Goal: Communication & Community: Answer question/provide support

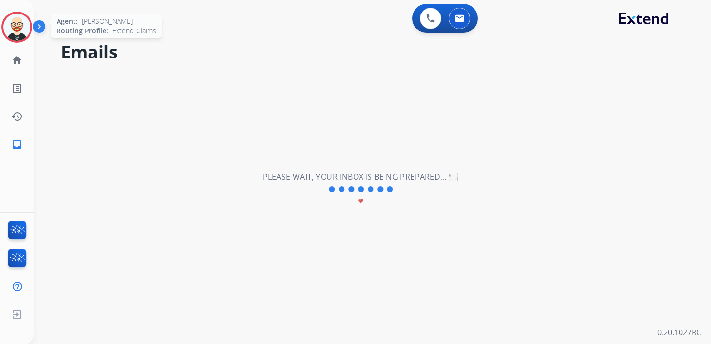
click at [17, 23] on img at bounding box center [16, 27] width 27 height 27
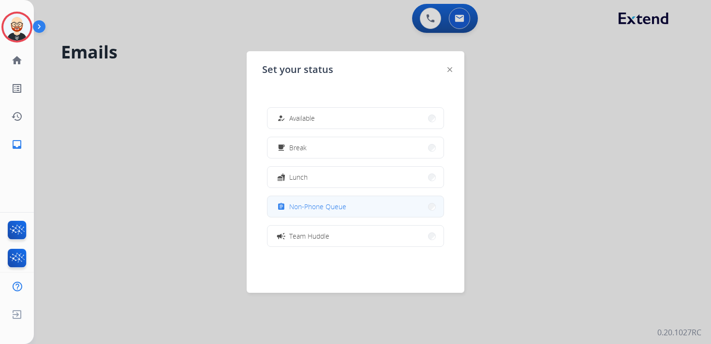
click at [305, 206] on span "Non-Phone Queue" at bounding box center [317, 207] width 57 height 10
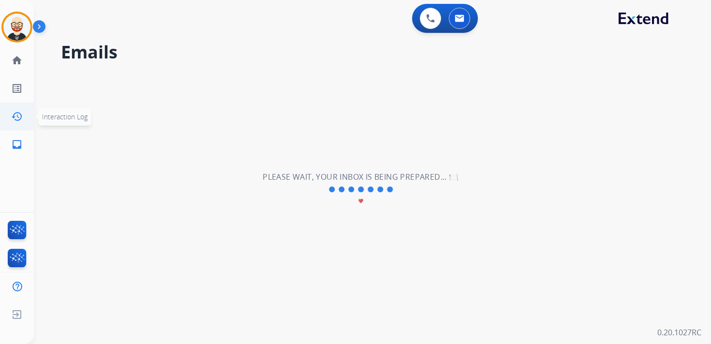
click at [18, 118] on mat-icon "history" at bounding box center [17, 117] width 12 height 12
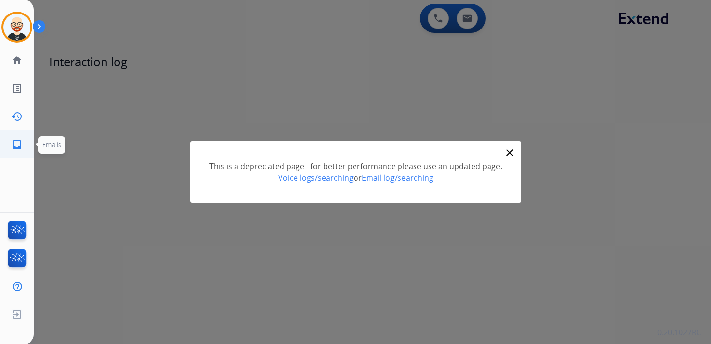
click at [18, 143] on mat-icon "inbox" at bounding box center [17, 145] width 12 height 12
select select "**********"
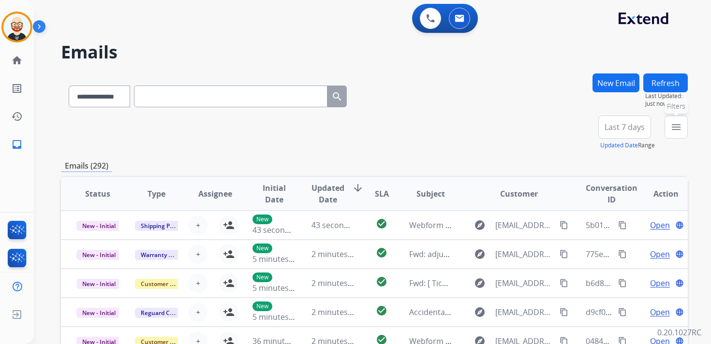
click at [681, 122] on button "menu Filters" at bounding box center [675, 127] width 23 height 23
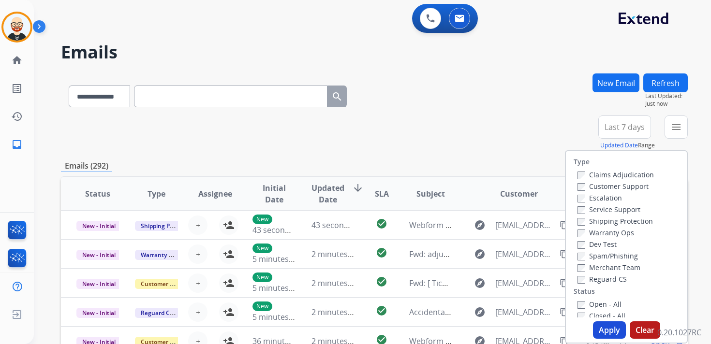
click at [610, 209] on label "Service Support" at bounding box center [608, 209] width 63 height 9
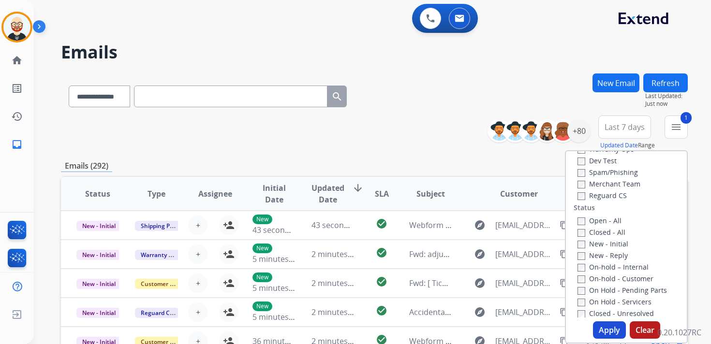
scroll to position [100, 0]
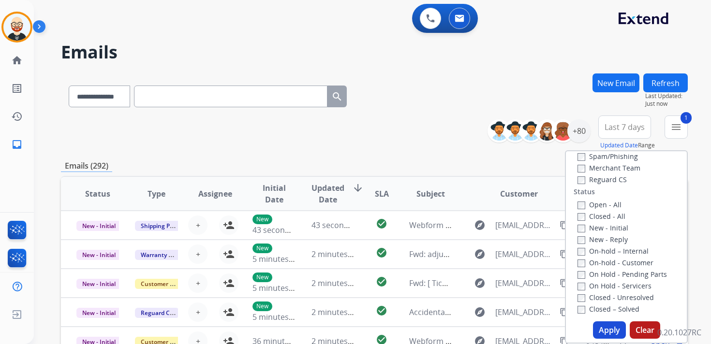
click at [592, 229] on label "New - Initial" at bounding box center [602, 227] width 51 height 9
click at [592, 242] on label "New - Reply" at bounding box center [602, 239] width 50 height 9
click at [606, 331] on button "Apply" at bounding box center [609, 330] width 33 height 17
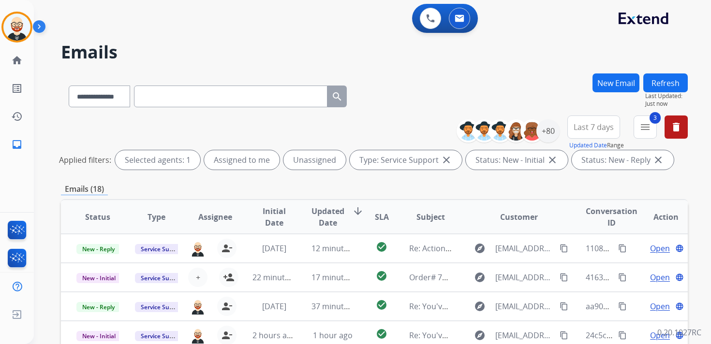
click at [328, 217] on span "Updated Date" at bounding box center [327, 217] width 33 height 23
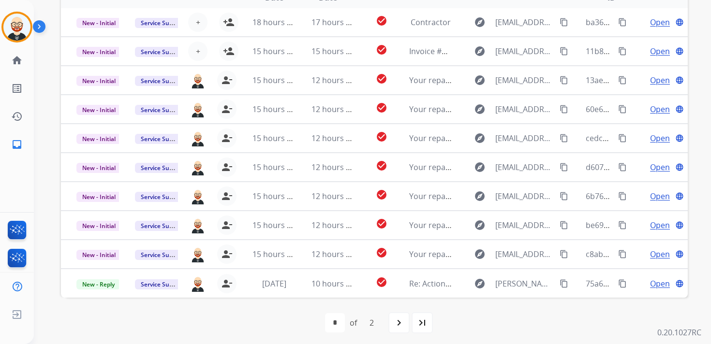
scroll to position [229, 0]
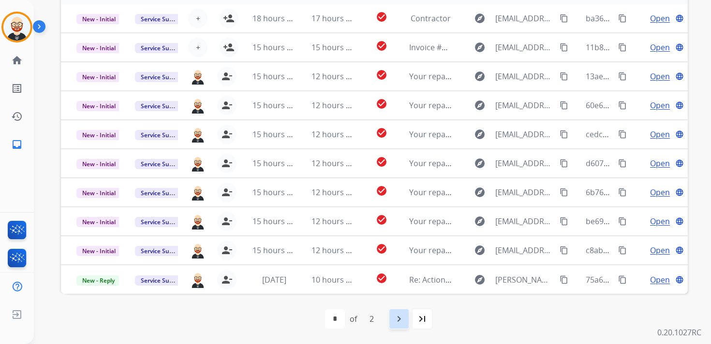
click at [398, 312] on div "navigate_next" at bounding box center [398, 319] width 21 height 21
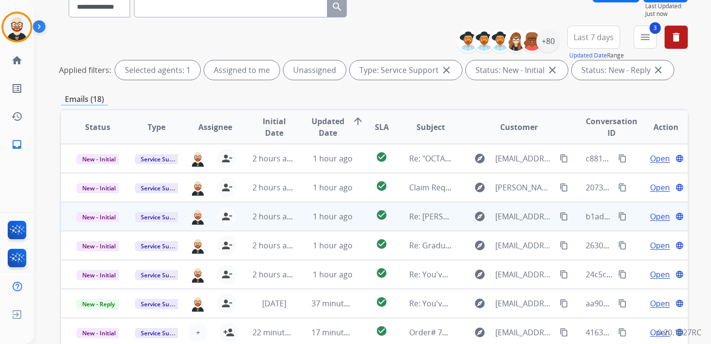
scroll to position [0, 0]
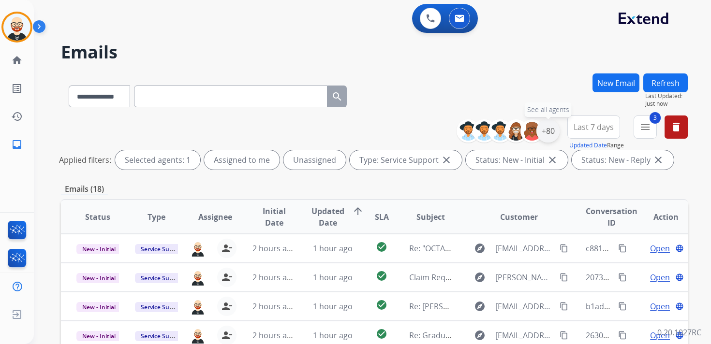
click at [549, 133] on div "+80" at bounding box center [547, 130] width 23 height 23
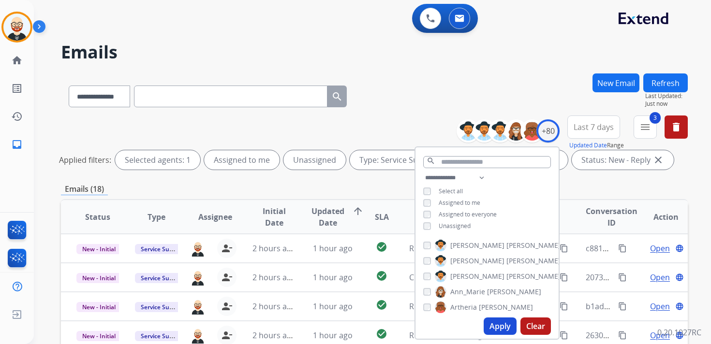
click at [458, 224] on span "Unassigned" at bounding box center [455, 226] width 32 height 8
click at [500, 326] on button "Apply" at bounding box center [500, 326] width 33 height 17
click at [642, 121] on mat-icon "menu" at bounding box center [645, 127] width 12 height 12
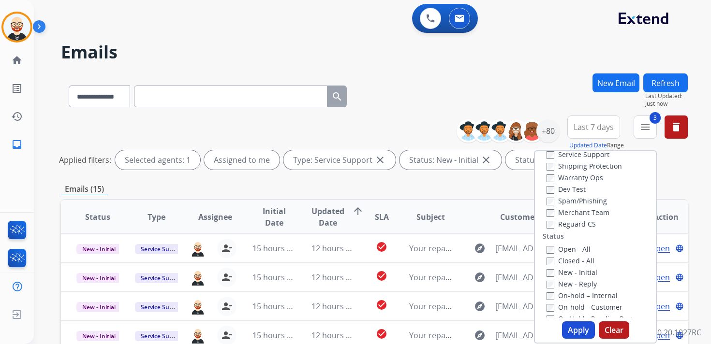
scroll to position [47, 0]
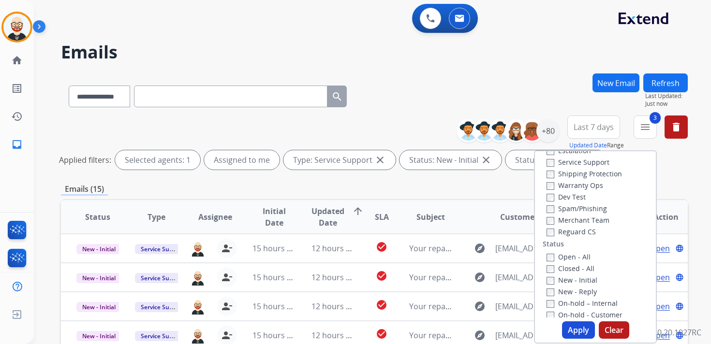
click at [563, 162] on label "Service Support" at bounding box center [577, 162] width 63 height 9
click at [571, 324] on button "Apply" at bounding box center [578, 330] width 33 height 17
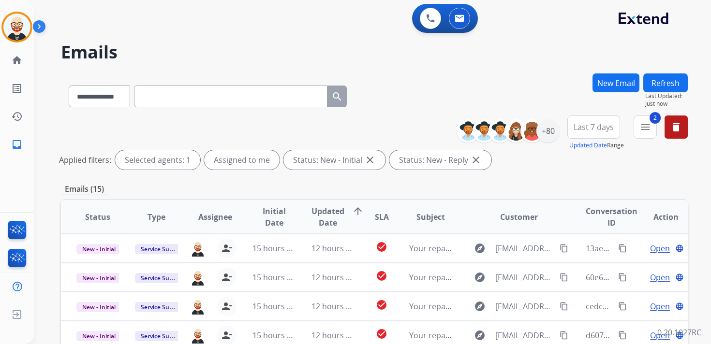
click at [579, 137] on button "Last 7 days" at bounding box center [593, 127] width 53 height 23
click at [585, 241] on div "Last 90 days" at bounding box center [590, 244] width 53 height 15
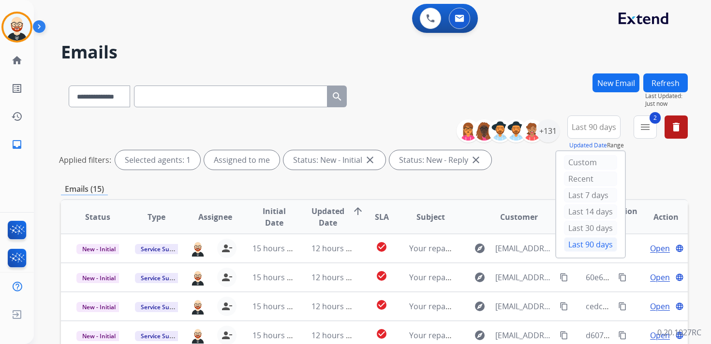
click at [455, 190] on div "Emails (15)" at bounding box center [374, 189] width 627 height 12
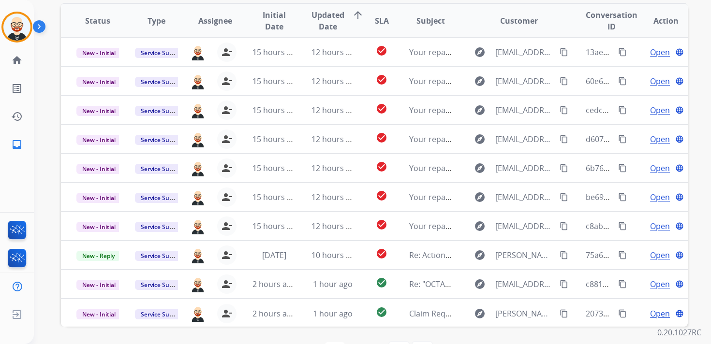
scroll to position [197, 0]
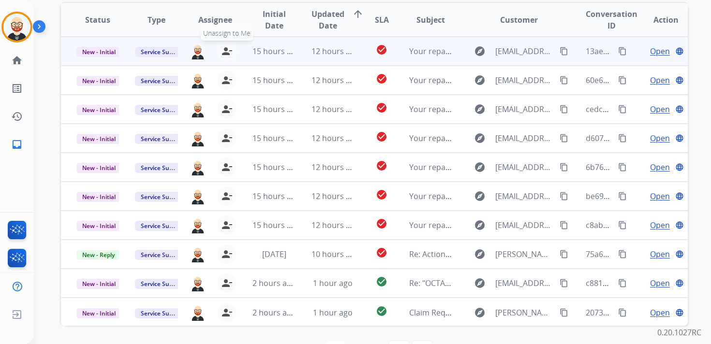
click at [227, 54] on mat-icon "person_remove" at bounding box center [227, 51] width 12 height 12
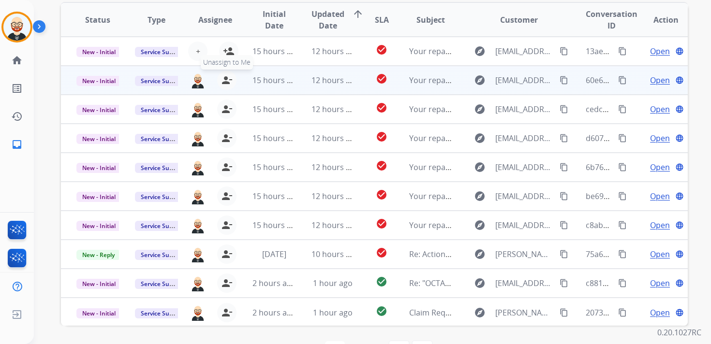
click at [227, 78] on mat-icon "person_remove" at bounding box center [227, 80] width 12 height 12
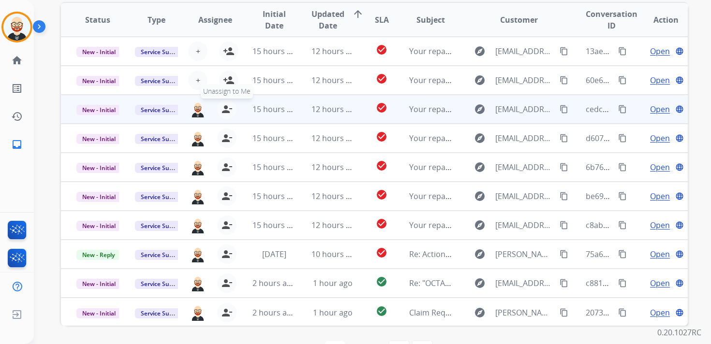
click at [227, 107] on mat-icon "person_remove" at bounding box center [227, 109] width 12 height 12
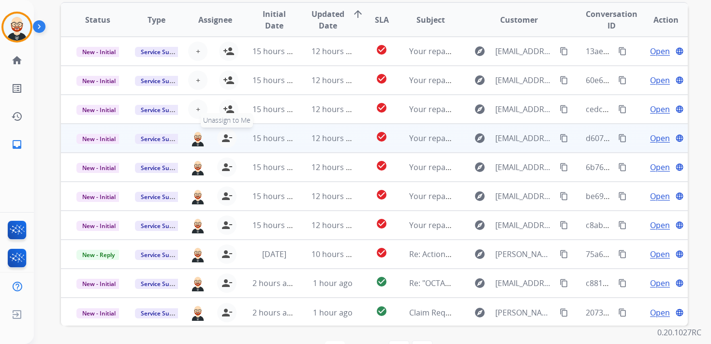
click at [228, 141] on mat-icon "person_remove" at bounding box center [227, 139] width 12 height 12
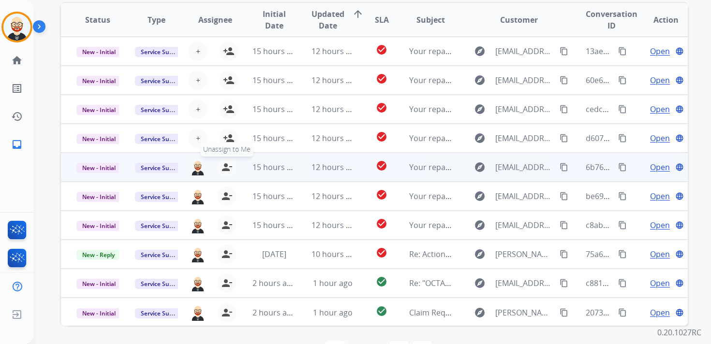
click at [227, 165] on mat-icon "person_remove" at bounding box center [227, 168] width 12 height 12
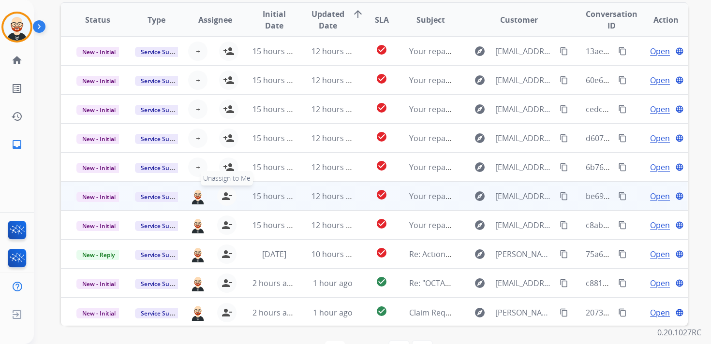
click at [227, 193] on mat-icon "person_remove" at bounding box center [227, 197] width 12 height 12
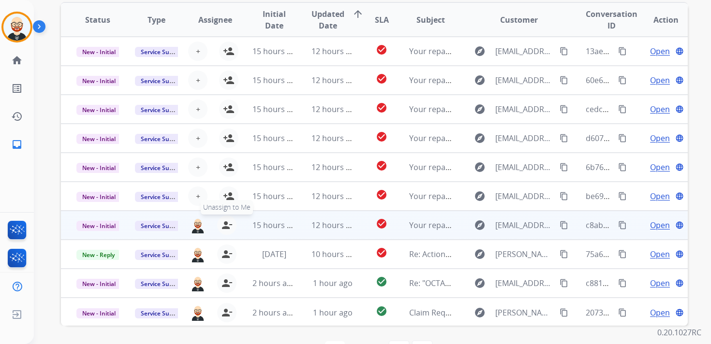
click at [227, 225] on mat-icon "person_remove" at bounding box center [227, 226] width 12 height 12
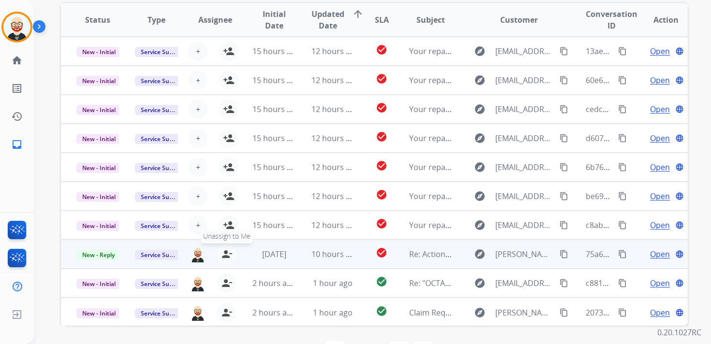
click at [226, 255] on mat-icon "person_remove" at bounding box center [227, 255] width 12 height 12
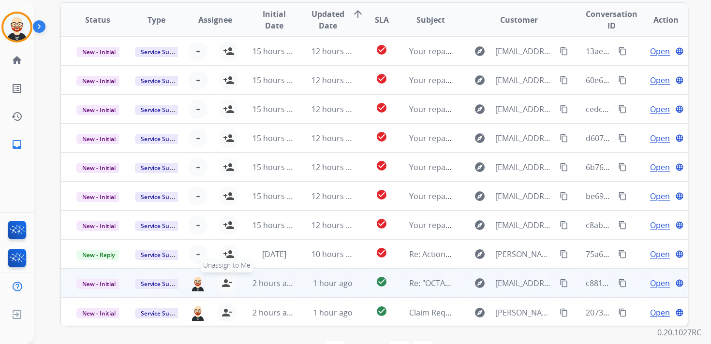
click at [225, 280] on mat-icon "person_remove" at bounding box center [227, 284] width 12 height 12
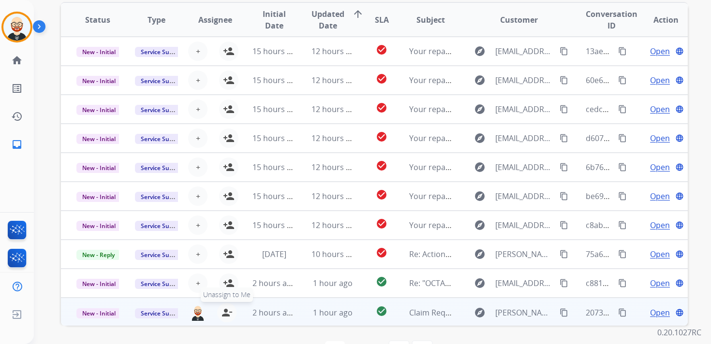
click at [224, 313] on mat-icon "person_remove" at bounding box center [227, 313] width 12 height 12
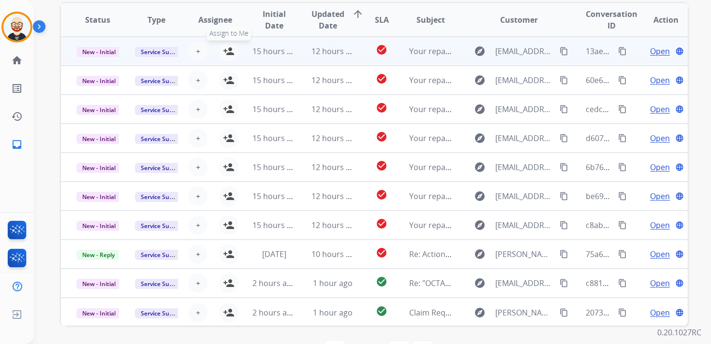
click at [227, 51] on mat-icon "person_add" at bounding box center [229, 51] width 12 height 12
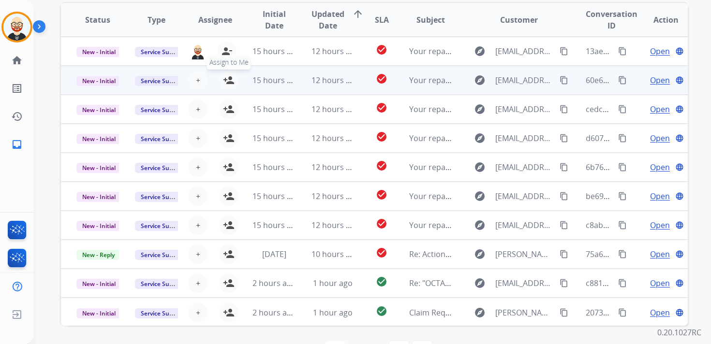
click at [229, 80] on mat-icon "person_add" at bounding box center [229, 80] width 12 height 12
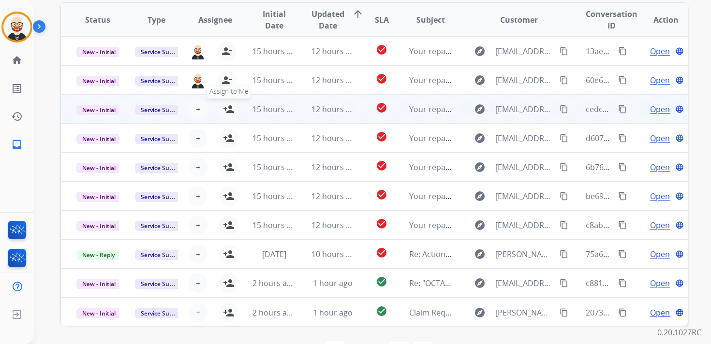
click at [228, 115] on mat-icon "person_add" at bounding box center [229, 109] width 12 height 12
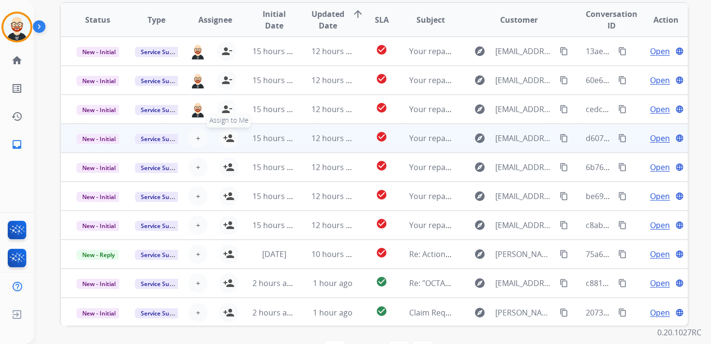
click at [226, 139] on mat-icon "person_add" at bounding box center [229, 139] width 12 height 12
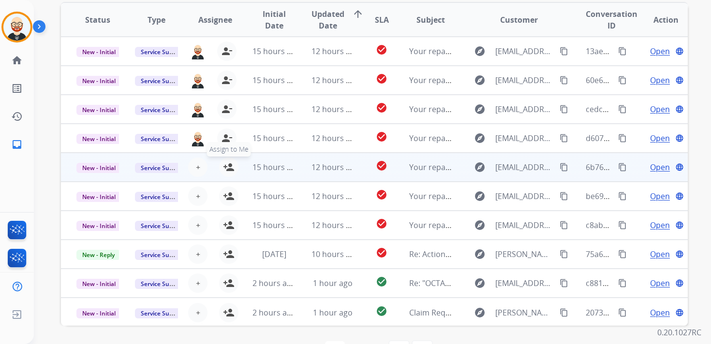
click at [229, 165] on mat-icon "person_add" at bounding box center [229, 168] width 12 height 12
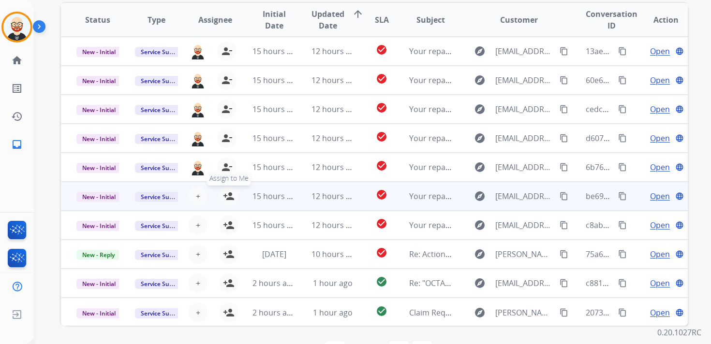
click at [231, 198] on mat-icon "person_add" at bounding box center [229, 197] width 12 height 12
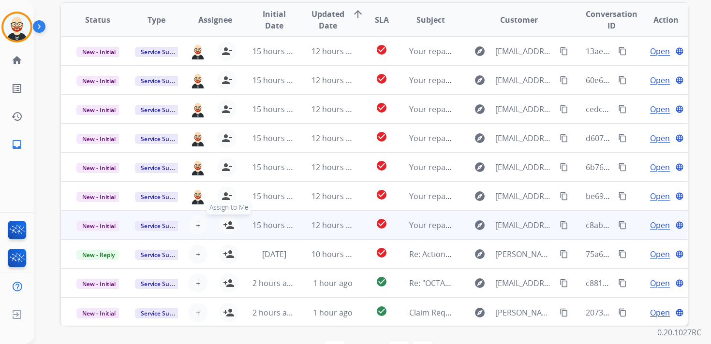
click at [229, 221] on mat-icon "person_add" at bounding box center [229, 226] width 12 height 12
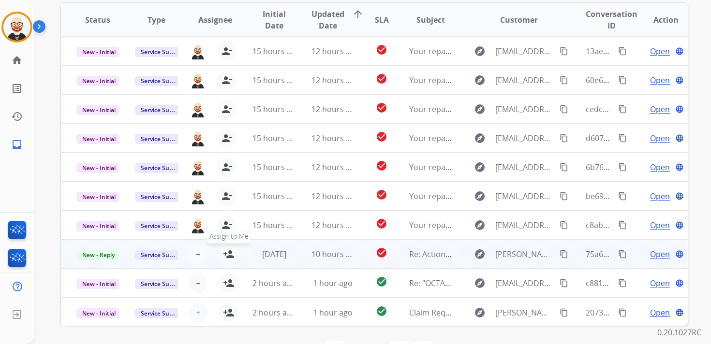
click at [228, 256] on mat-icon "person_add" at bounding box center [229, 255] width 12 height 12
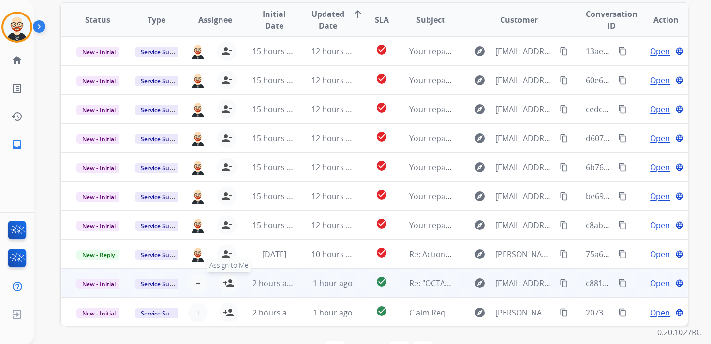
click at [228, 281] on mat-icon "person_add" at bounding box center [229, 284] width 12 height 12
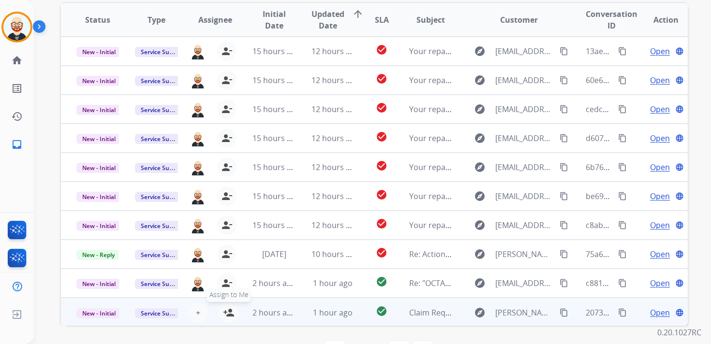
click at [227, 309] on mat-icon "person_add" at bounding box center [229, 313] width 12 height 12
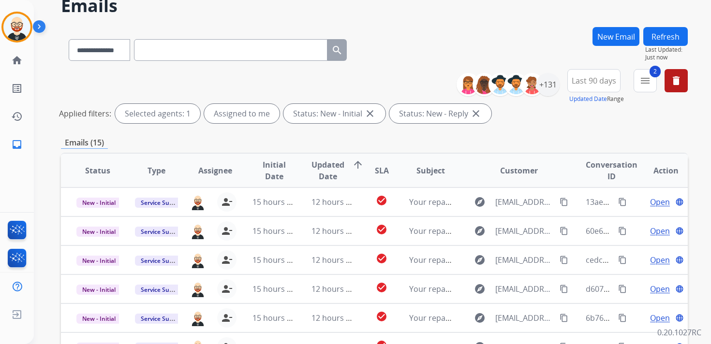
scroll to position [0, 0]
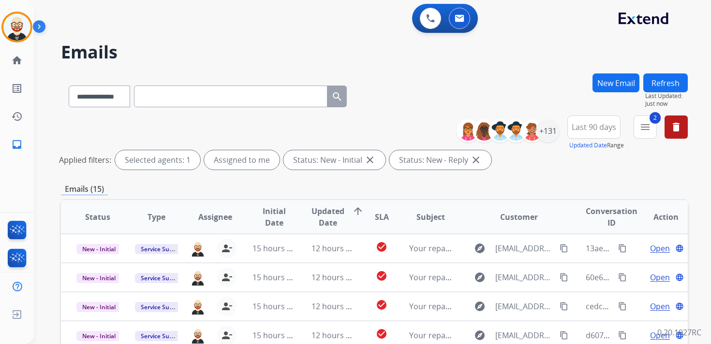
click at [666, 82] on button "Refresh" at bounding box center [665, 83] width 44 height 19
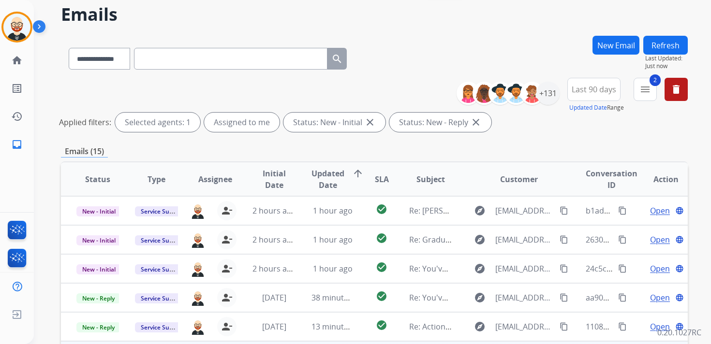
scroll to position [36, 0]
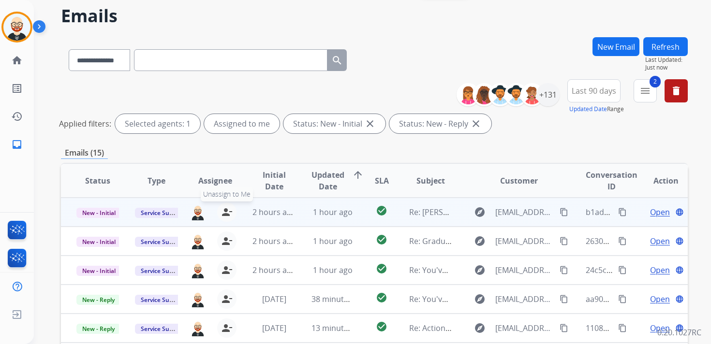
click at [223, 211] on mat-icon "person_remove" at bounding box center [227, 212] width 12 height 12
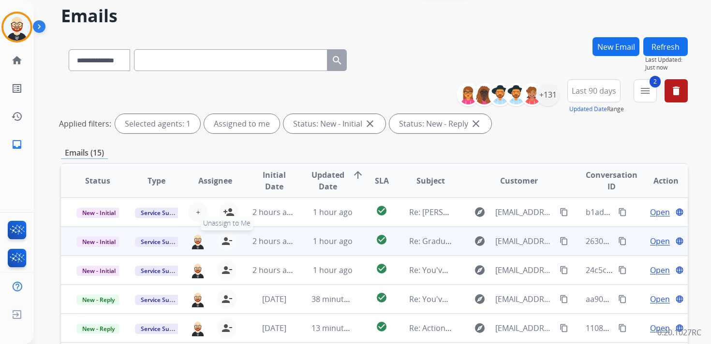
click at [224, 241] on mat-icon "person_remove" at bounding box center [227, 242] width 12 height 12
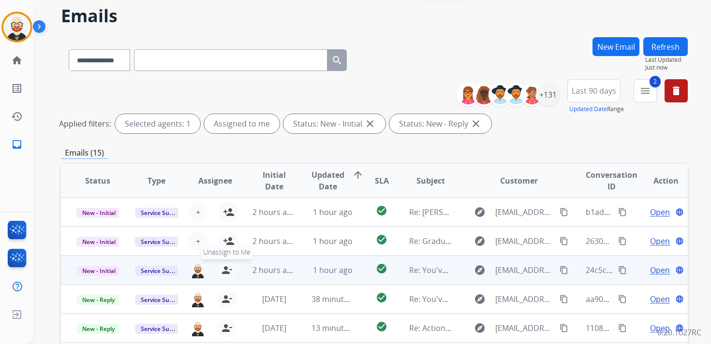
click at [226, 275] on mat-icon "person_remove" at bounding box center [227, 271] width 12 height 12
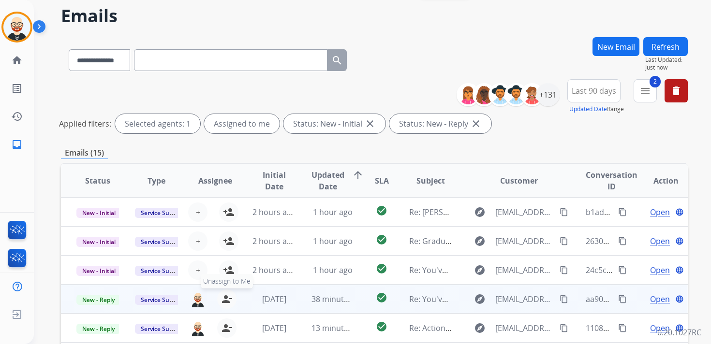
click at [226, 301] on mat-icon "person_remove" at bounding box center [227, 300] width 12 height 12
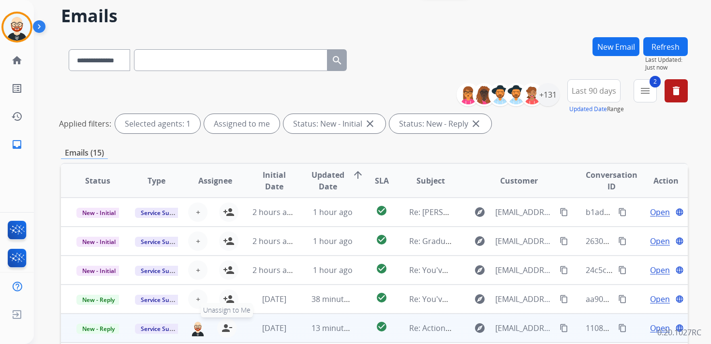
click at [226, 328] on mat-icon "person_remove" at bounding box center [227, 329] width 12 height 12
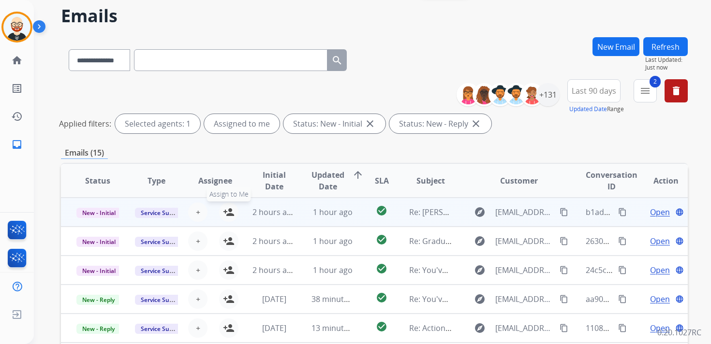
click at [226, 212] on mat-icon "person_add" at bounding box center [229, 212] width 12 height 12
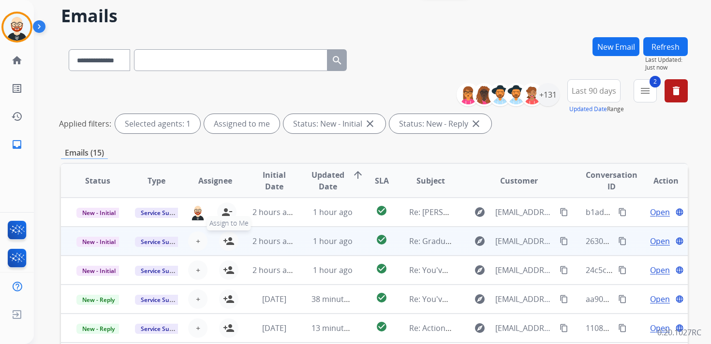
click at [227, 246] on mat-icon "person_add" at bounding box center [229, 242] width 12 height 12
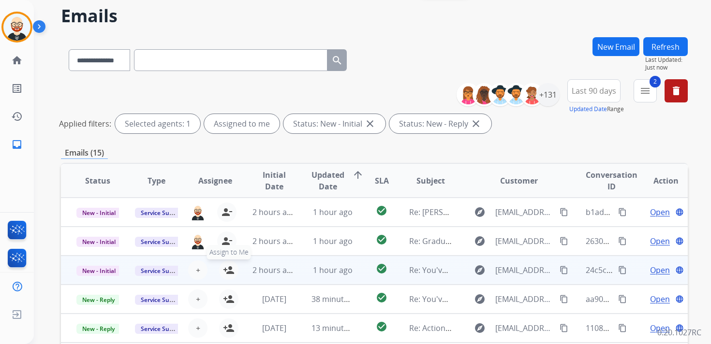
click at [230, 266] on mat-icon "person_add" at bounding box center [229, 271] width 12 height 12
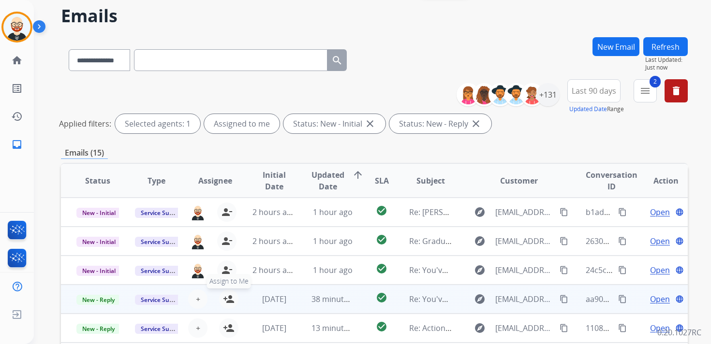
click at [230, 299] on mat-icon "person_add" at bounding box center [229, 300] width 12 height 12
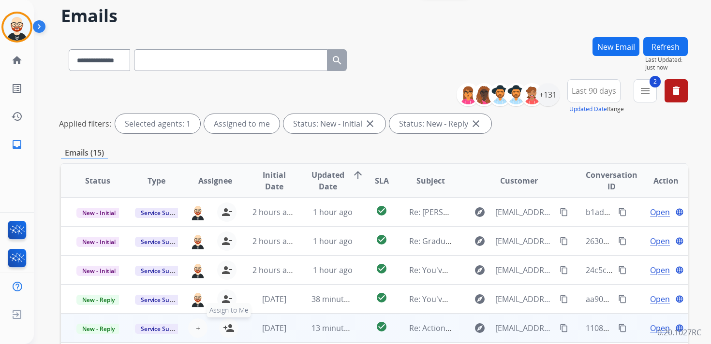
click at [224, 327] on mat-icon "person_add" at bounding box center [229, 329] width 12 height 12
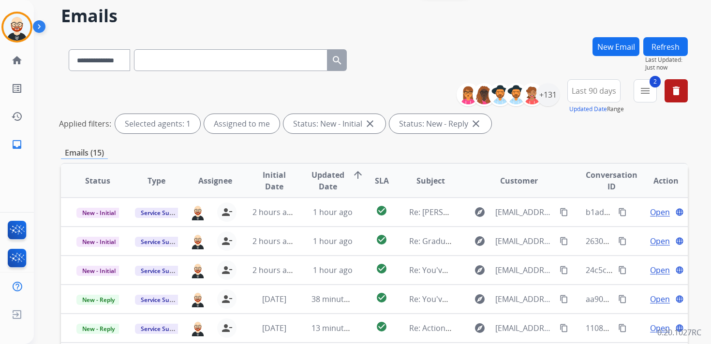
click at [662, 44] on button "Refresh" at bounding box center [665, 46] width 44 height 19
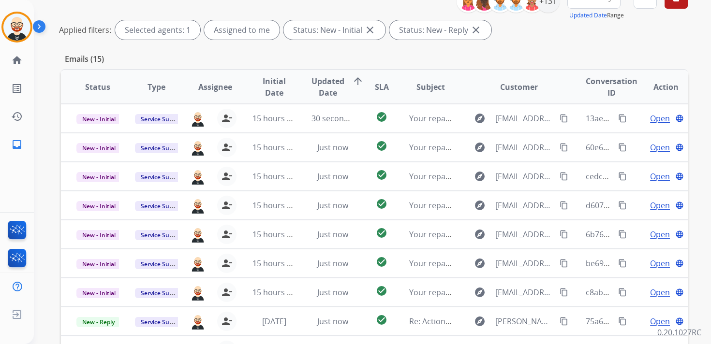
scroll to position [137, 0]
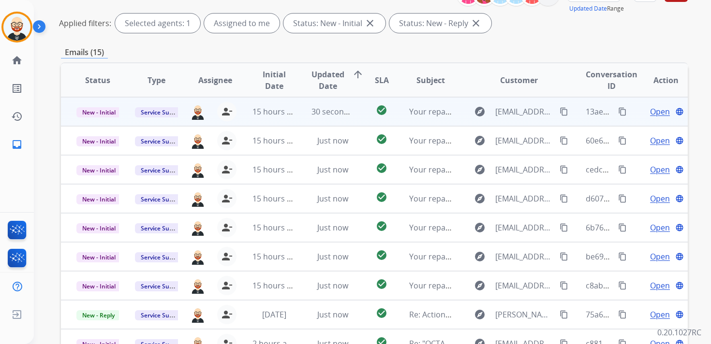
click at [653, 110] on span "Open" at bounding box center [660, 112] width 20 height 12
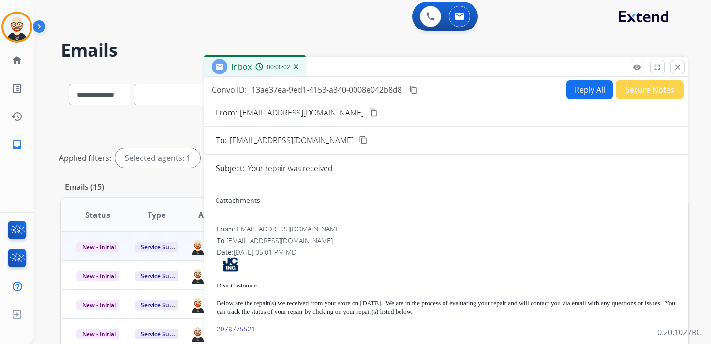
scroll to position [0, 0]
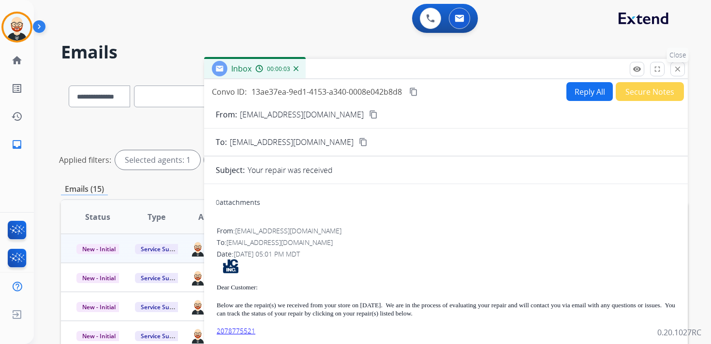
click at [678, 68] on mat-icon "close" at bounding box center [677, 69] width 9 height 9
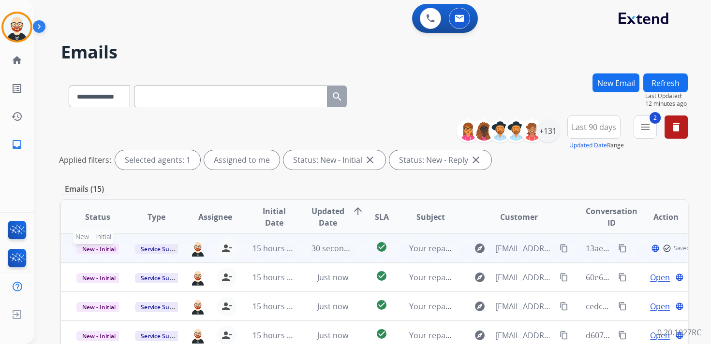
click at [105, 246] on span "New - Initial" at bounding box center [98, 249] width 45 height 10
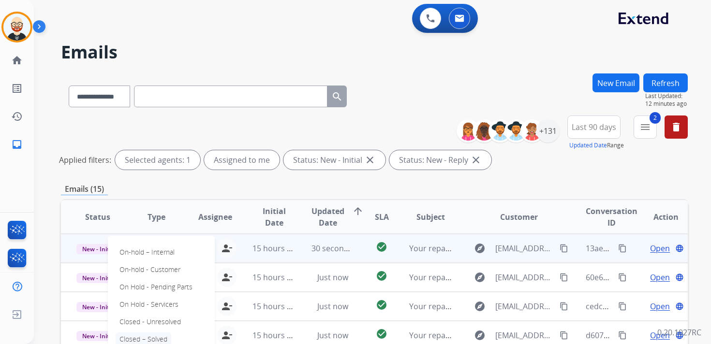
click at [144, 336] on p "Closed – Solved" at bounding box center [144, 340] width 56 height 14
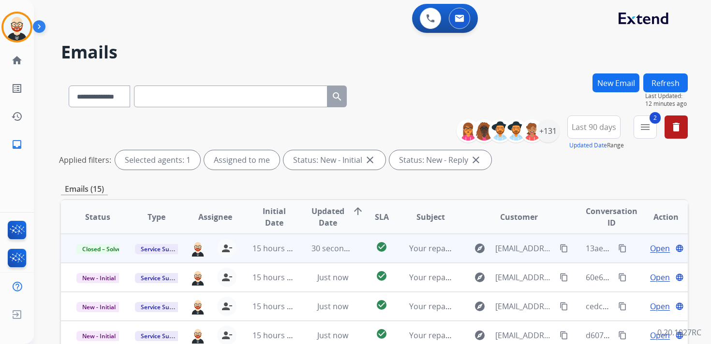
click at [672, 86] on button "Refresh" at bounding box center [665, 83] width 44 height 19
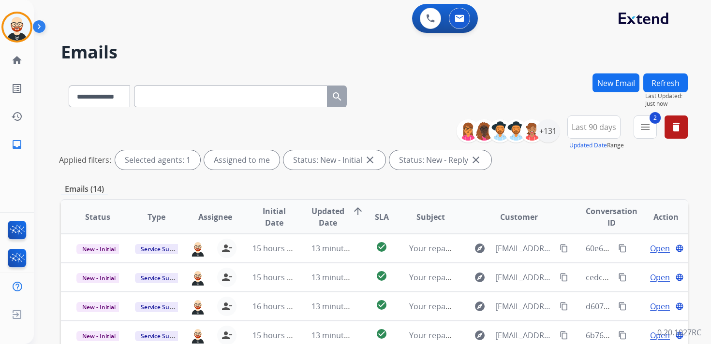
scroll to position [1, 0]
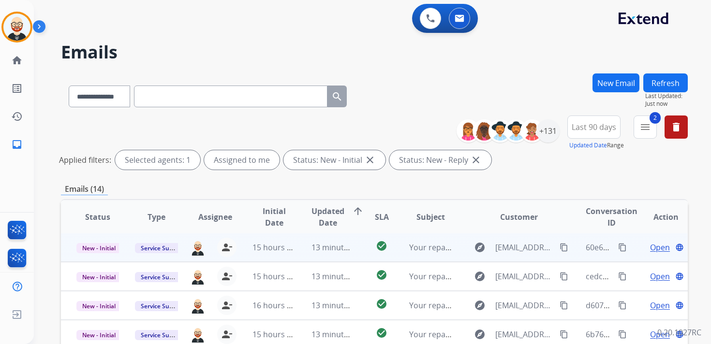
click at [650, 249] on span "Open" at bounding box center [660, 248] width 20 height 12
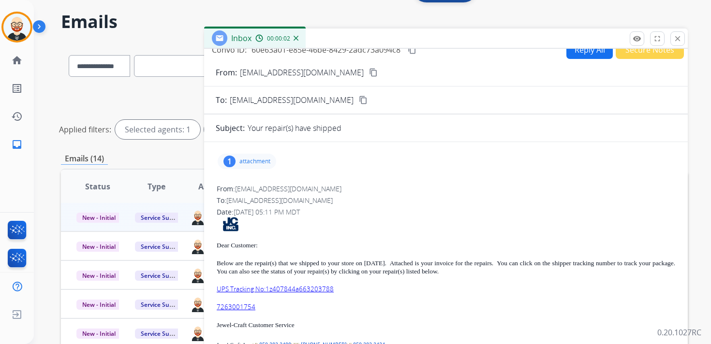
scroll to position [41, 0]
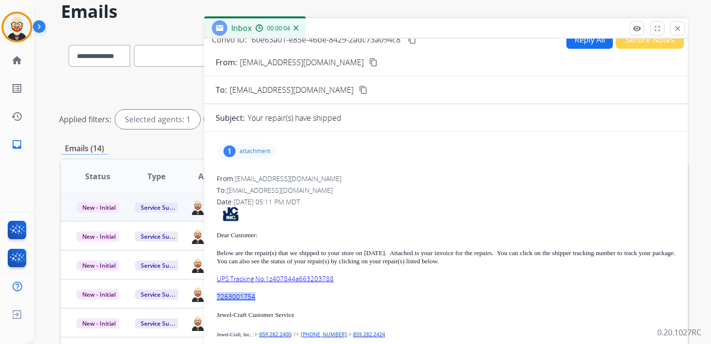
drag, startPoint x: 259, startPoint y: 299, endPoint x: 206, endPoint y: 295, distance: 53.4
click at [206, 295] on div "1 attachment From: donotreply@jewel-craft.com To: servicesupport@extend.com Dat…" at bounding box center [446, 276] width 484 height 272
copy link "7263001754"
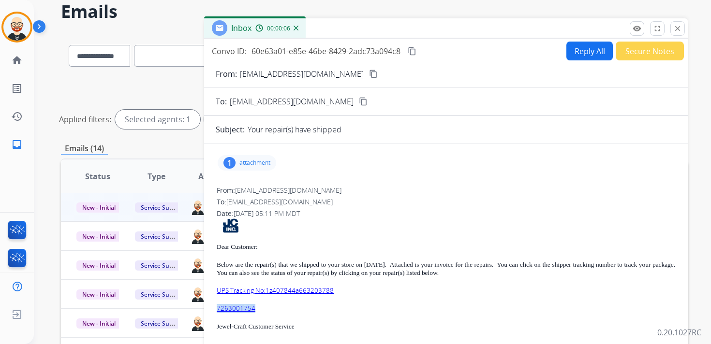
scroll to position [0, 0]
click at [411, 45] on div "Convo ID: 60e63a01-e85e-46be-8429-2adc73a094c8 content_copy" at bounding box center [315, 51] width 206 height 12
click at [415, 51] on mat-icon "content_copy" at bounding box center [412, 51] width 9 height 9
click at [349, 292] on p "UPS Tracking No:1z407844a663203788" at bounding box center [446, 291] width 458 height 8
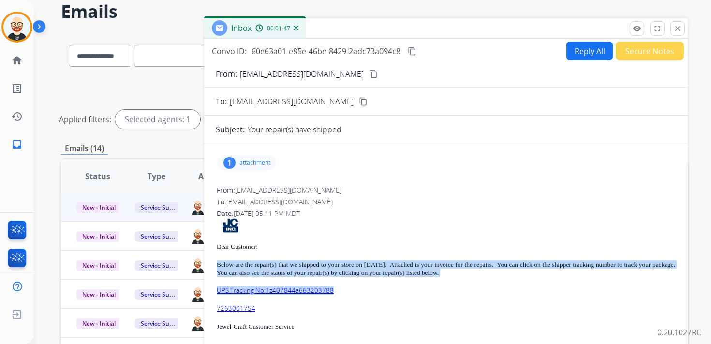
drag, startPoint x: 337, startPoint y: 290, endPoint x: 211, endPoint y: 268, distance: 127.7
click at [211, 268] on div "1 attachment From: donotreply@jewel-craft.com To: servicesupport@extend.com Dat…" at bounding box center [446, 287] width 484 height 272
copy div "Below are the repair(s) that we shipped to your store on 09/11/25. Attached is …"
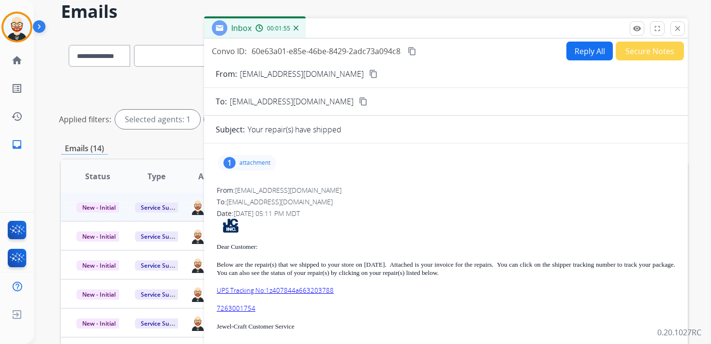
click at [245, 160] on p "attachment" at bounding box center [254, 163] width 31 height 8
click at [248, 194] on mat-icon "picture_as_pdf" at bounding box center [251, 189] width 15 height 15
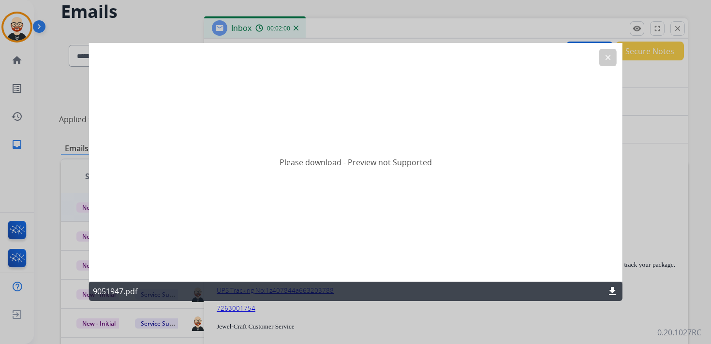
click at [603, 59] on button "clear" at bounding box center [607, 57] width 17 height 17
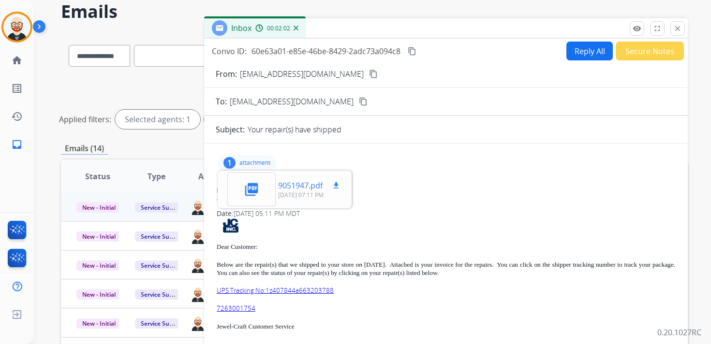
click at [335, 182] on mat-icon "download" at bounding box center [336, 185] width 9 height 9
click at [680, 27] on mat-icon "close" at bounding box center [677, 28] width 9 height 9
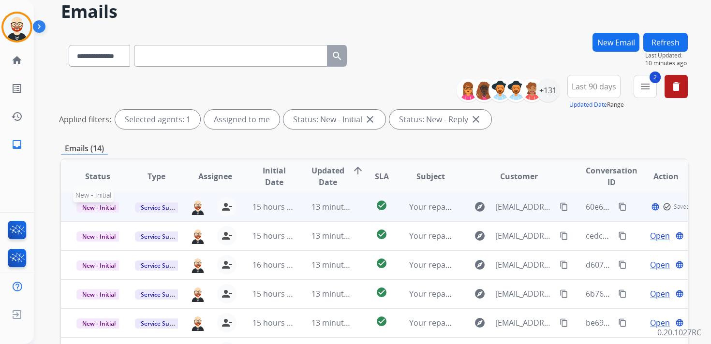
click at [94, 205] on span "New - Initial" at bounding box center [98, 208] width 45 height 10
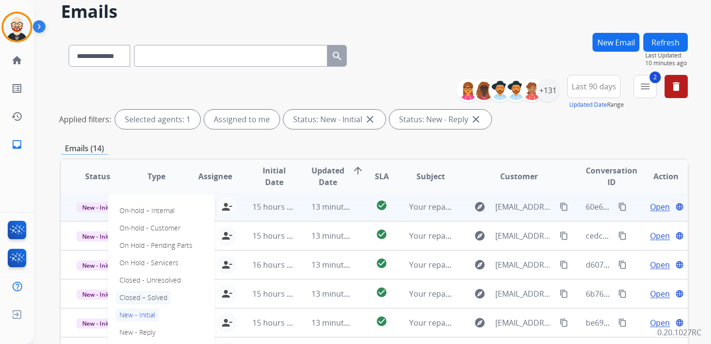
click at [147, 294] on p "Closed – Solved" at bounding box center [144, 298] width 56 height 14
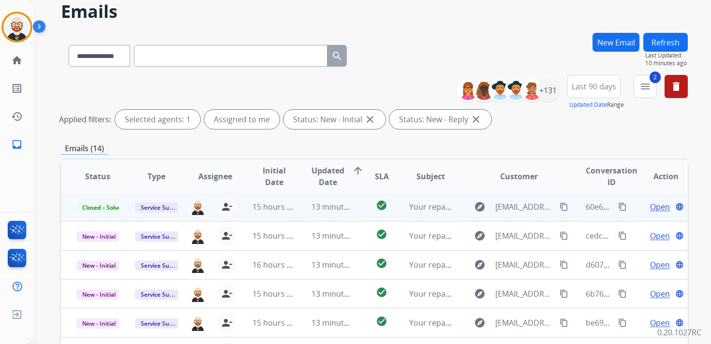
click at [662, 45] on button "Refresh" at bounding box center [665, 42] width 44 height 19
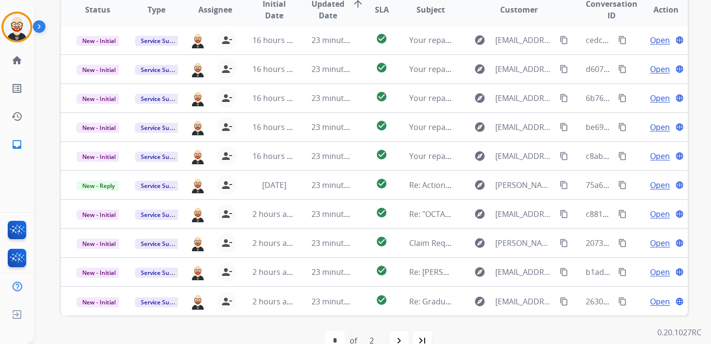
scroll to position [183, 0]
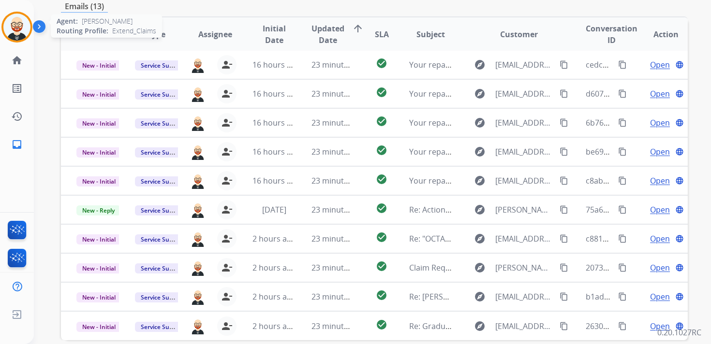
click at [24, 26] on img at bounding box center [16, 27] width 27 height 27
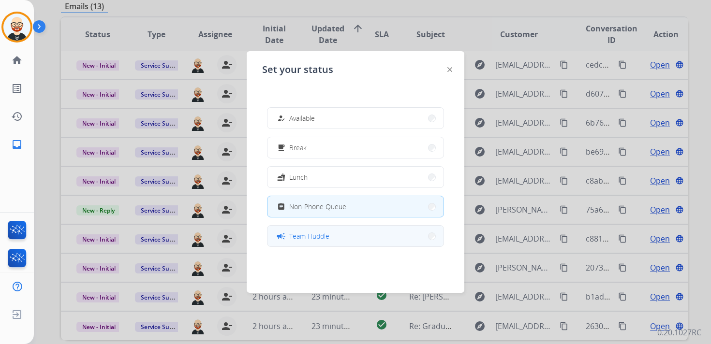
click at [338, 236] on button "campaign Team Huddle" at bounding box center [355, 236] width 176 height 21
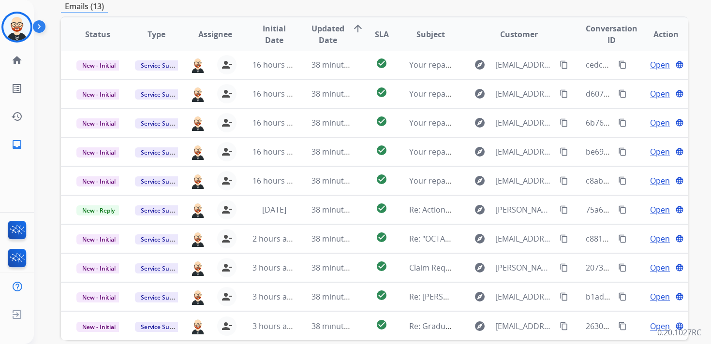
scroll to position [0, 0]
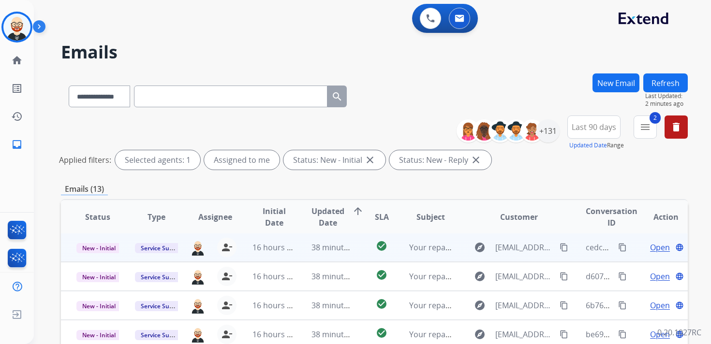
click at [653, 248] on span "Open" at bounding box center [660, 248] width 20 height 12
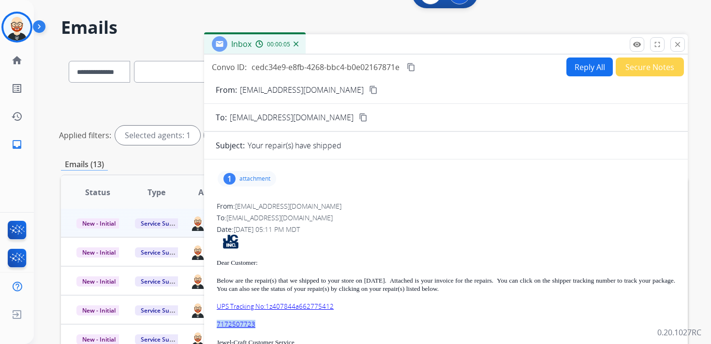
drag, startPoint x: 268, startPoint y: 326, endPoint x: 217, endPoint y: 323, distance: 51.9
click at [217, 323] on p "7172507723" at bounding box center [446, 325] width 458 height 8
copy link "7172507723"
click at [256, 180] on p "attachment" at bounding box center [254, 179] width 31 height 8
click at [336, 198] on mat-icon "download" at bounding box center [336, 201] width 9 height 9
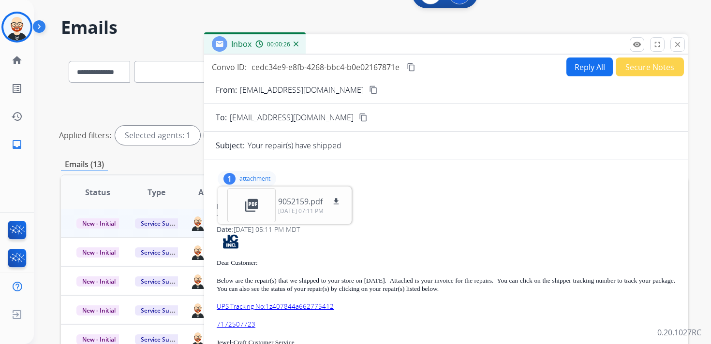
click at [480, 198] on div "From: donotreply@jewel-craft.com To: servicesupport@extend.com Date: 09/11/2025…" at bounding box center [446, 318] width 460 height 241
click at [398, 191] on div "1 attachment picture_as_pdf 9052159.pdf download 09/11/2025, 07:11 PM From: don…" at bounding box center [446, 303] width 484 height 272
click at [269, 178] on p "attachment" at bounding box center [254, 179] width 31 height 8
click at [411, 68] on mat-icon "content_copy" at bounding box center [411, 67] width 9 height 9
click at [358, 301] on div "Dear Customer: Below are the repair(s) that we shipped to your store on 09/11/2…" at bounding box center [446, 332] width 458 height 194
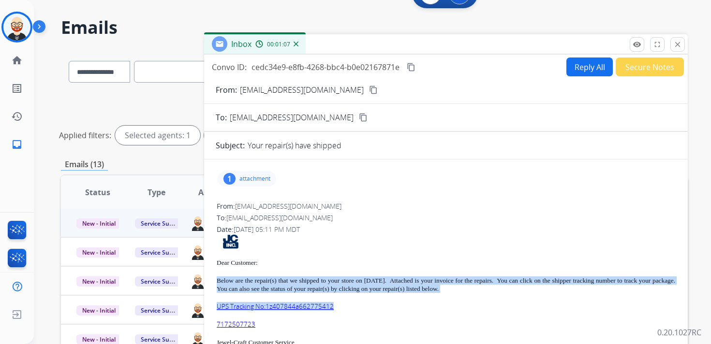
drag, startPoint x: 343, startPoint y: 305, endPoint x: 216, endPoint y: 281, distance: 128.8
click at [217, 281] on div "Dear Customer: Below are the repair(s) that we shipped to your store on 09/11/2…" at bounding box center [446, 332] width 458 height 194
copy div "Below are the repair(s) that we shipped to your store on 09/11/25. Attached is …"
click at [675, 48] on mat-icon "close" at bounding box center [677, 44] width 9 height 9
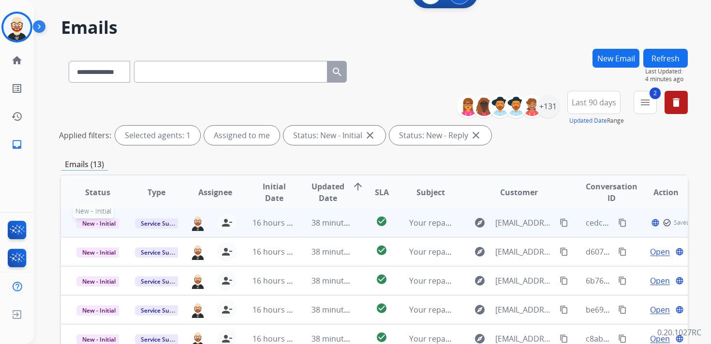
click at [113, 224] on span "New - Initial" at bounding box center [98, 224] width 45 height 10
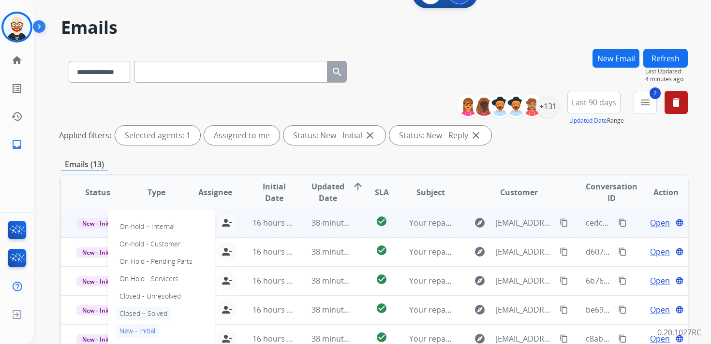
click at [157, 313] on p "Closed – Solved" at bounding box center [144, 314] width 56 height 14
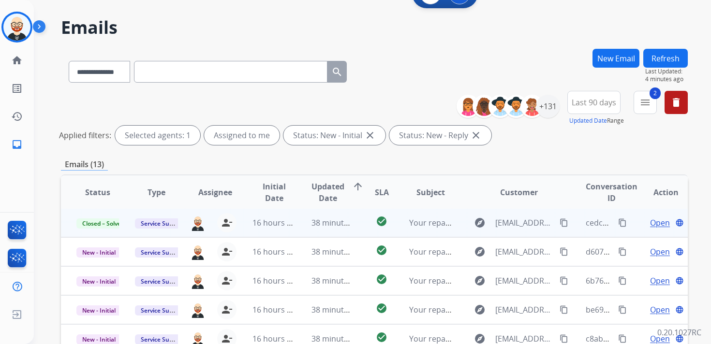
click at [657, 57] on button "Refresh" at bounding box center [665, 58] width 44 height 19
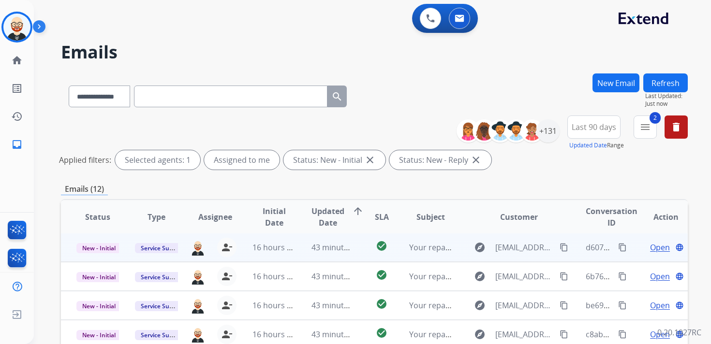
click at [653, 246] on span "Open" at bounding box center [660, 248] width 20 height 12
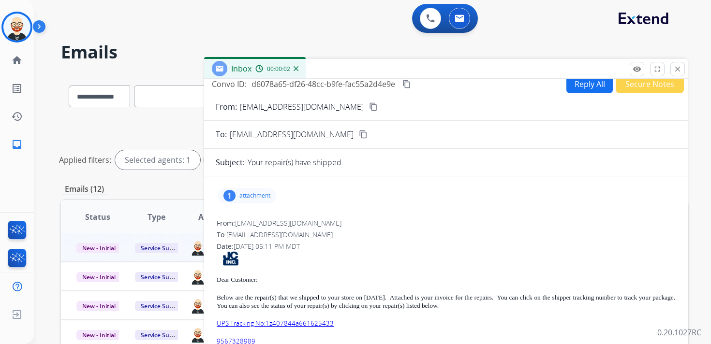
scroll to position [12, 0]
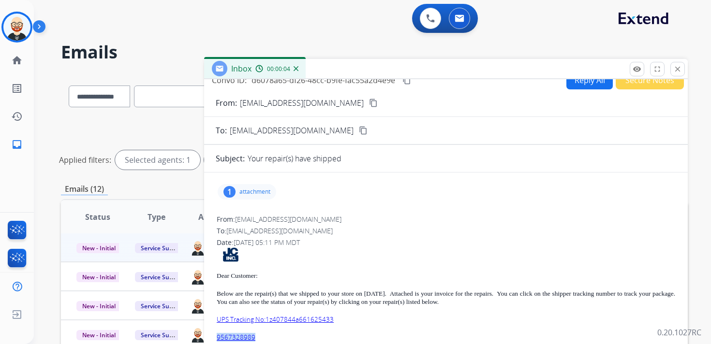
drag, startPoint x: 260, startPoint y: 337, endPoint x: 216, endPoint y: 337, distance: 44.0
click at [217, 337] on p "9567328989" at bounding box center [446, 338] width 458 height 8
copy link "9567328989"
click at [266, 193] on p "attachment" at bounding box center [254, 192] width 31 height 8
click at [336, 212] on mat-icon "download" at bounding box center [336, 214] width 9 height 9
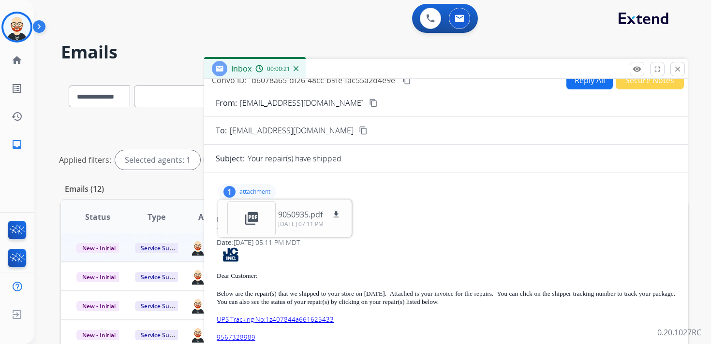
click at [268, 189] on p "attachment" at bounding box center [254, 192] width 31 height 8
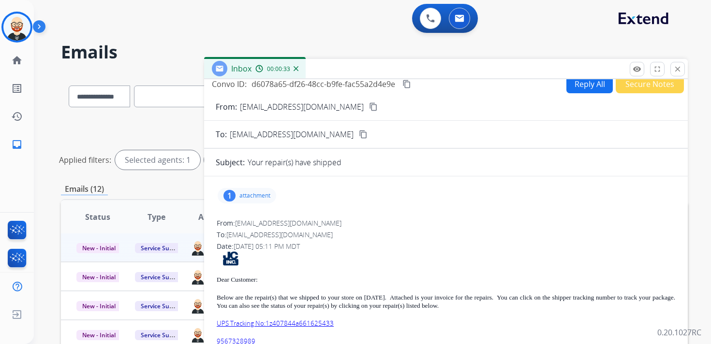
click at [414, 83] on div "Convo ID: d6078a65-df26-48cc-b9fe-fac55a2d4e9e content_copy Reply All Secure No…" at bounding box center [446, 83] width 484 height 19
click at [410, 83] on mat-icon "content_copy" at bounding box center [406, 84] width 9 height 9
click at [351, 318] on div "Dear Customer: Below are the repair(s) that we shipped to your store on 09/11/2…" at bounding box center [446, 348] width 458 height 194
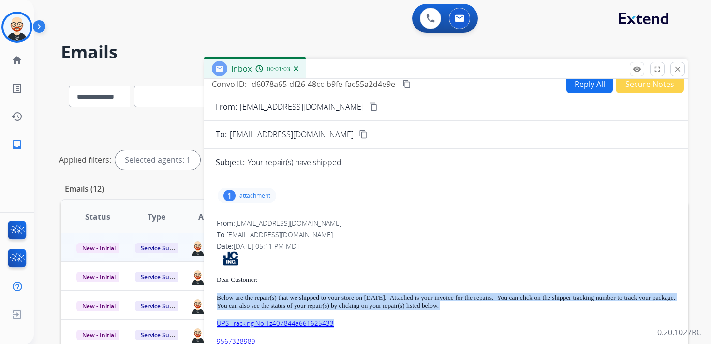
drag, startPoint x: 343, startPoint y: 323, endPoint x: 216, endPoint y: 297, distance: 129.3
click at [217, 297] on div "Dear Customer: Below are the repair(s) that we shipped to your store on 09/11/2…" at bounding box center [446, 348] width 458 height 194
copy div "Below are the repair(s) that we shipped to your store on 09/11/25. Attached is …"
click at [675, 66] on mat-icon "close" at bounding box center [677, 69] width 9 height 9
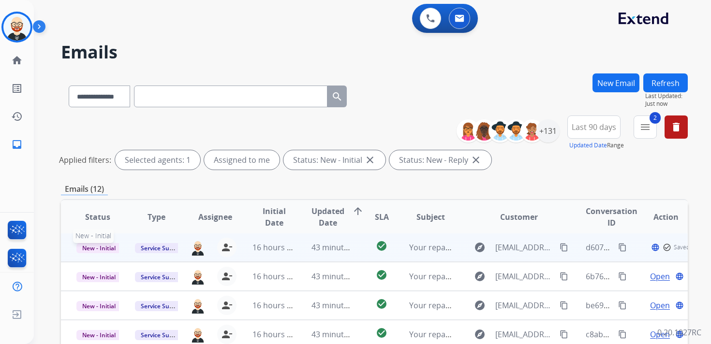
click at [110, 250] on span "New - Initial" at bounding box center [98, 248] width 45 height 10
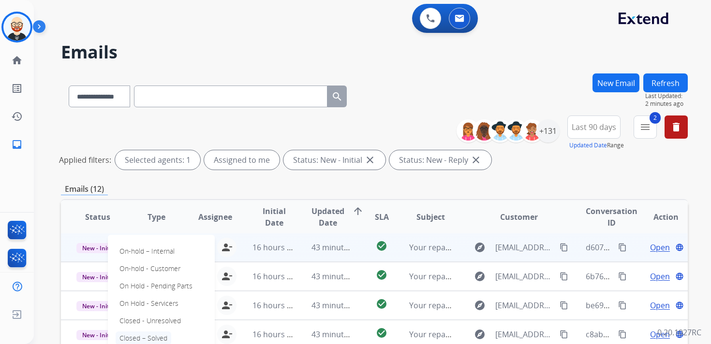
click at [151, 334] on p "Closed – Solved" at bounding box center [144, 339] width 56 height 14
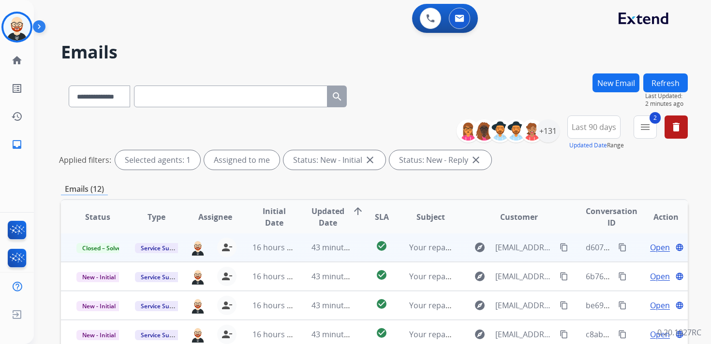
click at [671, 83] on button "Refresh" at bounding box center [665, 83] width 44 height 19
click at [653, 247] on span "Open" at bounding box center [660, 248] width 20 height 12
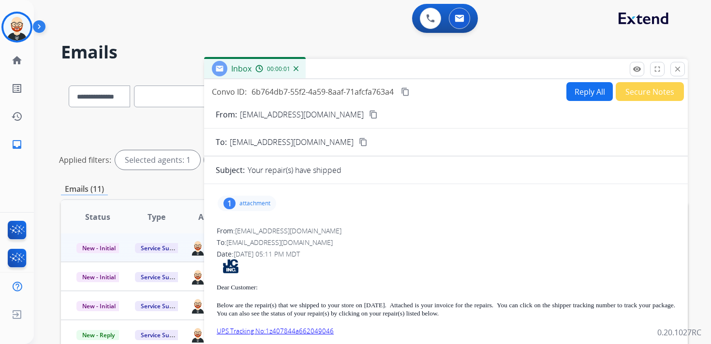
scroll to position [12, 0]
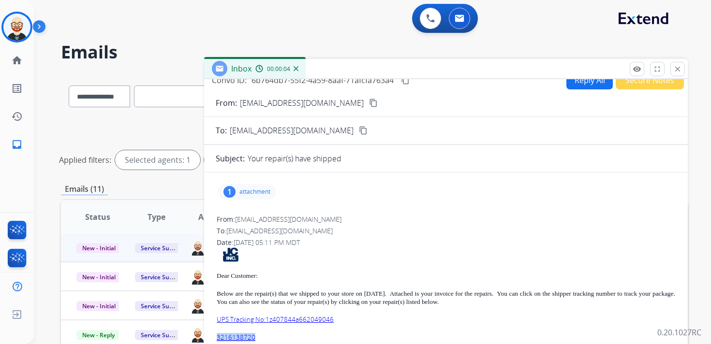
drag, startPoint x: 261, startPoint y: 339, endPoint x: 214, endPoint y: 338, distance: 46.9
click at [214, 338] on div "1 attachment From: donotreply@jewel-craft.com To: servicesupport@extend.com Dat…" at bounding box center [446, 316] width 484 height 272
copy link "3216138720"
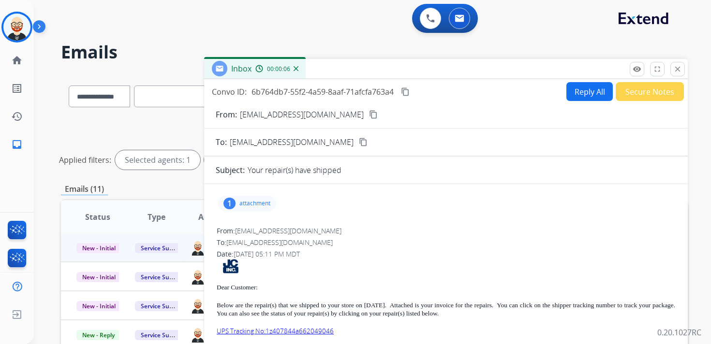
click at [261, 206] on p "attachment" at bounding box center [254, 204] width 31 height 8
click at [338, 223] on mat-icon "download" at bounding box center [336, 226] width 9 height 9
click at [409, 90] on mat-icon "content_copy" at bounding box center [405, 92] width 9 height 9
click at [365, 330] on p "UPS Tracking No:1z407844a662049046" at bounding box center [446, 331] width 458 height 8
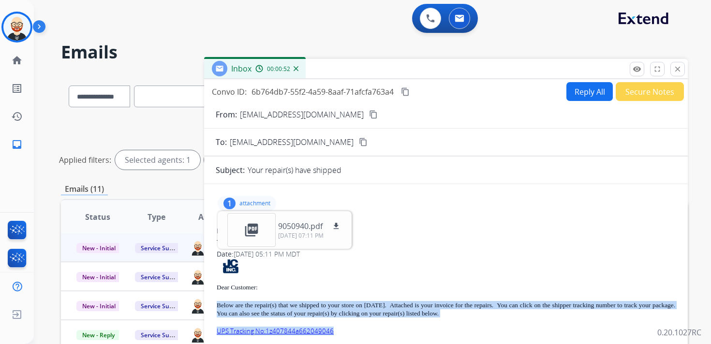
drag, startPoint x: 342, startPoint y: 331, endPoint x: 212, endPoint y: 308, distance: 132.1
click at [212, 308] on div "1 attachment picture_as_pdf 9050940.pdf download 09/11/2025, 07:11 PM From: don…" at bounding box center [446, 328] width 484 height 272
copy div "Below are the repair(s) that we shipped to your store on 09/11/25. Attached is …"
click at [675, 69] on mat-icon "close" at bounding box center [677, 69] width 9 height 9
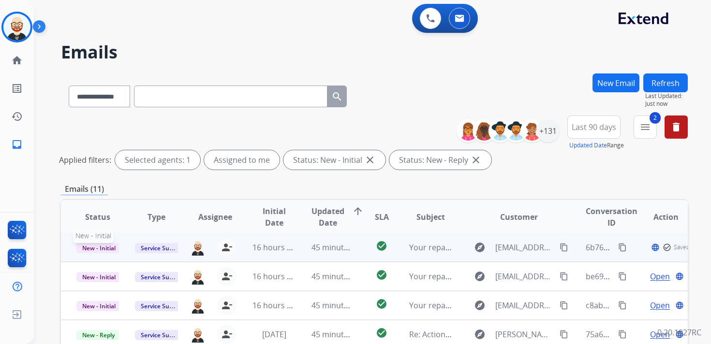
click at [114, 248] on span "New - Initial" at bounding box center [98, 248] width 45 height 10
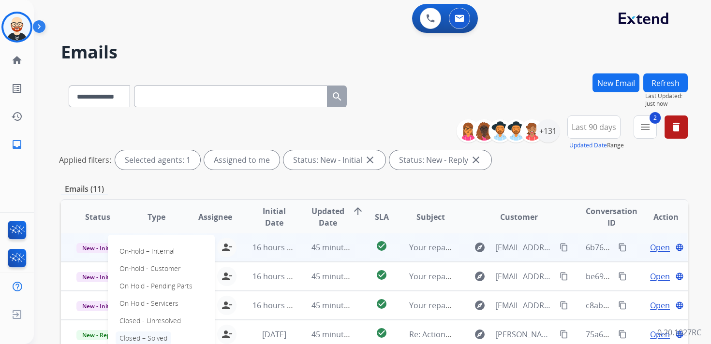
click at [152, 336] on p "Closed – Solved" at bounding box center [144, 339] width 56 height 14
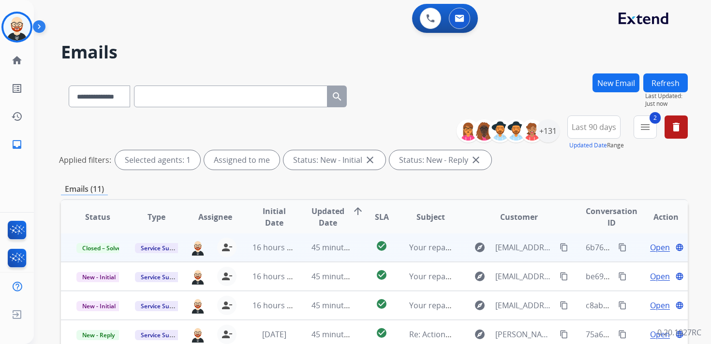
click at [665, 78] on button "Refresh" at bounding box center [665, 83] width 44 height 19
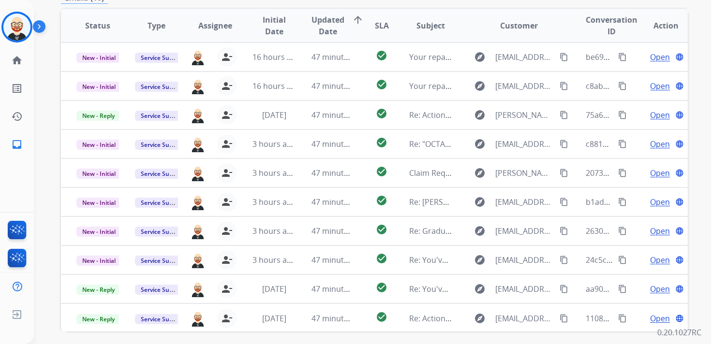
scroll to position [191, 0]
click at [20, 32] on img at bounding box center [16, 27] width 27 height 27
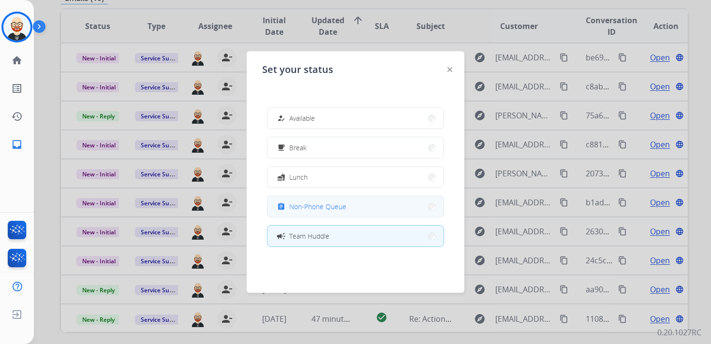
click at [292, 207] on div "assignment Non-Phone Queue" at bounding box center [310, 207] width 71 height 12
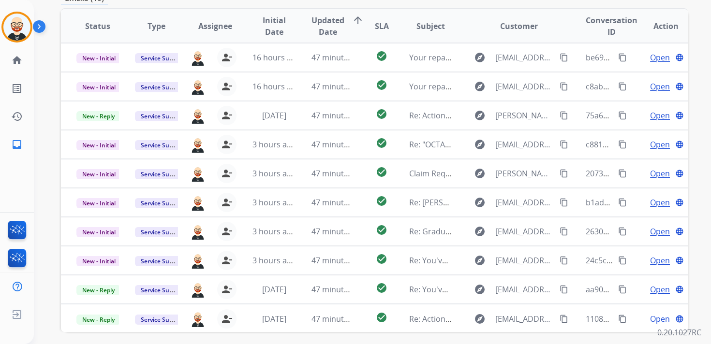
click at [19, 174] on div "Ezra Non-Phone Queue Edit Avatar Agent: Ezra Routing Profile: Extend_Claims hom…" at bounding box center [17, 172] width 34 height 344
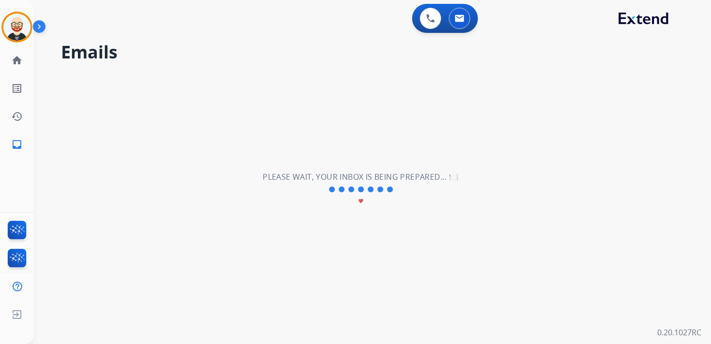
scroll to position [0, 0]
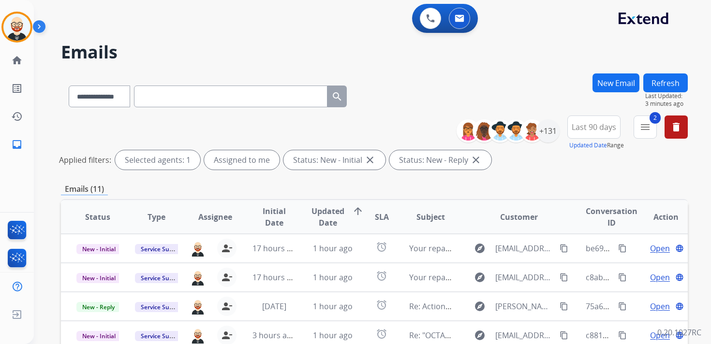
click at [671, 80] on button "Refresh" at bounding box center [665, 83] width 44 height 19
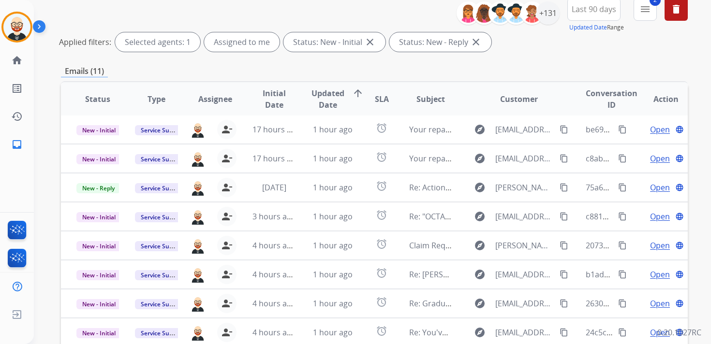
scroll to position [229, 0]
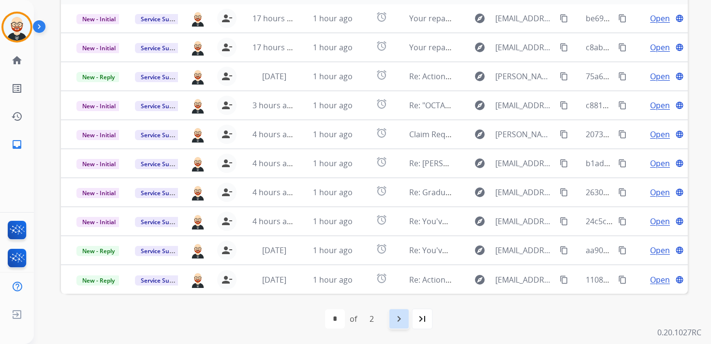
click at [401, 314] on mat-icon "navigate_next" at bounding box center [399, 319] width 12 height 12
select select "*"
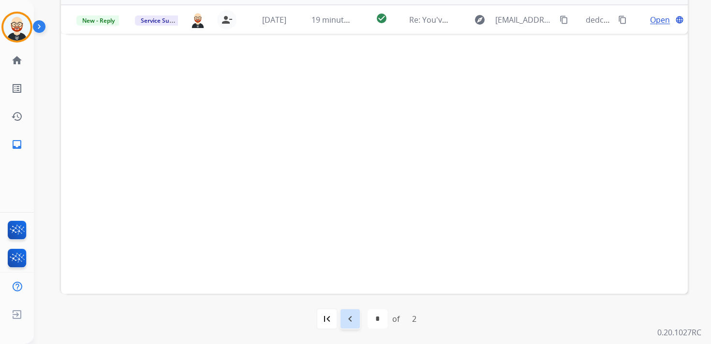
click at [352, 320] on mat-icon "navigate_before" at bounding box center [350, 319] width 12 height 12
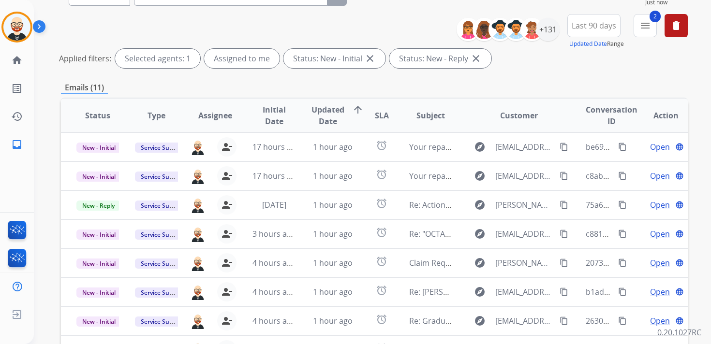
scroll to position [117, 0]
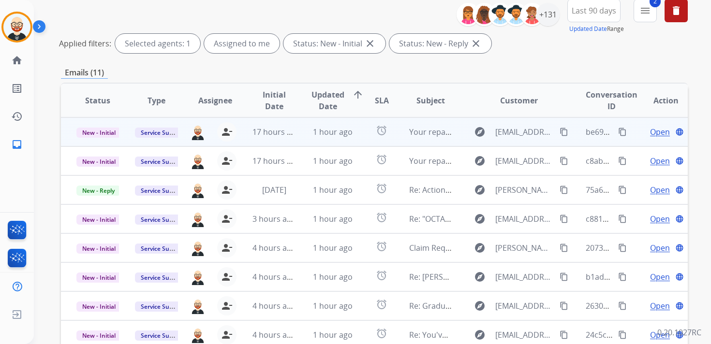
click at [651, 131] on span "Open" at bounding box center [660, 132] width 20 height 12
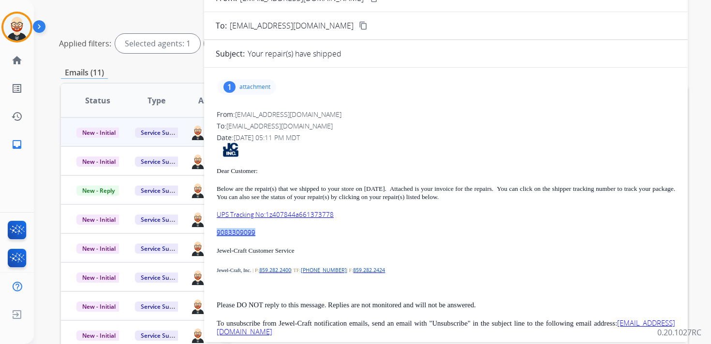
drag, startPoint x: 265, startPoint y: 233, endPoint x: 214, endPoint y: 235, distance: 51.8
click at [214, 235] on div "1 attachment From: donotreply@jewel-craft.com To: servicesupport@extend.com Dat…" at bounding box center [446, 211] width 484 height 272
copy link "9083309099"
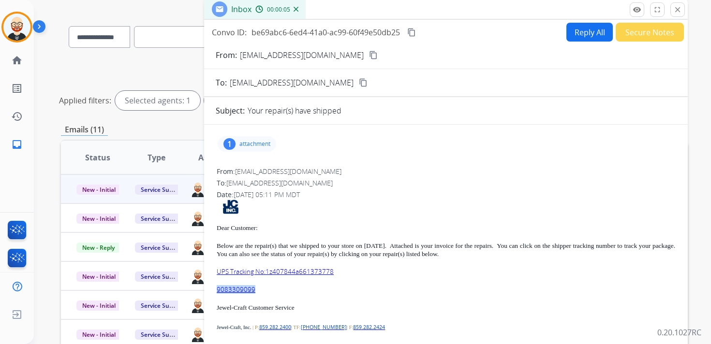
scroll to position [59, 0]
click at [412, 33] on mat-icon "content_copy" at bounding box center [411, 33] width 9 height 9
click at [251, 143] on p "attachment" at bounding box center [254, 145] width 31 height 8
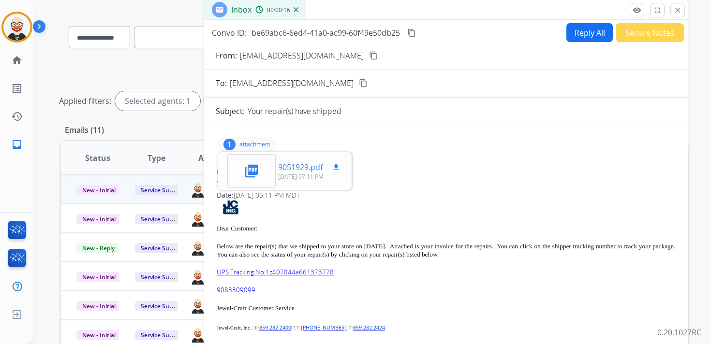
click at [335, 166] on mat-icon "download" at bounding box center [336, 167] width 9 height 9
click at [414, 33] on mat-icon "content_copy" at bounding box center [411, 33] width 9 height 9
click at [352, 284] on div "Dear Customer: Below are the repair(s) that we shipped to your store on 09/11/2…" at bounding box center [446, 297] width 458 height 194
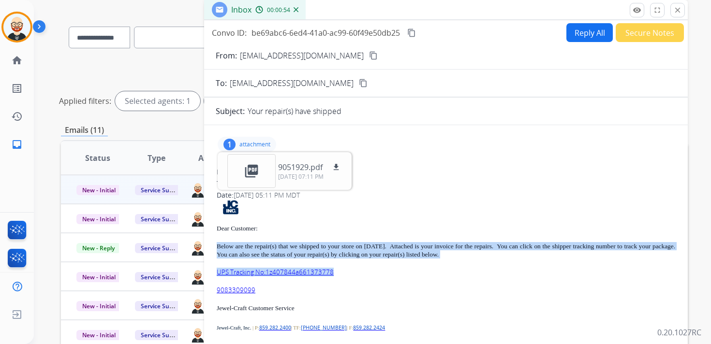
drag, startPoint x: 341, startPoint y: 272, endPoint x: 216, endPoint y: 247, distance: 128.1
click at [216, 247] on div "From: donotreply@jewel-craft.com To: servicesupport@extend.com Date: 09/11/2025…" at bounding box center [446, 285] width 460 height 238
copy div "Below are the repair(s) that we shipped to your store on 09/11/25. Attached is …"
click at [675, 7] on mat-icon "close" at bounding box center [677, 10] width 9 height 9
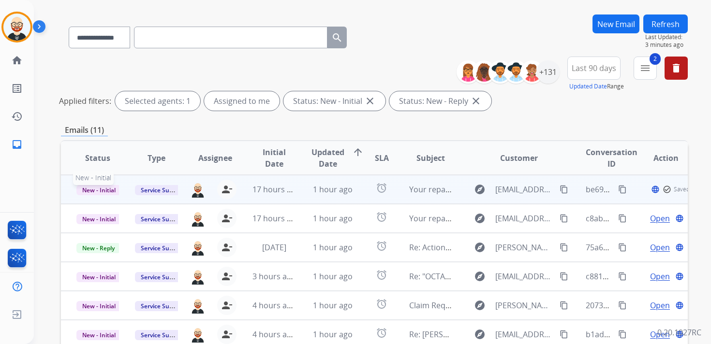
click at [102, 190] on span "New - Initial" at bounding box center [98, 190] width 45 height 10
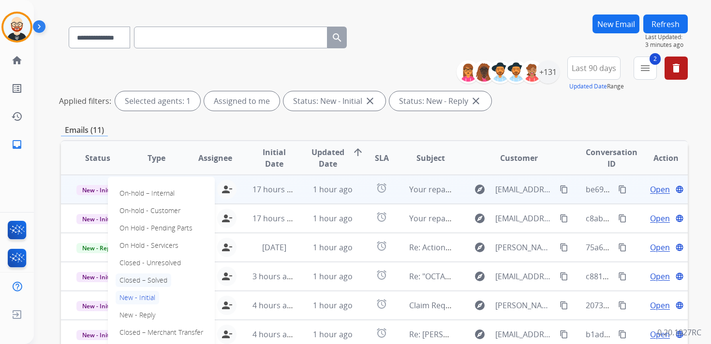
click at [148, 281] on p "Closed – Solved" at bounding box center [144, 281] width 56 height 14
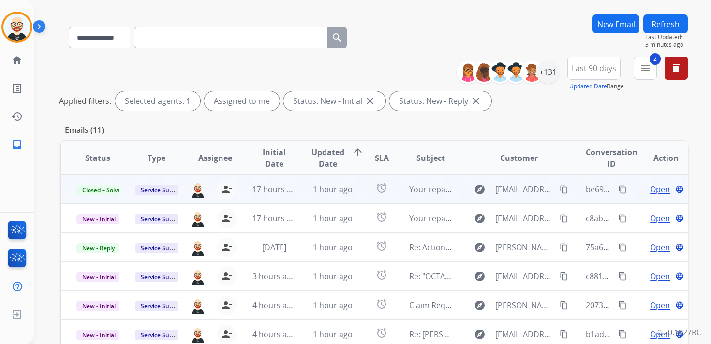
click at [676, 24] on button "Refresh" at bounding box center [665, 24] width 44 height 19
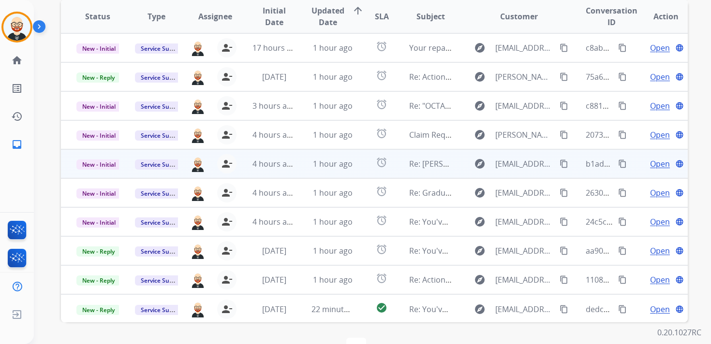
scroll to position [0, 0]
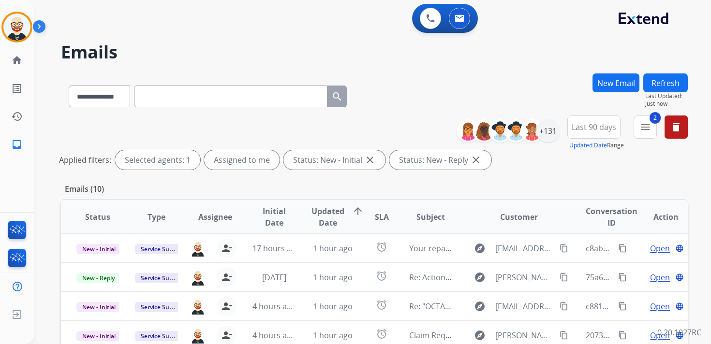
click at [668, 79] on button "Refresh" at bounding box center [665, 83] width 44 height 19
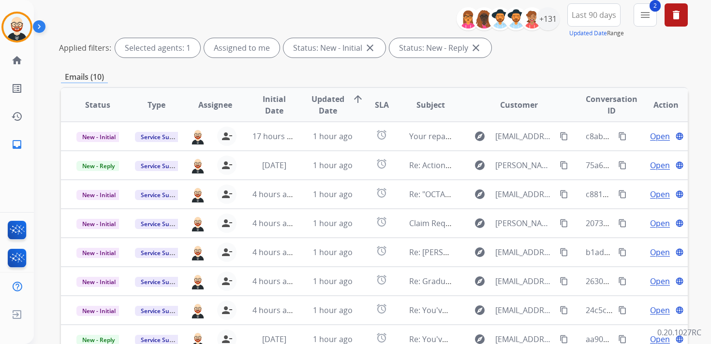
scroll to position [134, 0]
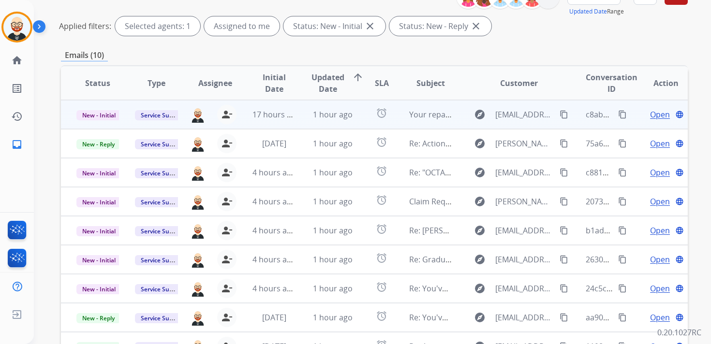
click at [656, 117] on span "Open" at bounding box center [660, 115] width 20 height 12
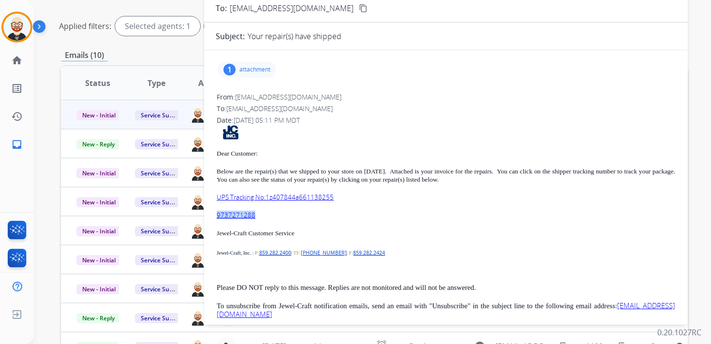
drag, startPoint x: 261, startPoint y: 215, endPoint x: 212, endPoint y: 219, distance: 48.6
click at [212, 219] on div "1 attachment From: donotreply@jewel-craft.com To: servicesupport@extend.com Dat…" at bounding box center [446, 194] width 484 height 272
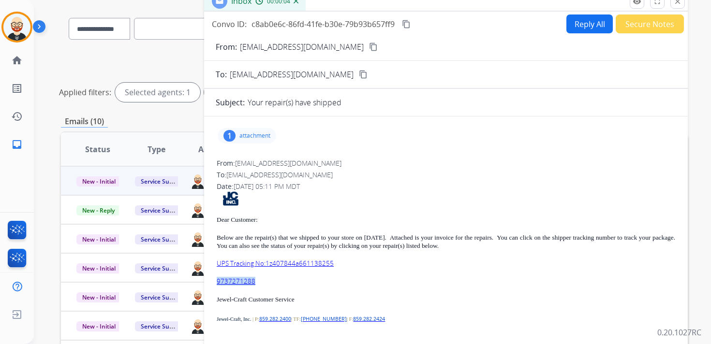
scroll to position [67, 0]
click at [259, 133] on p "attachment" at bounding box center [254, 137] width 31 height 8
click at [340, 156] on mat-icon "download" at bounding box center [336, 159] width 9 height 9
click at [512, 146] on div "1 attachment picture_as_pdf 9050946.pdf download 09/11/2025, 07:11 PM" at bounding box center [446, 136] width 460 height 23
click at [409, 24] on mat-icon "content_copy" at bounding box center [406, 24] width 9 height 9
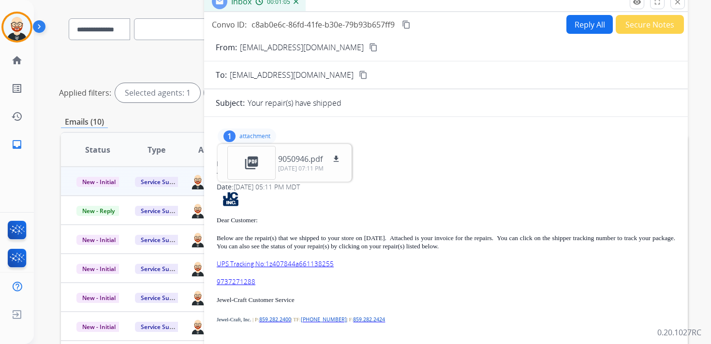
click at [353, 264] on p "UPS Tracking No:1z407844a661138255" at bounding box center [446, 264] width 458 height 8
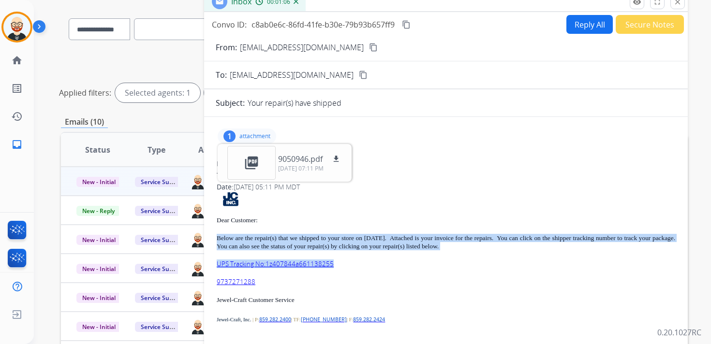
drag, startPoint x: 337, startPoint y: 265, endPoint x: 217, endPoint y: 237, distance: 123.2
click at [217, 237] on div "Dear Customer: Below are the repair(s) that we shipped to your store on 09/11/2…" at bounding box center [446, 289] width 458 height 194
click at [678, 4] on mat-icon "close" at bounding box center [677, 2] width 9 height 9
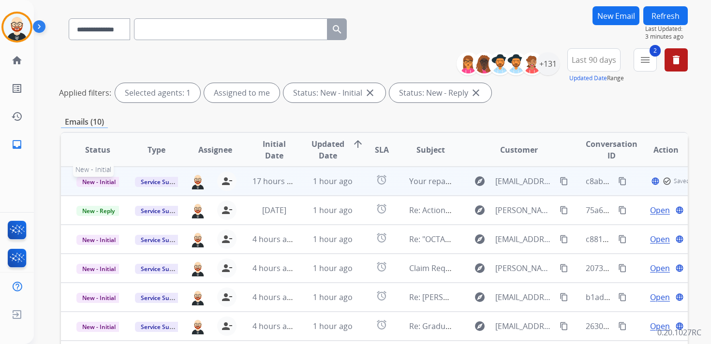
click at [110, 182] on span "New - Initial" at bounding box center [98, 182] width 45 height 10
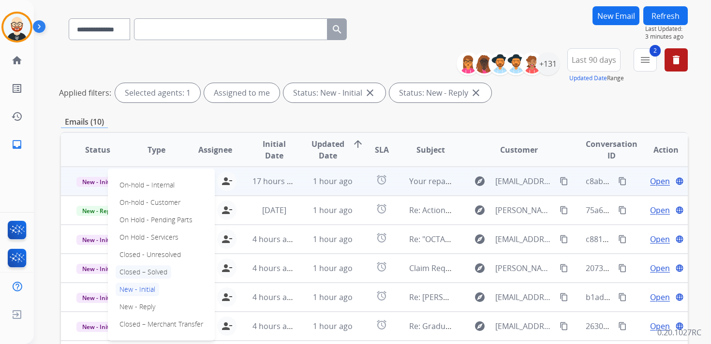
click at [145, 274] on p "Closed – Solved" at bounding box center [144, 272] width 56 height 14
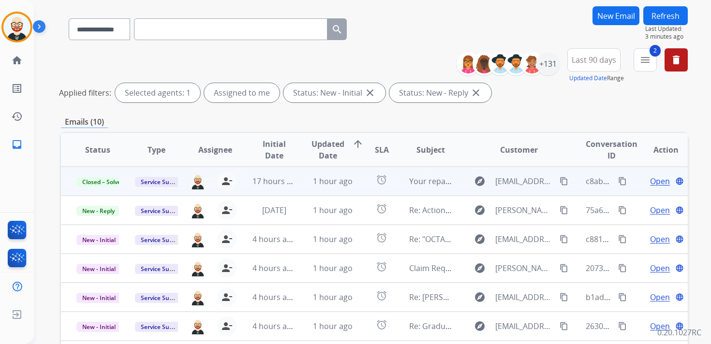
click at [668, 15] on button "Refresh" at bounding box center [665, 15] width 44 height 19
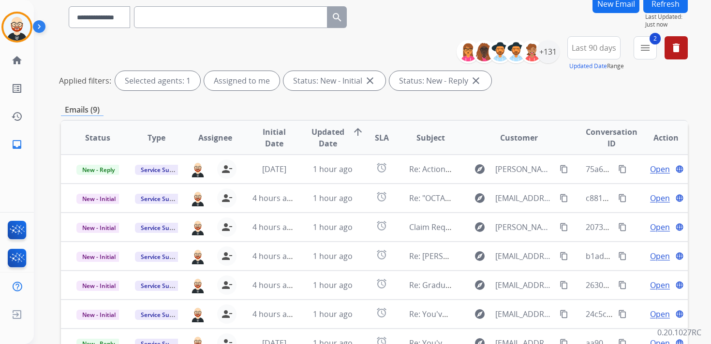
scroll to position [80, 0]
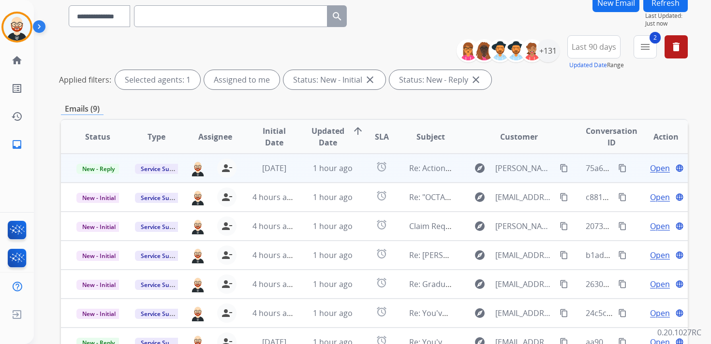
click at [650, 168] on span "Open" at bounding box center [660, 168] width 20 height 12
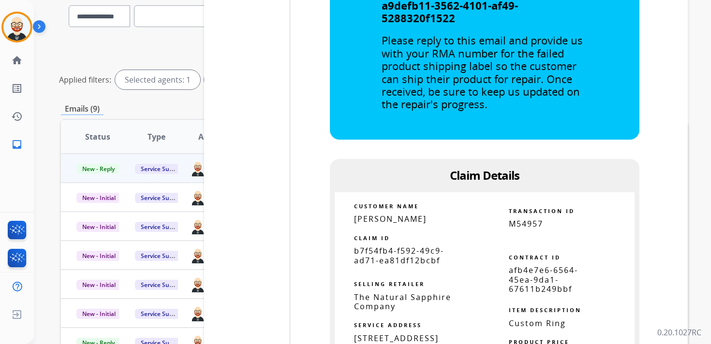
scroll to position [2591, 0]
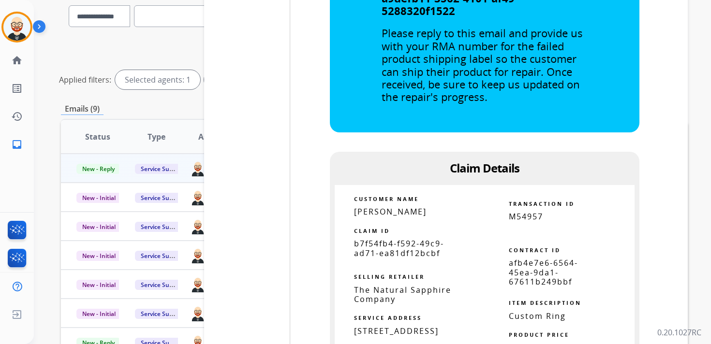
click at [359, 238] on span "b7f54fb4-f592-49c9-ad71-ea81df12bcbf" at bounding box center [399, 248] width 90 height 20
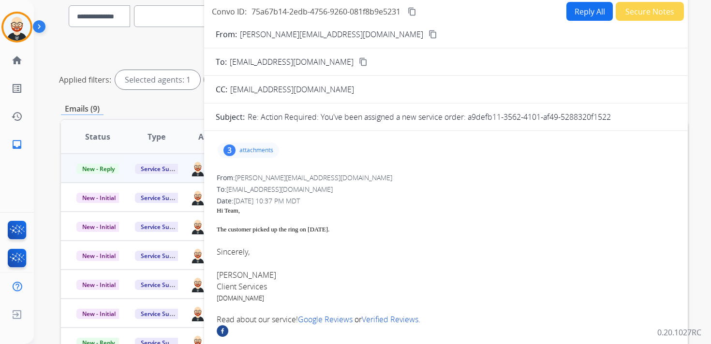
scroll to position [0, 0]
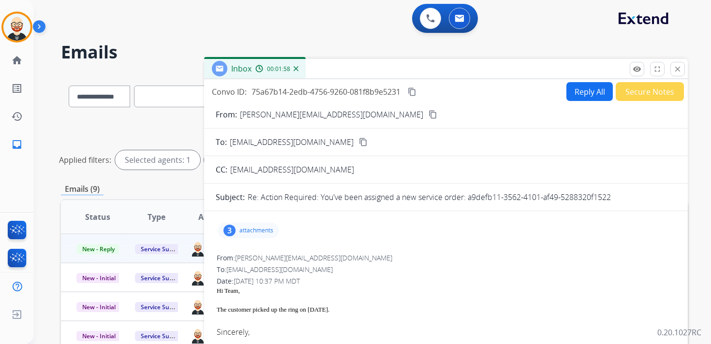
click at [413, 92] on mat-icon "content_copy" at bounding box center [412, 92] width 9 height 9
click at [343, 310] on div "The customer picked up the ring on September 12th." at bounding box center [446, 310] width 458 height 10
click at [574, 98] on button "Reply All" at bounding box center [589, 91] width 46 height 19
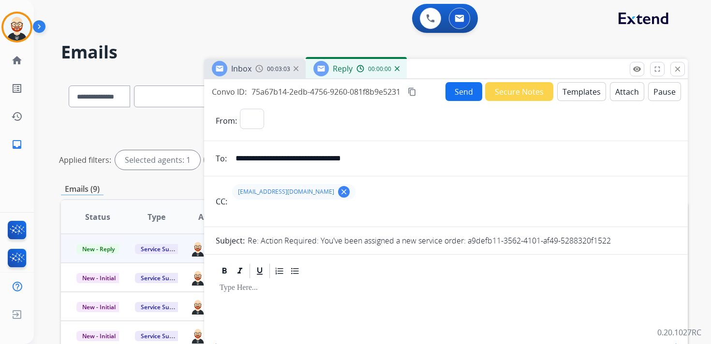
click at [237, 300] on div at bounding box center [446, 312] width 460 height 65
select select "**********"
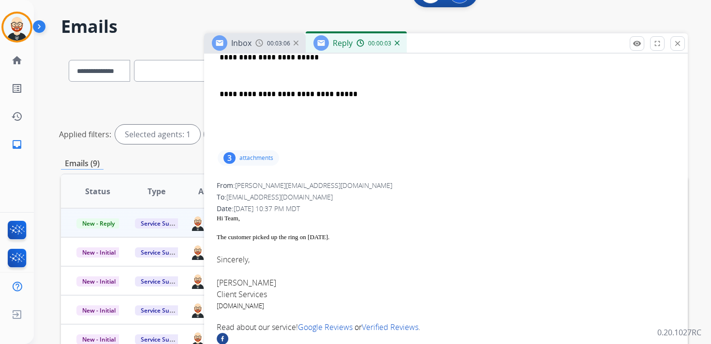
scroll to position [247, 0]
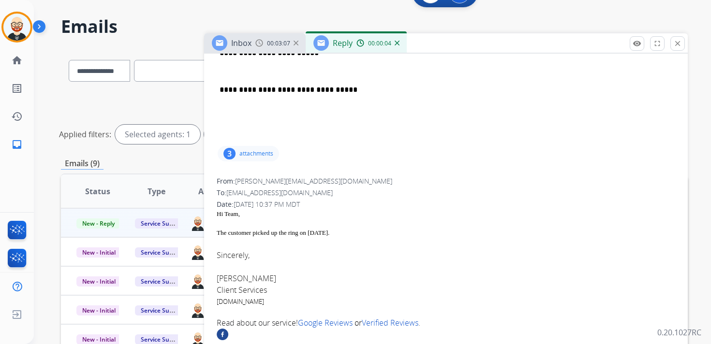
click at [225, 281] on font "Hannah Kaushalya" at bounding box center [246, 278] width 59 height 11
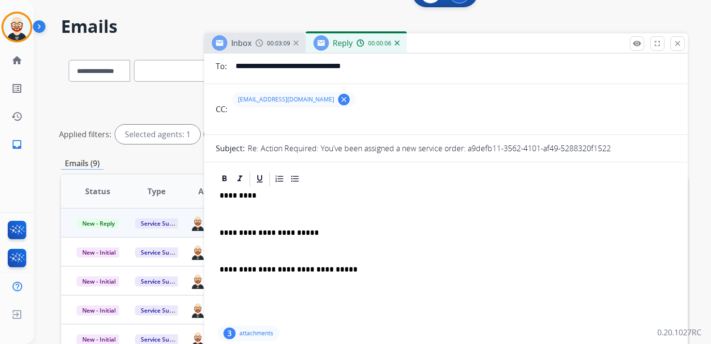
scroll to position [0, 0]
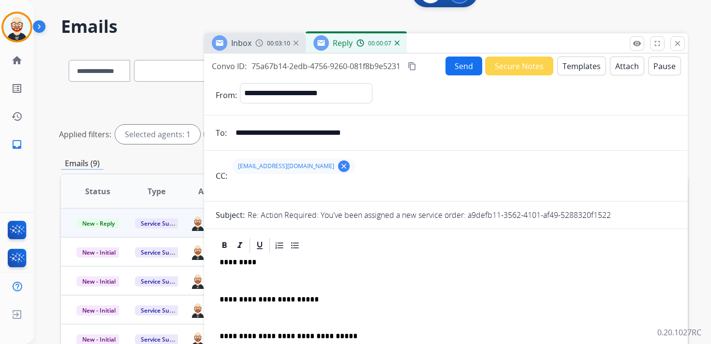
click at [234, 260] on p "*********" at bounding box center [442, 262] width 445 height 9
click at [233, 284] on p at bounding box center [446, 281] width 453 height 9
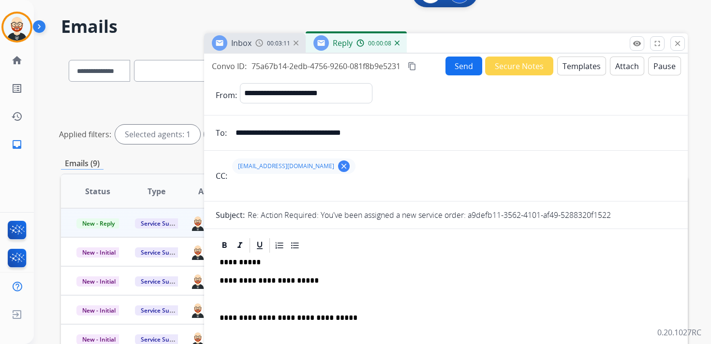
click at [242, 291] on div "**********" at bounding box center [446, 313] width 460 height 118
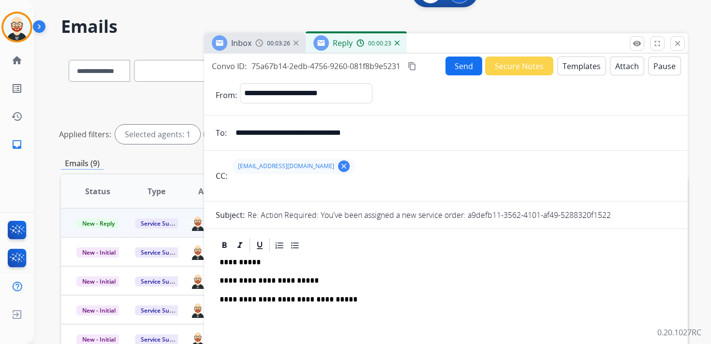
click at [455, 56] on div "**********" at bounding box center [446, 242] width 484 height 376
click at [455, 64] on button "Send" at bounding box center [463, 66] width 37 height 19
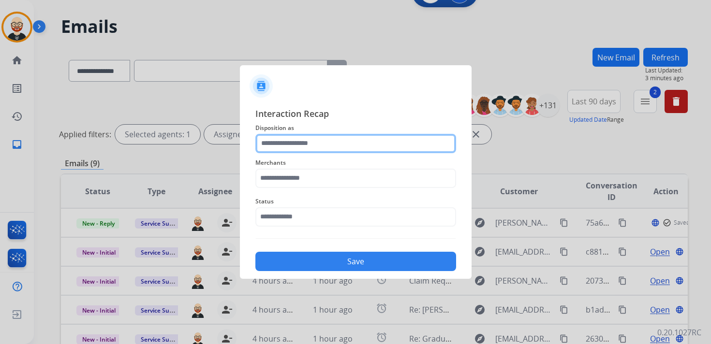
click at [292, 143] on input "text" at bounding box center [355, 143] width 201 height 19
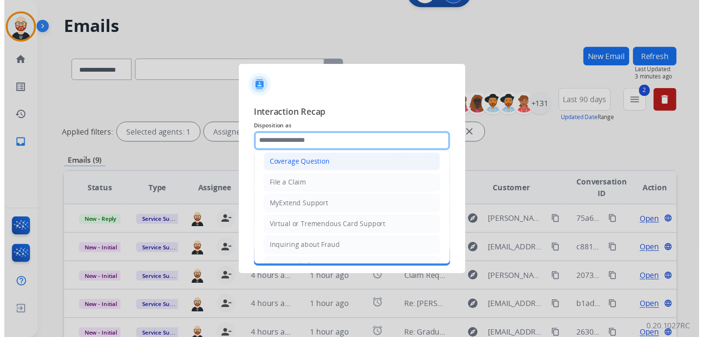
scroll to position [145, 0]
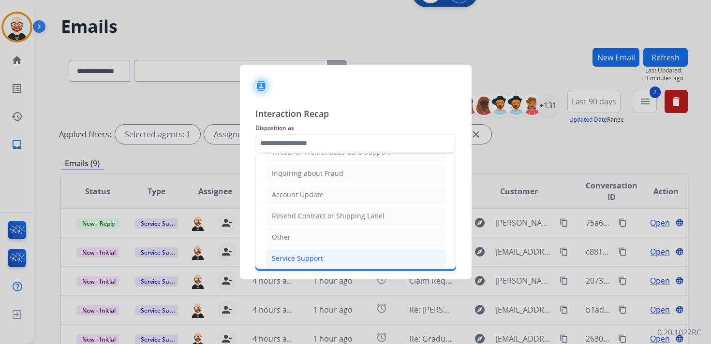
click at [311, 254] on div "Service Support" at bounding box center [297, 259] width 51 height 10
type input "**********"
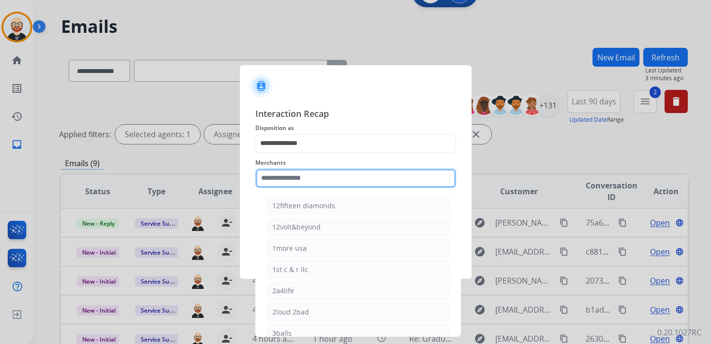
click at [291, 186] on input "text" at bounding box center [355, 178] width 201 height 19
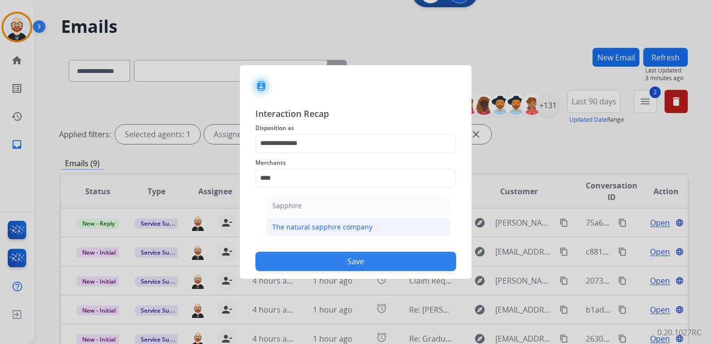
click at [298, 223] on div "The natural sapphire company" at bounding box center [322, 227] width 100 height 10
type input "**********"
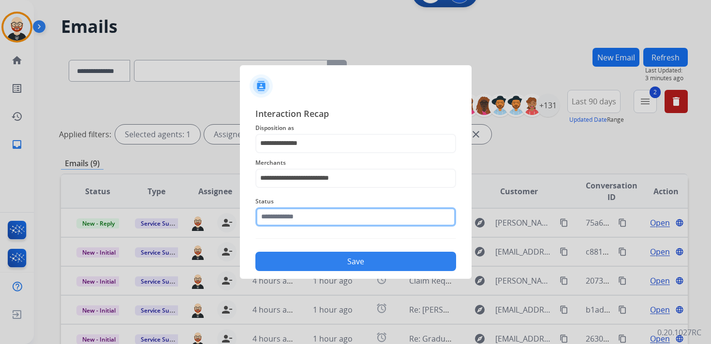
click at [295, 220] on input "text" at bounding box center [355, 216] width 201 height 19
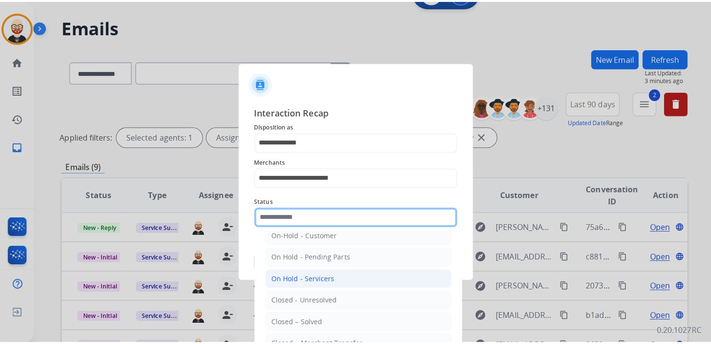
scroll to position [32, 0]
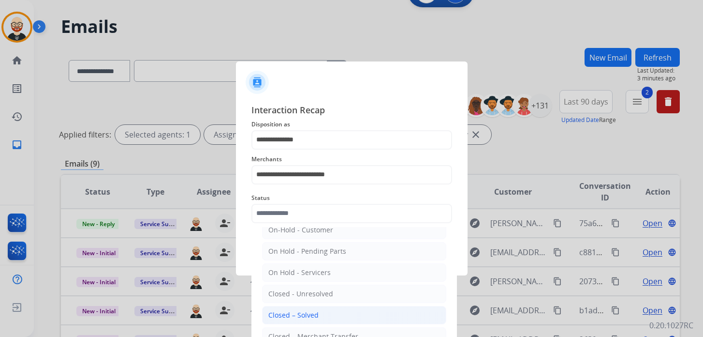
click at [311, 310] on div "Closed – Solved" at bounding box center [293, 315] width 50 height 10
type input "**********"
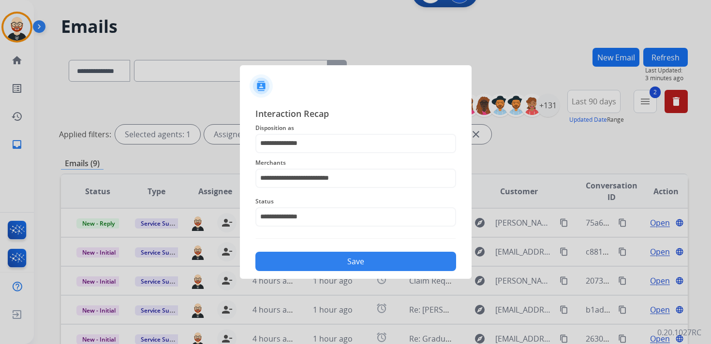
click at [329, 263] on button "Save" at bounding box center [355, 261] width 201 height 19
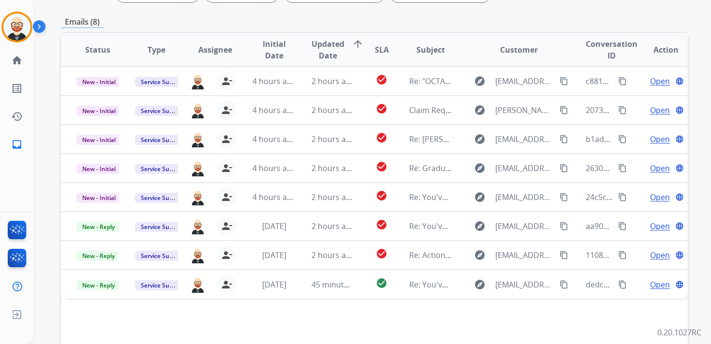
scroll to position [172, 0]
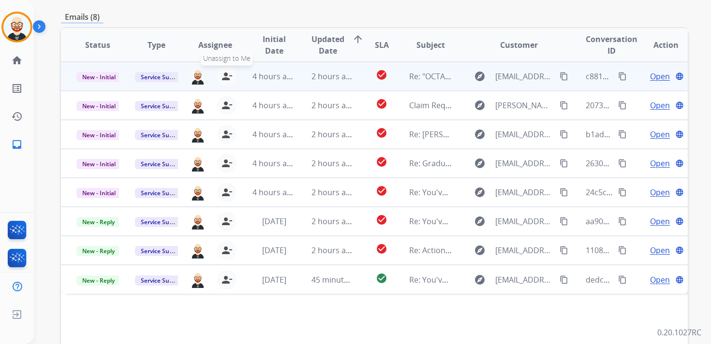
click at [228, 77] on mat-icon "person_remove" at bounding box center [227, 77] width 12 height 12
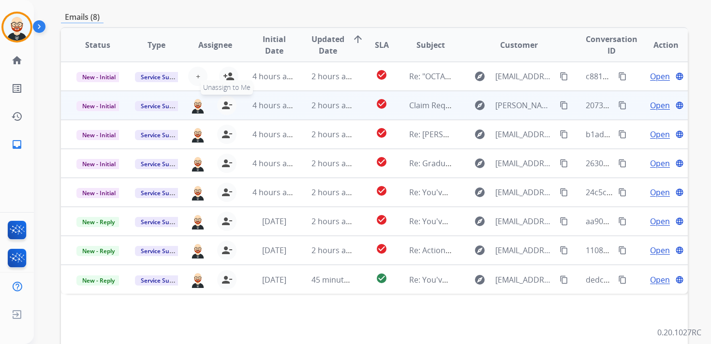
click at [227, 112] on button "person_remove Unassign to Me" at bounding box center [226, 105] width 19 height 19
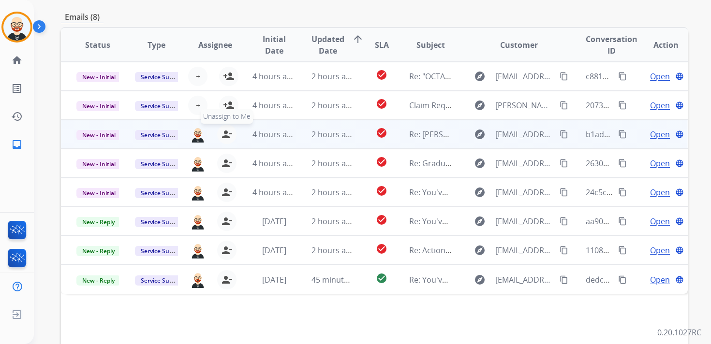
click at [226, 133] on mat-icon "person_remove" at bounding box center [227, 135] width 12 height 12
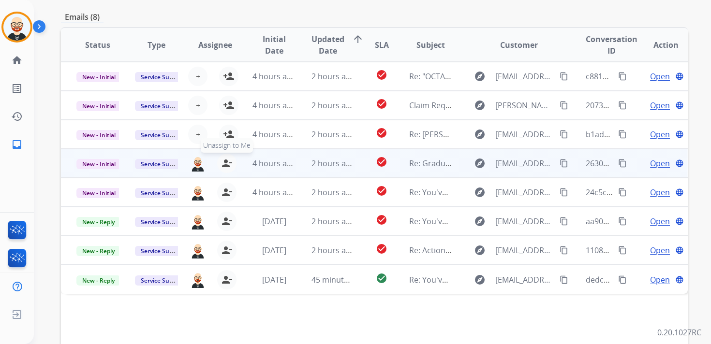
click at [226, 159] on mat-icon "person_remove" at bounding box center [227, 164] width 12 height 12
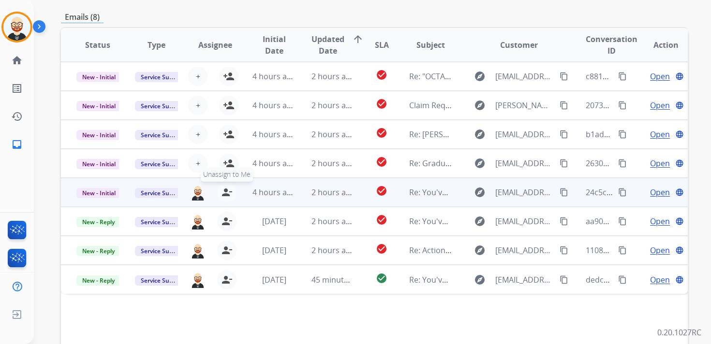
click at [225, 192] on mat-icon "person_remove" at bounding box center [227, 193] width 12 height 12
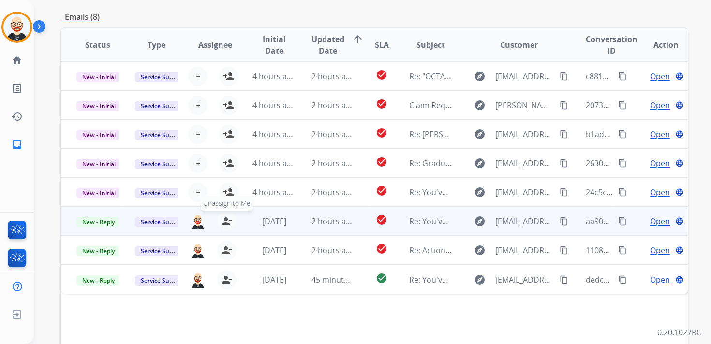
click at [225, 217] on mat-icon "person_remove" at bounding box center [227, 222] width 12 height 12
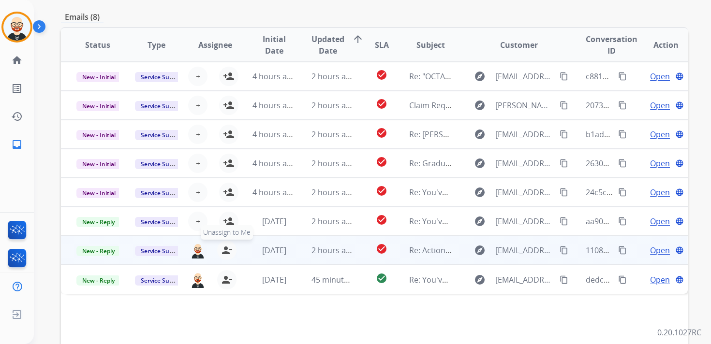
click at [225, 252] on mat-icon "person_remove" at bounding box center [227, 251] width 12 height 12
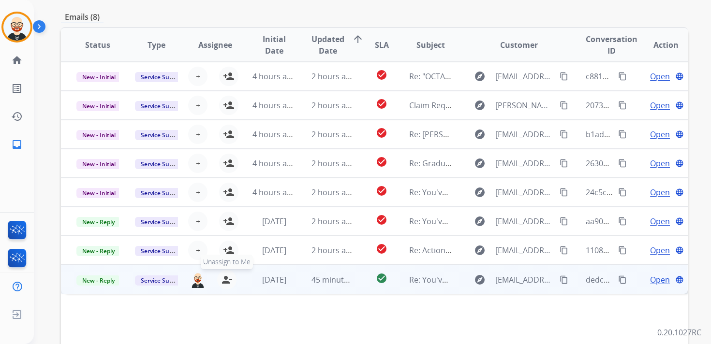
click at [223, 284] on mat-icon "person_remove" at bounding box center [227, 280] width 12 height 12
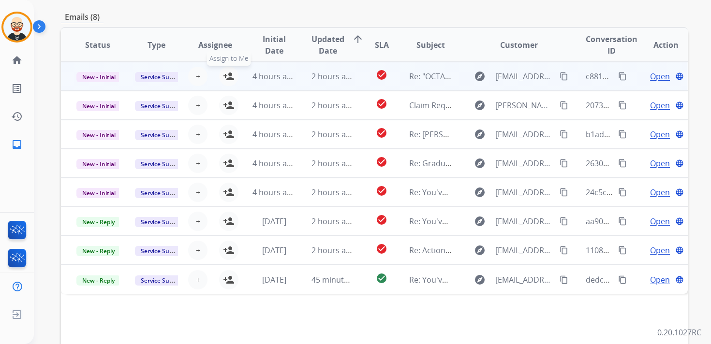
click at [228, 78] on mat-icon "person_add" at bounding box center [229, 77] width 12 height 12
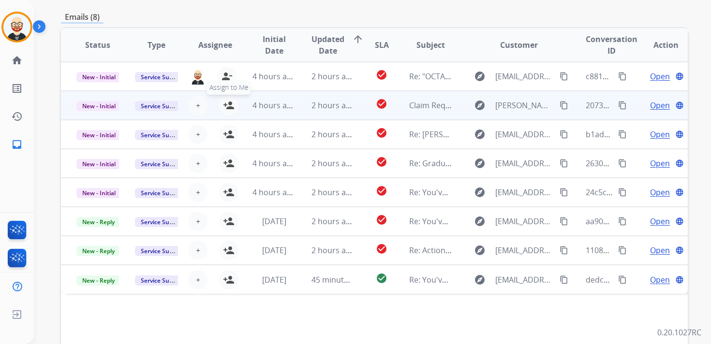
click at [228, 103] on mat-icon "person_add" at bounding box center [229, 106] width 12 height 12
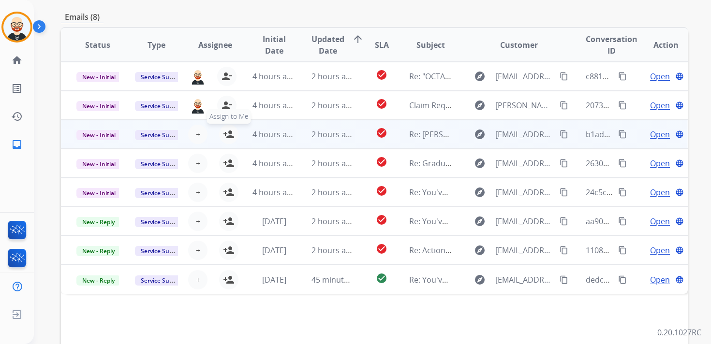
click at [228, 135] on mat-icon "person_add" at bounding box center [229, 135] width 12 height 12
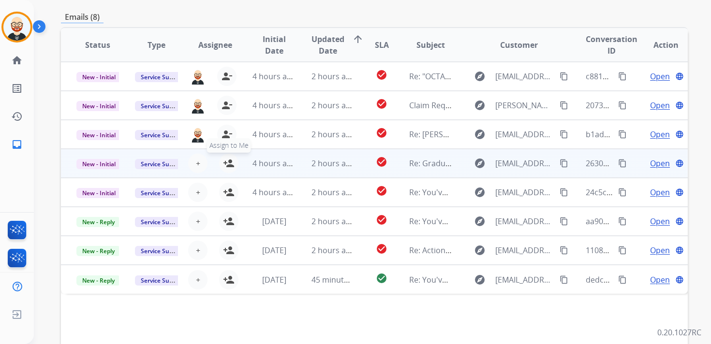
click at [227, 163] on mat-icon "person_add" at bounding box center [229, 164] width 12 height 12
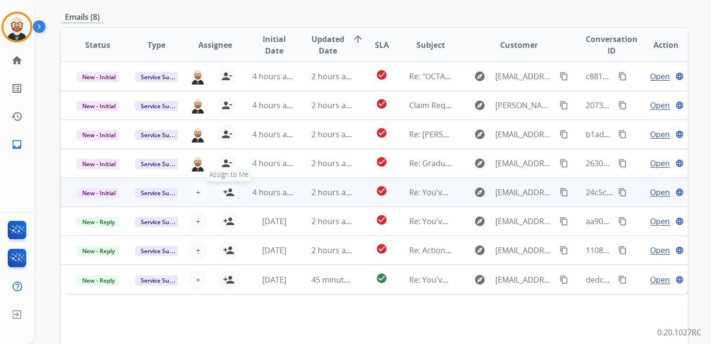
click at [225, 198] on mat-icon "person_add" at bounding box center [229, 193] width 12 height 12
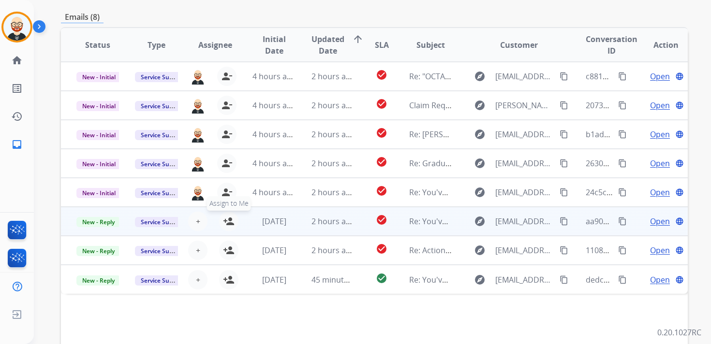
click at [226, 227] on button "person_add Assign to Me" at bounding box center [228, 221] width 19 height 19
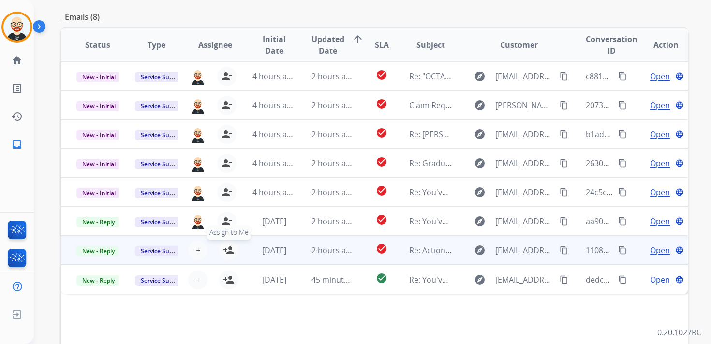
click at [228, 254] on mat-icon "person_add" at bounding box center [229, 251] width 12 height 12
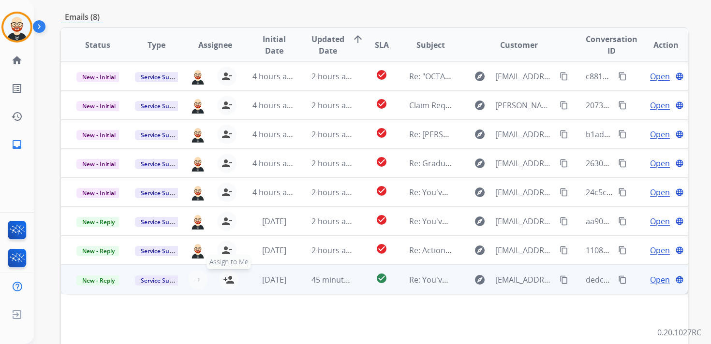
click at [228, 277] on mat-icon "person_add" at bounding box center [229, 280] width 12 height 12
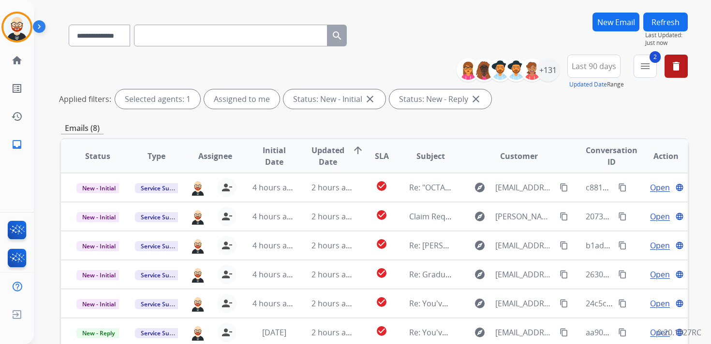
scroll to position [0, 0]
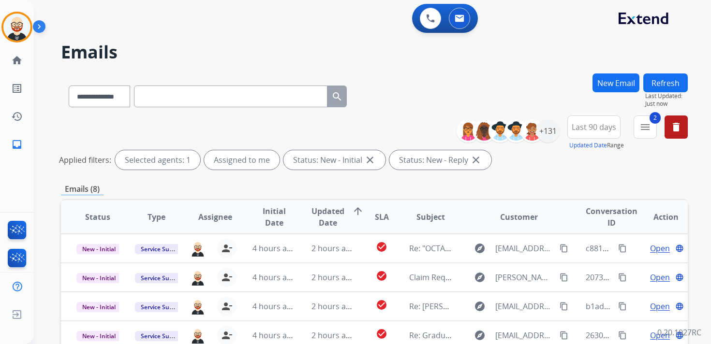
click at [675, 83] on button "Refresh" at bounding box center [665, 83] width 44 height 19
click at [672, 83] on button "Refresh" at bounding box center [665, 83] width 44 height 19
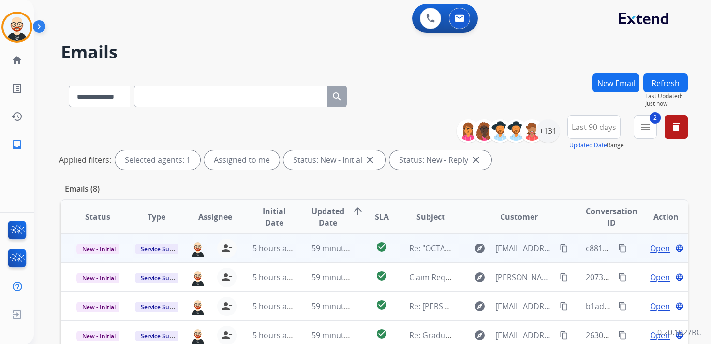
click at [653, 252] on span "Open" at bounding box center [660, 249] width 20 height 12
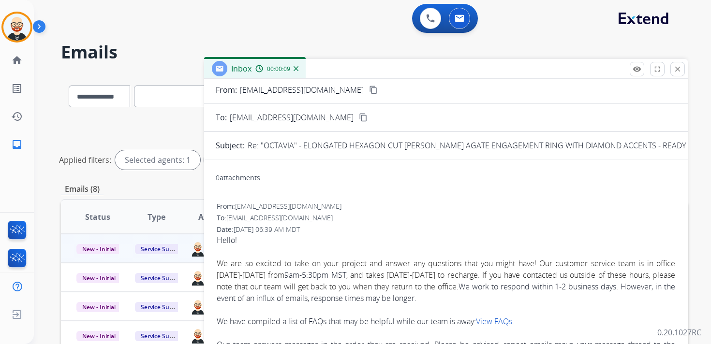
scroll to position [28, 0]
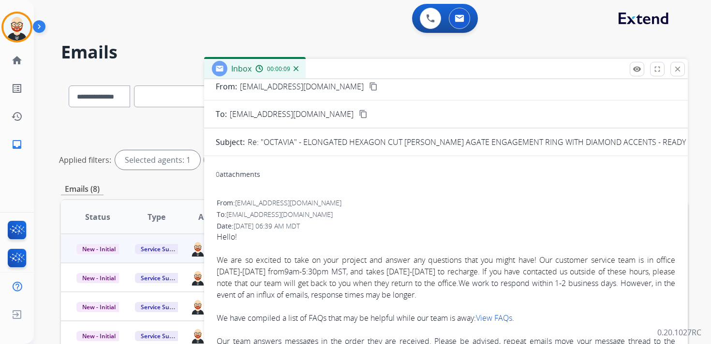
click at [606, 141] on p "Re: "OCTAVIA" - ELONGATED HEXAGON CUT MOSS AGATE ENGAGEMENT RING WITH DIAMOND A…" at bounding box center [575, 142] width 655 height 12
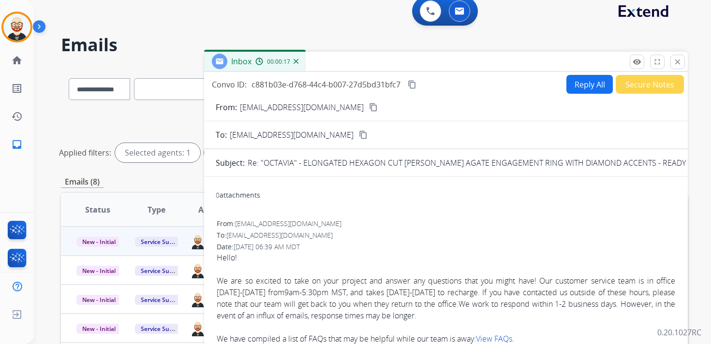
scroll to position [0, 0]
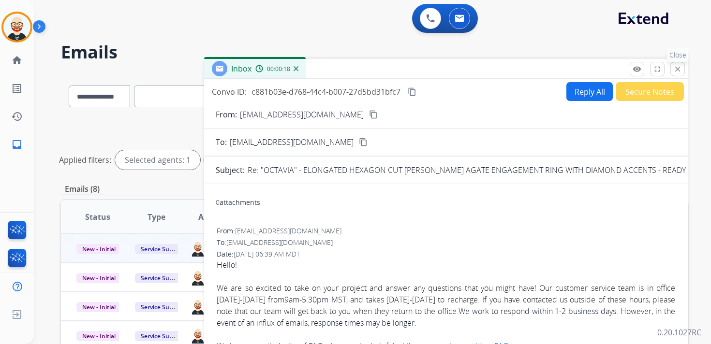
click at [676, 68] on mat-icon "close" at bounding box center [677, 69] width 9 height 9
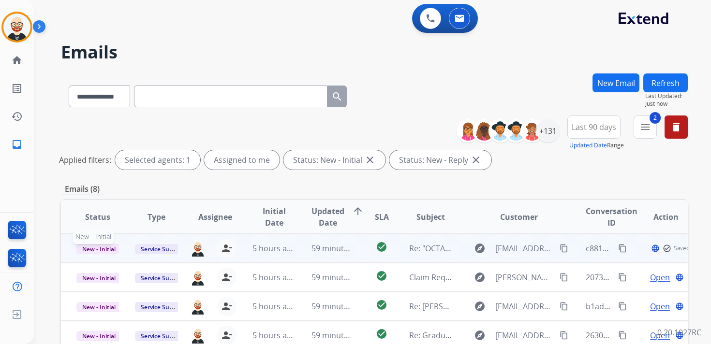
click at [102, 249] on span "New - Initial" at bounding box center [98, 249] width 45 height 10
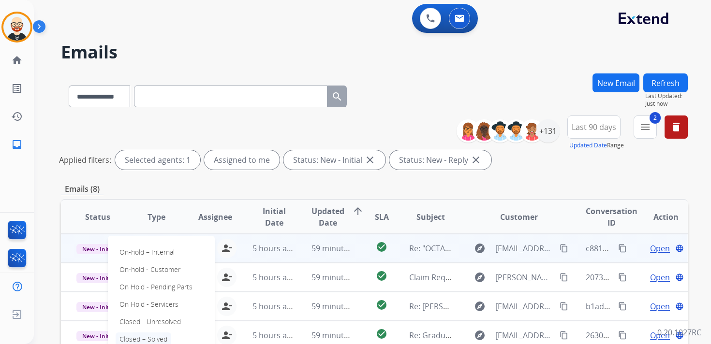
click at [150, 336] on p "Closed – Solved" at bounding box center [144, 340] width 56 height 14
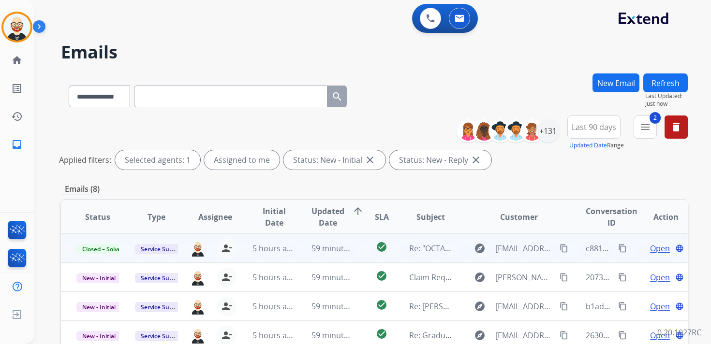
click at [655, 84] on button "Refresh" at bounding box center [665, 83] width 44 height 19
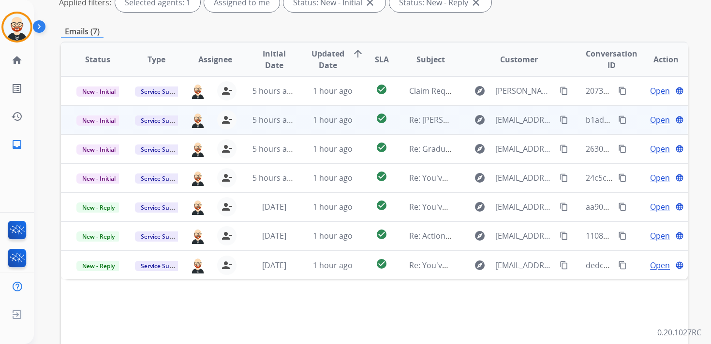
scroll to position [156, 0]
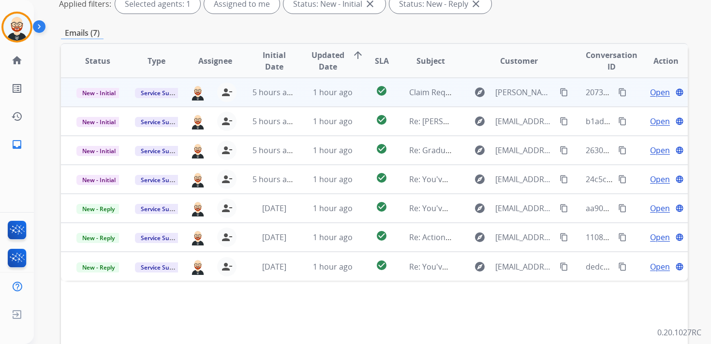
click at [650, 92] on span "Open" at bounding box center [660, 93] width 20 height 12
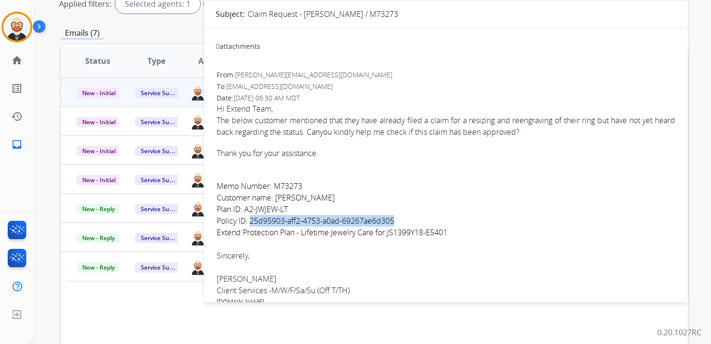
drag, startPoint x: 397, startPoint y: 218, endPoint x: 250, endPoint y: 223, distance: 147.6
click at [250, 223] on div "Memo Number: M73273 Customer name: Roger Stehouwer Plan ID: A2-JWJEW-LT Policy …" at bounding box center [446, 209] width 458 height 58
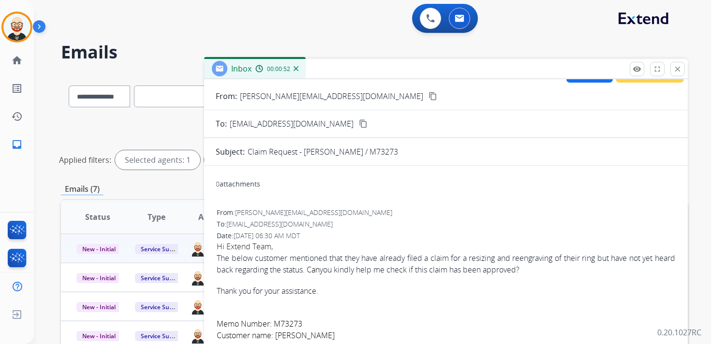
scroll to position [21, 0]
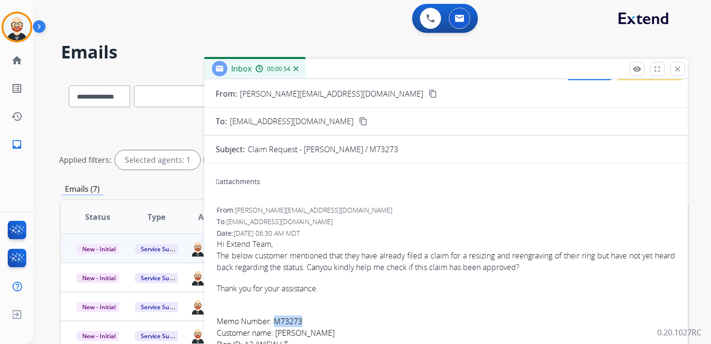
drag, startPoint x: 317, startPoint y: 321, endPoint x: 276, endPoint y: 325, distance: 41.8
click at [276, 325] on div "Memo Number: M73273 Customer name: Roger Stehouwer Plan ID: A2-JWJEW-LT Policy …" at bounding box center [446, 345] width 458 height 58
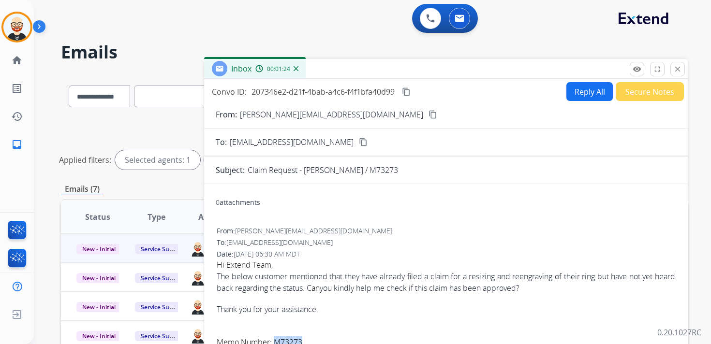
click at [585, 96] on button "Reply All" at bounding box center [589, 91] width 46 height 19
select select "**********"
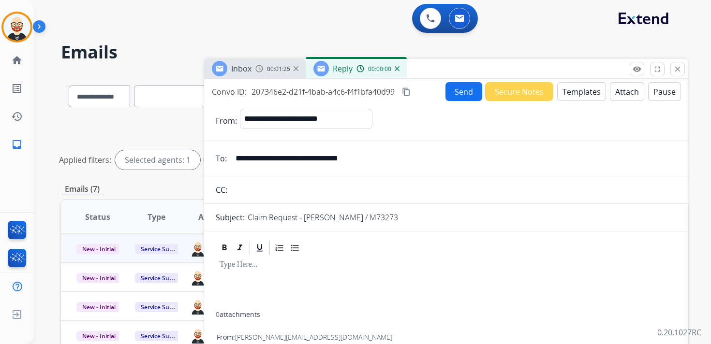
click at [295, 271] on div at bounding box center [446, 284] width 460 height 55
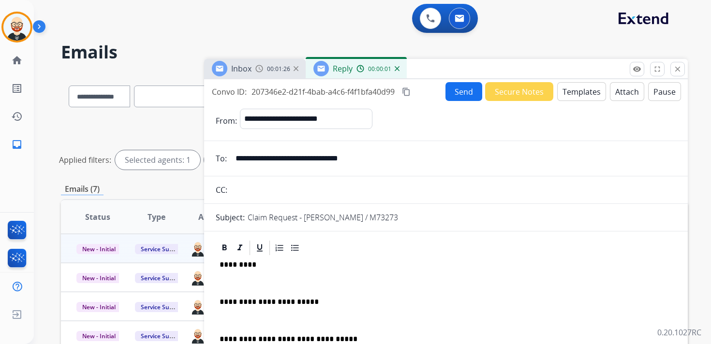
scroll to position [2, 0]
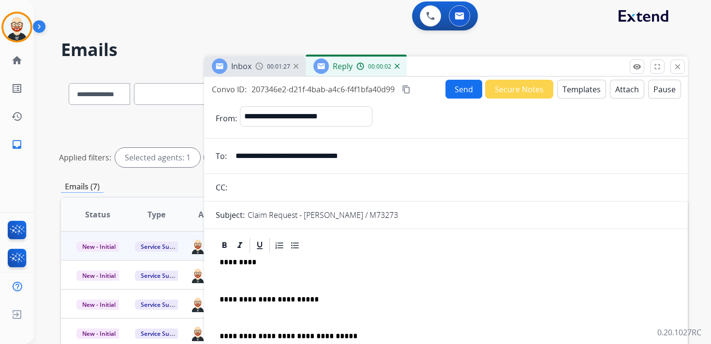
drag, startPoint x: 284, startPoint y: 281, endPoint x: 284, endPoint y: 276, distance: 5.3
click at [284, 281] on p at bounding box center [446, 281] width 453 height 9
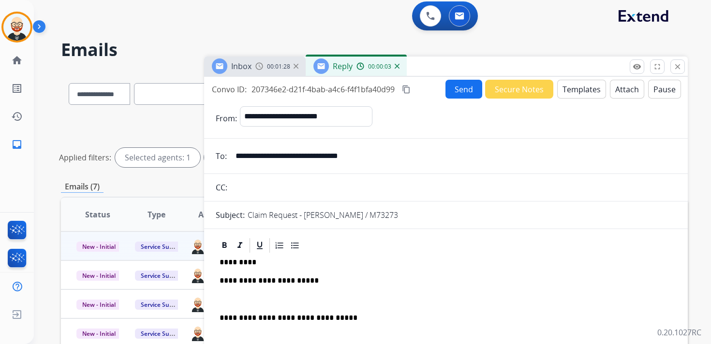
click at [282, 292] on div "**********" at bounding box center [446, 319] width 460 height 130
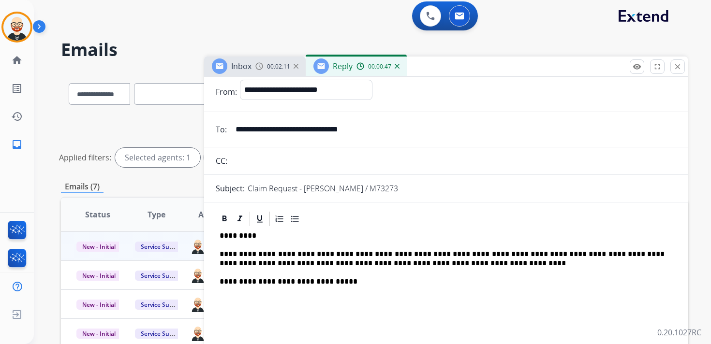
scroll to position [0, 0]
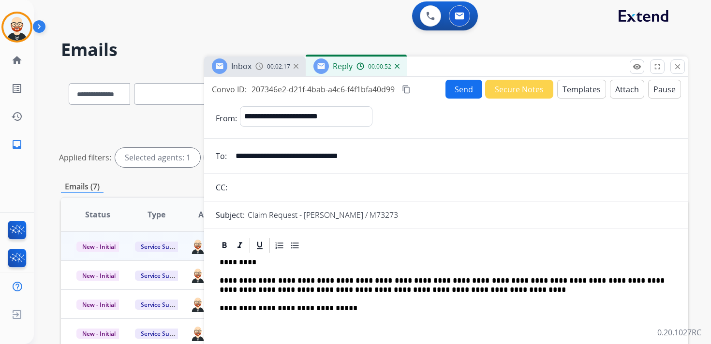
click at [455, 94] on button "Send" at bounding box center [463, 89] width 37 height 19
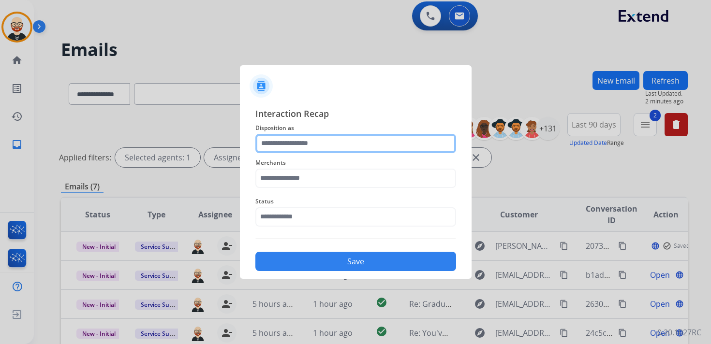
click at [288, 150] on input "text" at bounding box center [355, 143] width 201 height 19
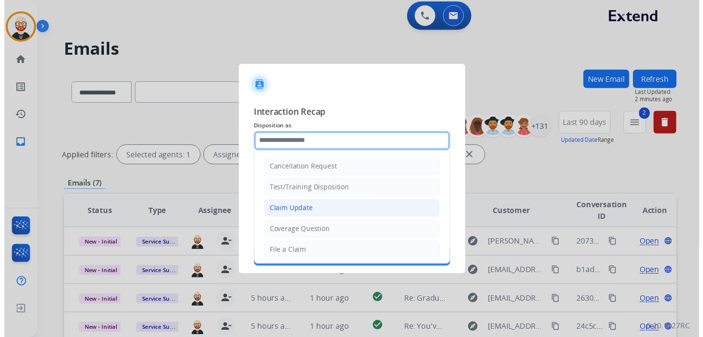
scroll to position [145, 0]
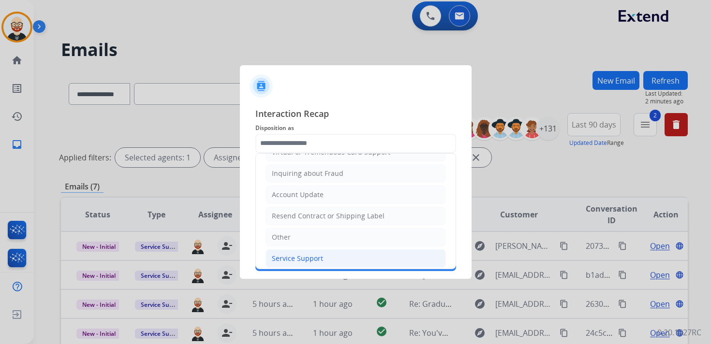
click at [306, 256] on div "Service Support" at bounding box center [297, 259] width 51 height 10
type input "**********"
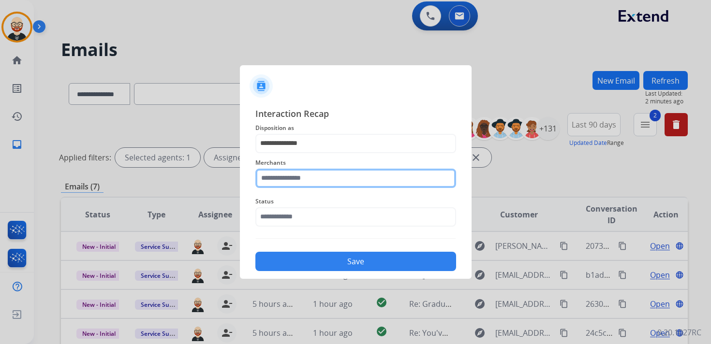
click at [327, 182] on input "text" at bounding box center [355, 178] width 201 height 19
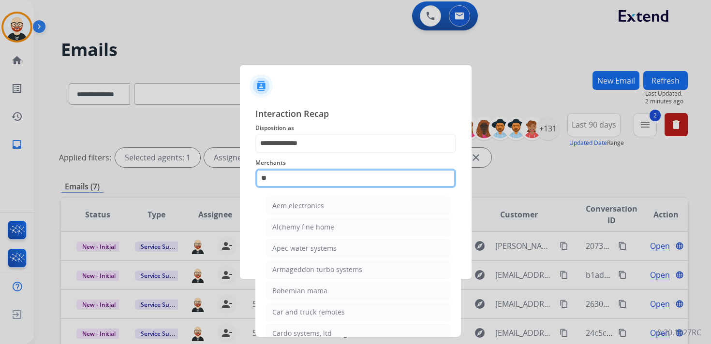
type input "*"
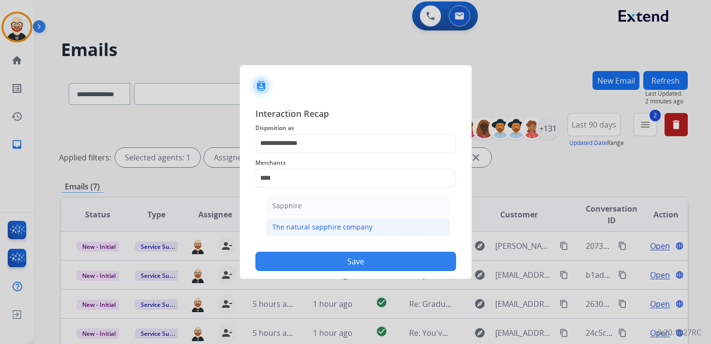
click at [336, 226] on div "The natural sapphire company" at bounding box center [322, 227] width 100 height 10
type input "**********"
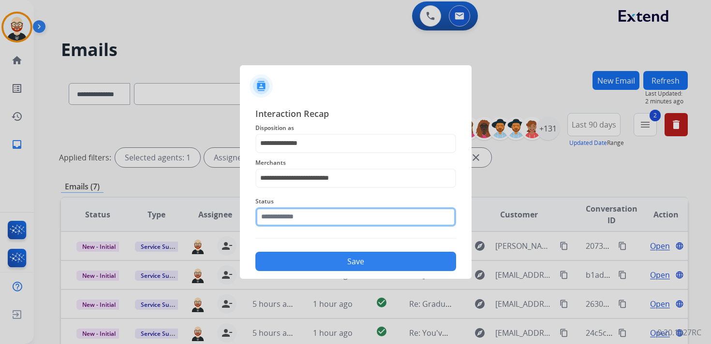
click at [324, 223] on div "Status" at bounding box center [355, 211] width 201 height 39
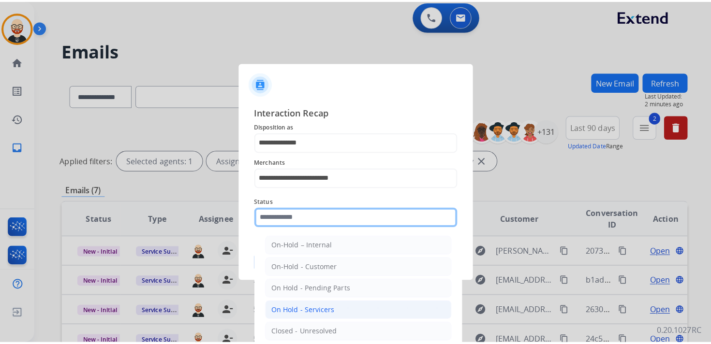
scroll to position [20, 0]
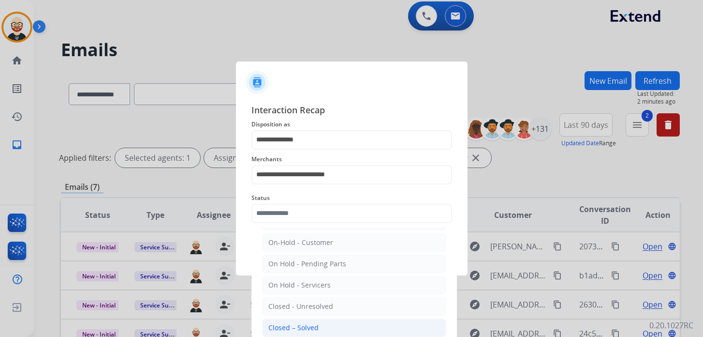
click at [320, 322] on li "Closed – Solved" at bounding box center [354, 327] width 184 height 18
type input "**********"
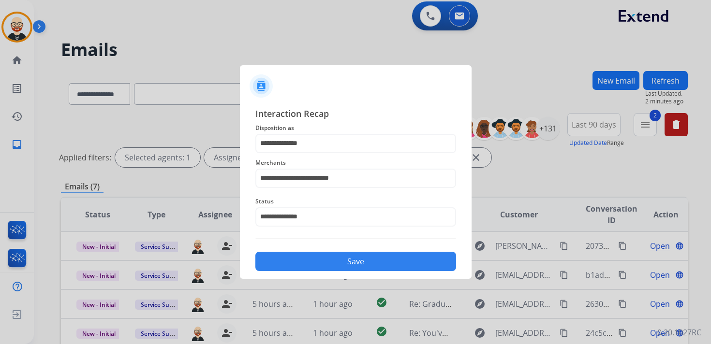
click at [363, 260] on button "Save" at bounding box center [355, 261] width 201 height 19
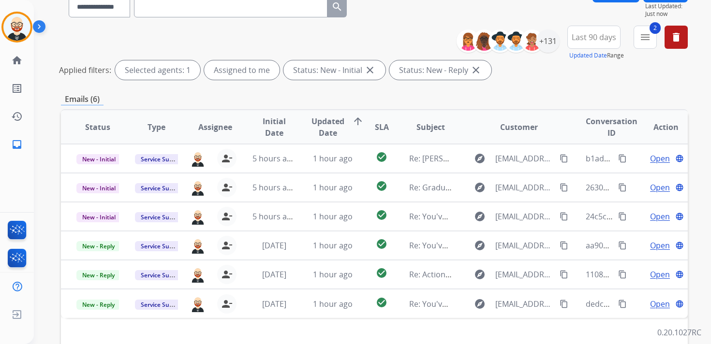
scroll to position [93, 0]
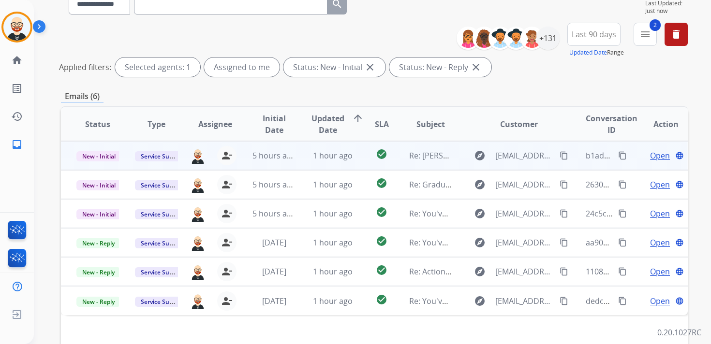
click at [652, 155] on span "Open" at bounding box center [660, 156] width 20 height 12
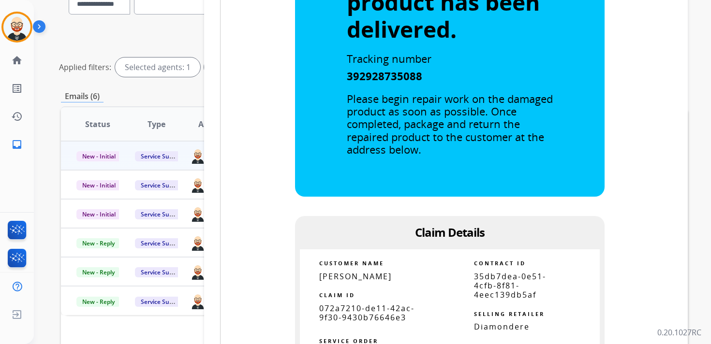
scroll to position [437, 0]
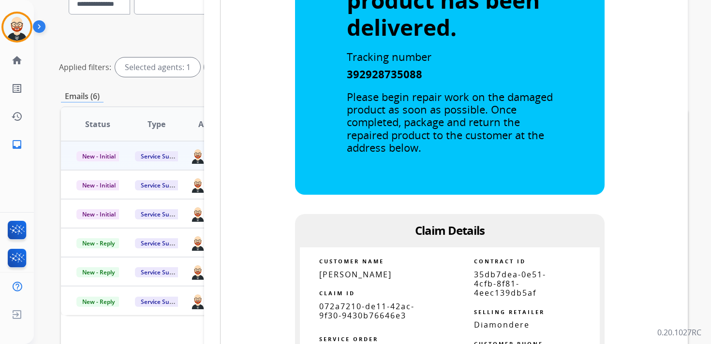
click at [357, 314] on span "072a7210-de11-42ac-9f30-9430b76646e3" at bounding box center [366, 311] width 95 height 20
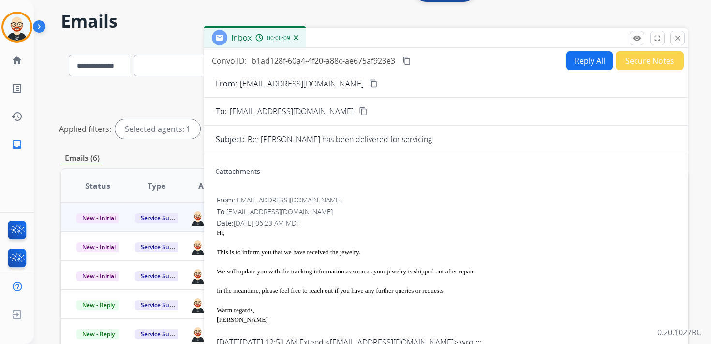
scroll to position [20, 0]
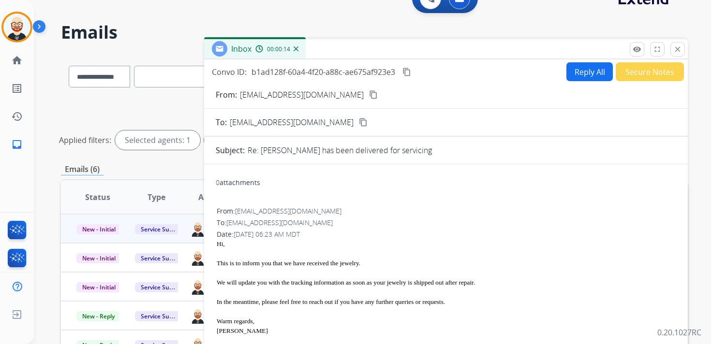
click at [407, 72] on mat-icon "content_copy" at bounding box center [406, 72] width 9 height 9
click at [576, 72] on button "Reply All" at bounding box center [589, 71] width 46 height 19
select select "**********"
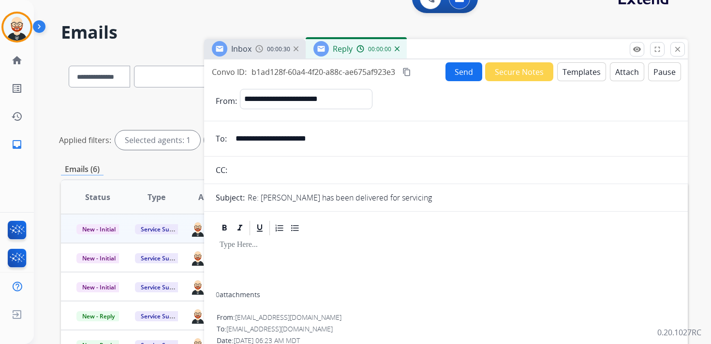
click at [264, 257] on div at bounding box center [446, 264] width 460 height 55
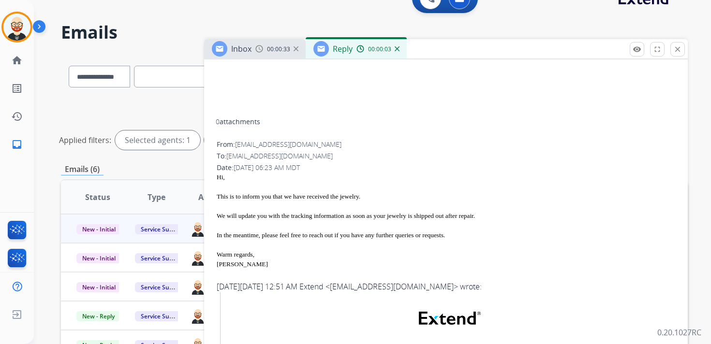
scroll to position [281, 0]
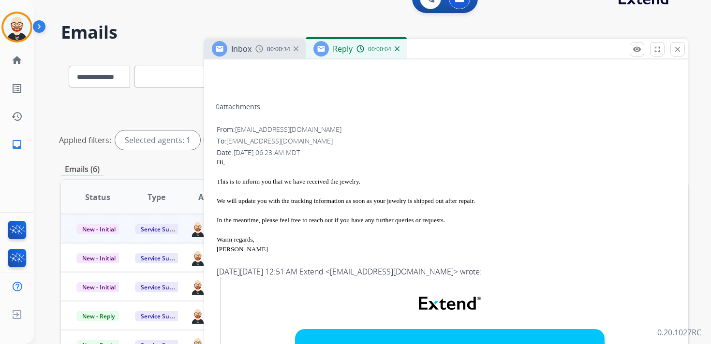
click at [221, 251] on div "Stella" at bounding box center [446, 250] width 458 height 10
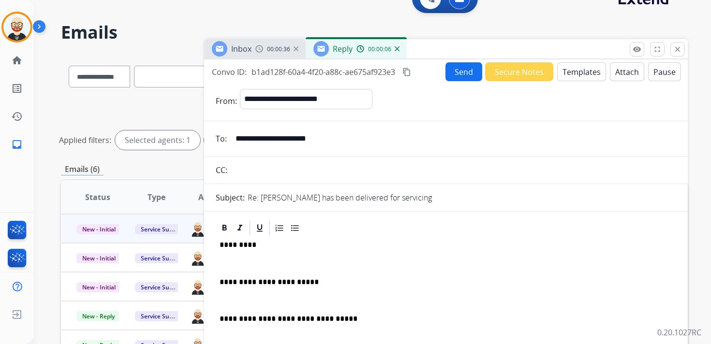
click at [242, 248] on p "*********" at bounding box center [442, 245] width 445 height 9
drag, startPoint x: 242, startPoint y: 260, endPoint x: 242, endPoint y: 249, distance: 11.6
click at [242, 260] on p at bounding box center [446, 263] width 453 height 9
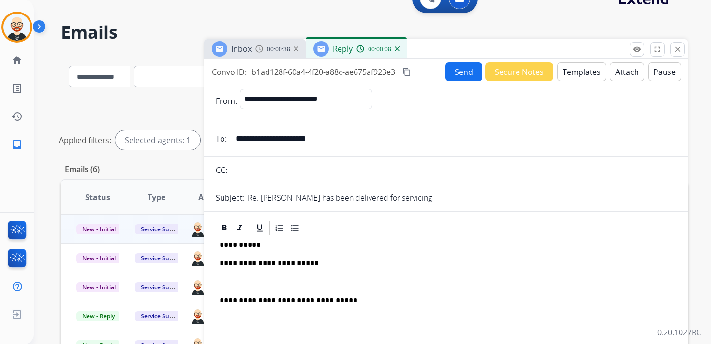
click at [241, 274] on div "**********" at bounding box center [446, 302] width 460 height 130
click at [450, 71] on button "Send" at bounding box center [463, 71] width 37 height 19
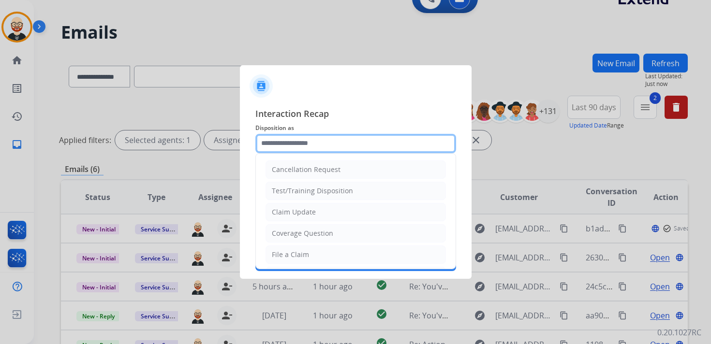
click at [339, 140] on input "text" at bounding box center [355, 143] width 201 height 19
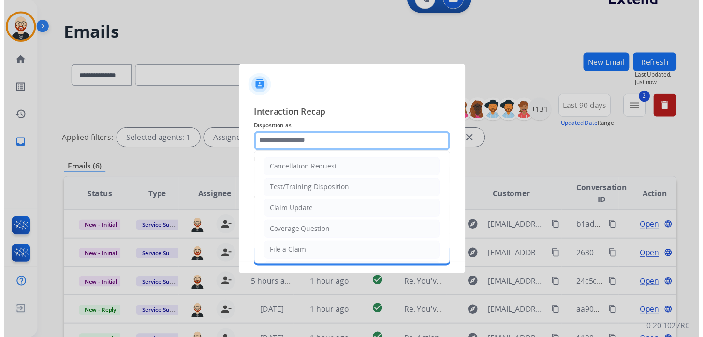
scroll to position [145, 0]
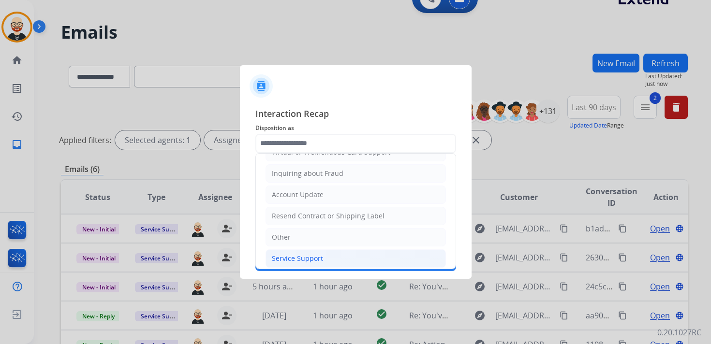
click at [328, 250] on li "Service Support" at bounding box center [355, 259] width 180 height 18
type input "**********"
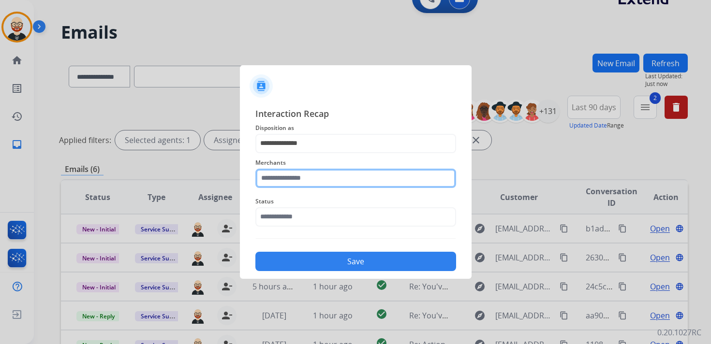
click at [302, 175] on input "text" at bounding box center [355, 178] width 201 height 19
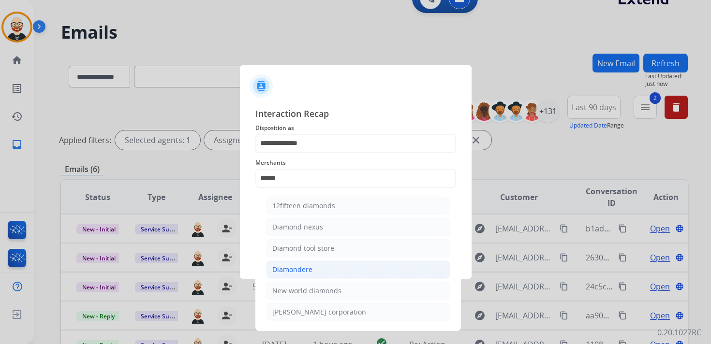
click at [304, 263] on li "Diamondere" at bounding box center [358, 270] width 184 height 18
type input "**********"
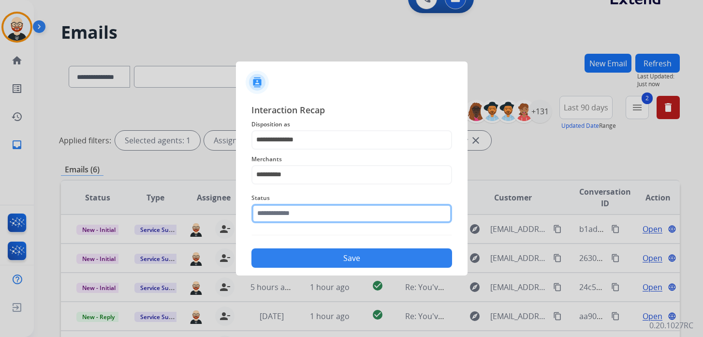
click at [293, 220] on input "text" at bounding box center [351, 213] width 201 height 19
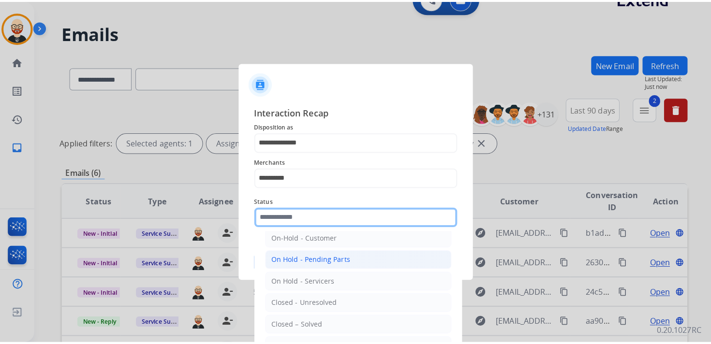
scroll to position [35, 0]
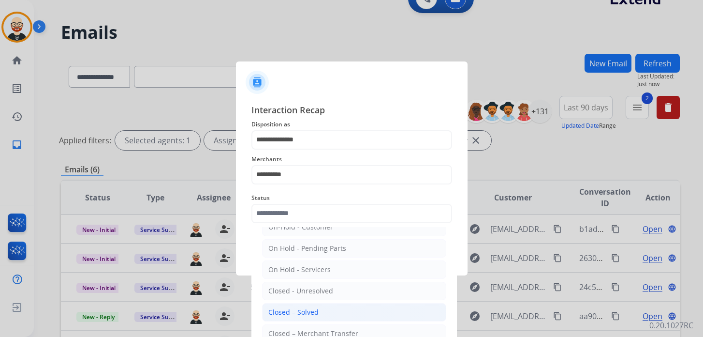
click at [300, 311] on div "Closed – Solved" at bounding box center [293, 312] width 50 height 10
type input "**********"
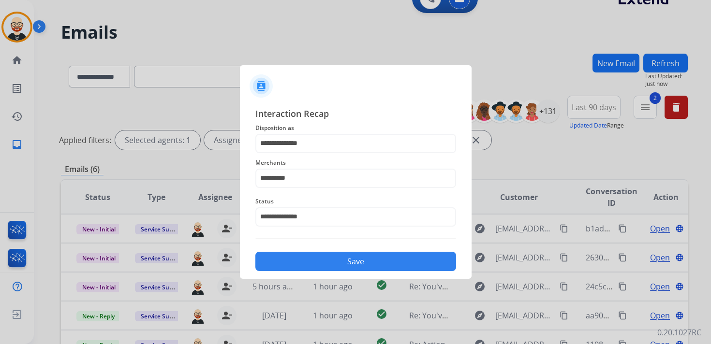
click at [291, 269] on button "Save" at bounding box center [355, 261] width 201 height 19
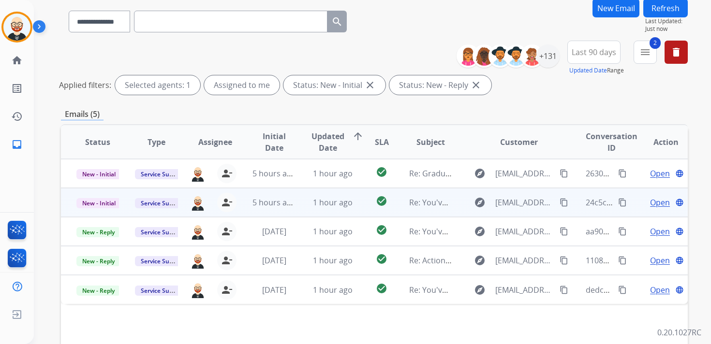
scroll to position [75, 0]
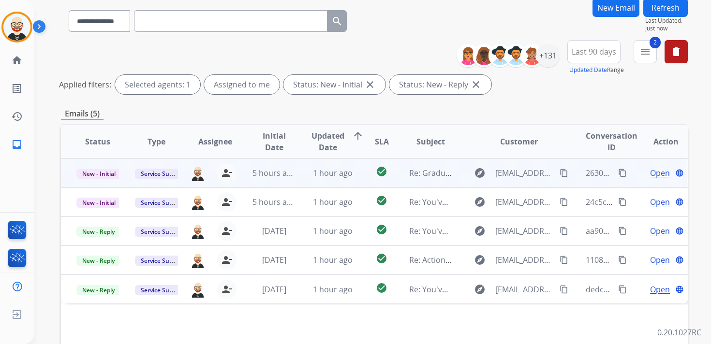
click at [650, 173] on span "Open" at bounding box center [660, 173] width 20 height 12
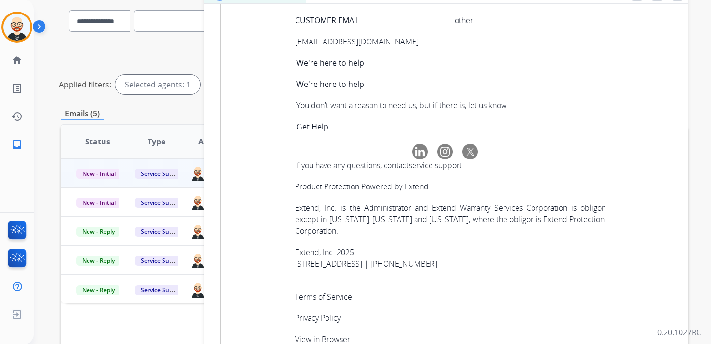
scroll to position [3312, 0]
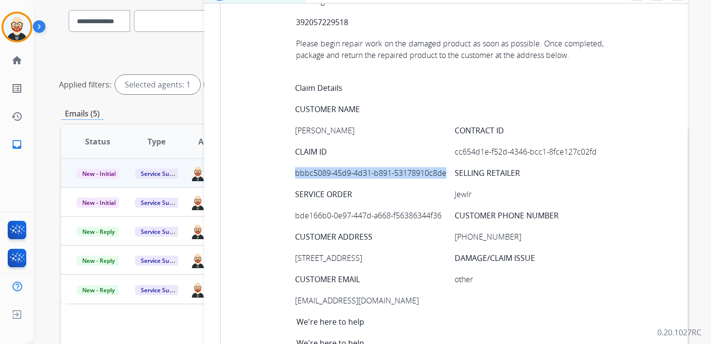
scroll to position [0, 0]
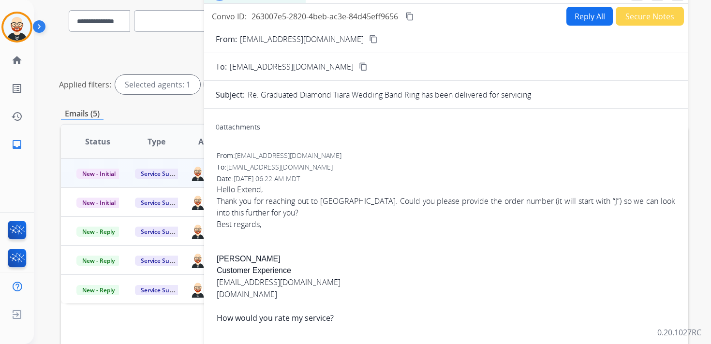
click at [583, 18] on button "Reply All" at bounding box center [589, 16] width 46 height 19
select select "**********"
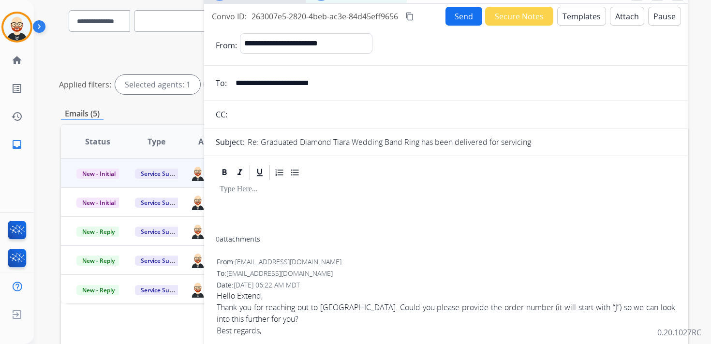
click at [276, 202] on div at bounding box center [446, 208] width 460 height 55
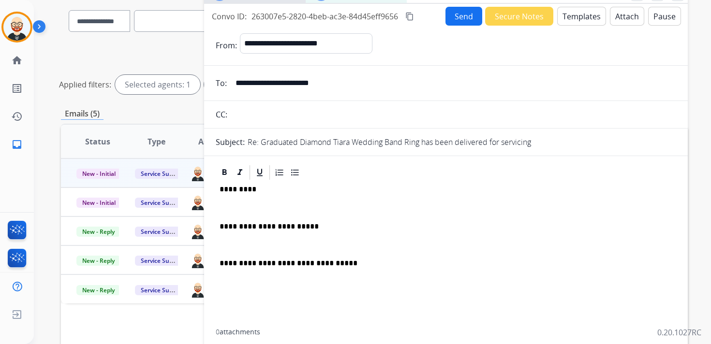
click at [345, 230] on p "**********" at bounding box center [442, 226] width 445 height 9
click at [283, 215] on div "**********" at bounding box center [446, 255] width 460 height 148
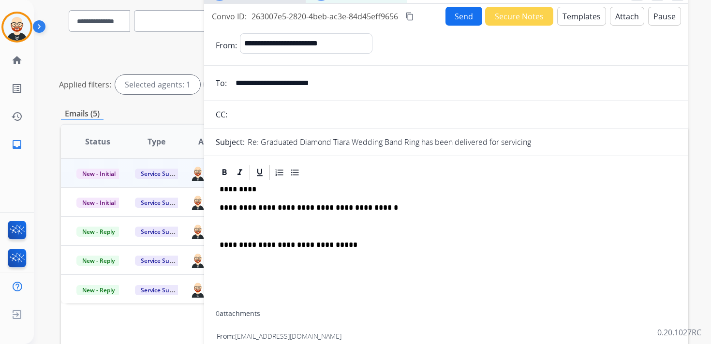
click at [275, 221] on div "**********" at bounding box center [446, 246] width 460 height 130
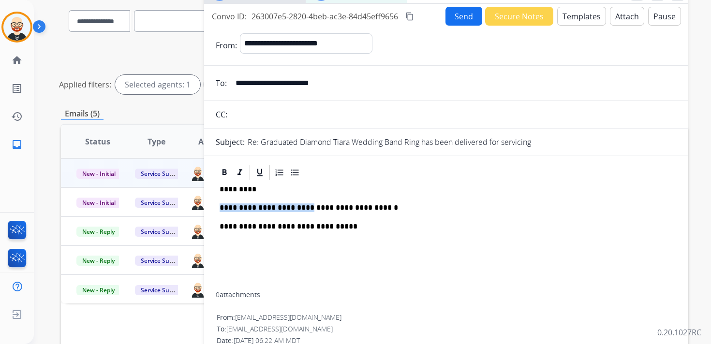
drag, startPoint x: 305, startPoint y: 207, endPoint x: 218, endPoint y: 200, distance: 87.3
click at [217, 204] on div "**********" at bounding box center [446, 236] width 460 height 111
click at [413, 15] on mat-icon "content_copy" at bounding box center [409, 16] width 9 height 9
click at [413, 15] on button "content_copy Copied!" at bounding box center [423, 17] width 39 height 12
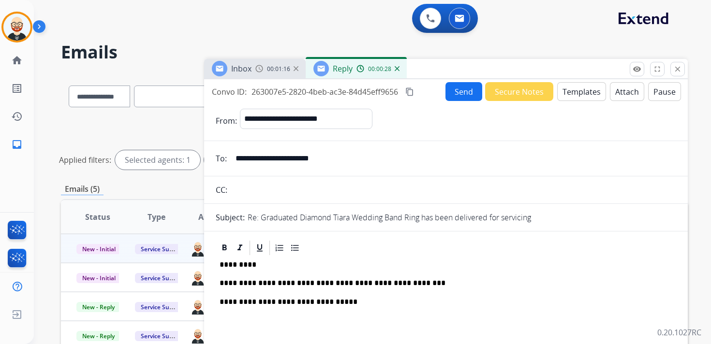
click at [460, 91] on button "Send" at bounding box center [463, 91] width 37 height 19
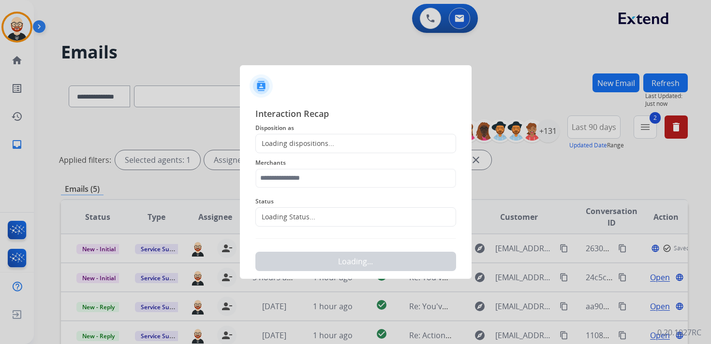
click at [296, 150] on div "Loading dispositions..." at bounding box center [355, 143] width 201 height 19
click at [293, 139] on div "Loading dispositions..." at bounding box center [295, 144] width 78 height 10
click at [292, 145] on div "Loading dispositions..." at bounding box center [295, 144] width 78 height 10
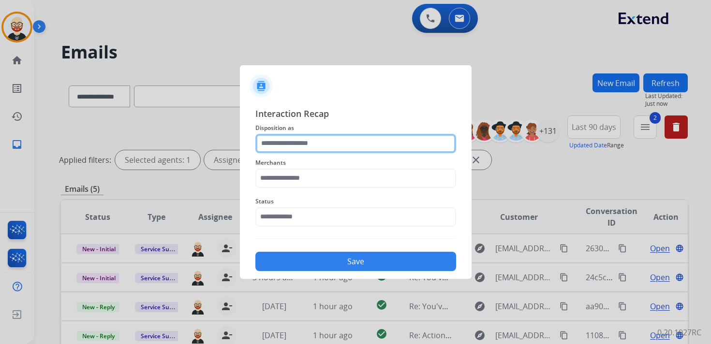
click at [281, 143] on input "text" at bounding box center [355, 143] width 201 height 19
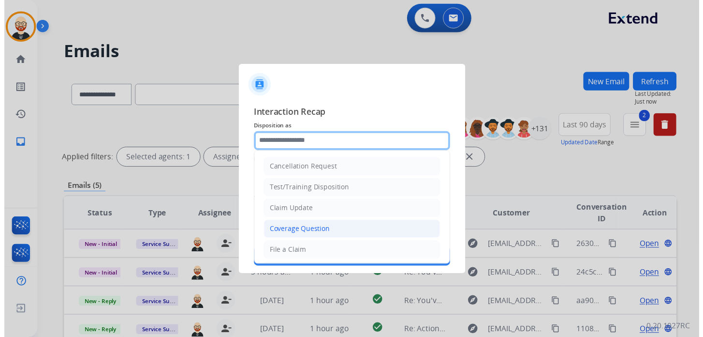
scroll to position [145, 0]
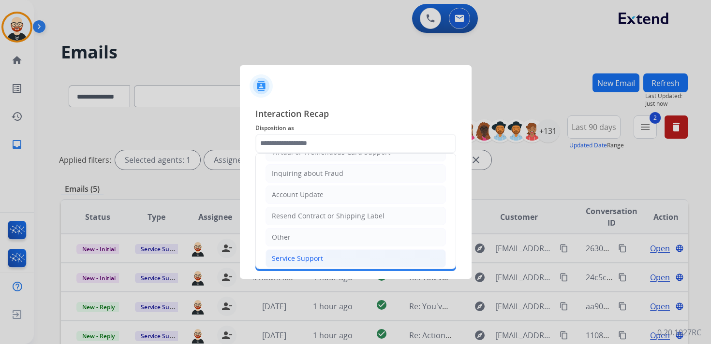
click at [293, 254] on div "Service Support" at bounding box center [297, 259] width 51 height 10
type input "**********"
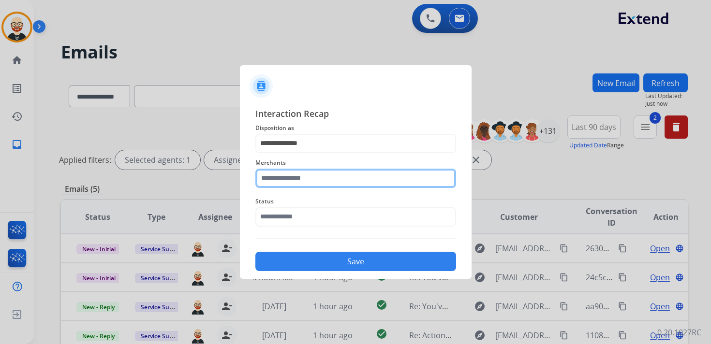
click at [295, 187] on input "text" at bounding box center [355, 178] width 201 height 19
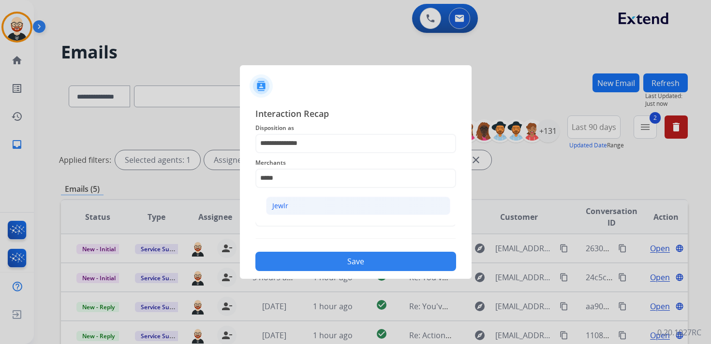
click at [297, 206] on li "Jewlr" at bounding box center [358, 206] width 184 height 18
type input "*****"
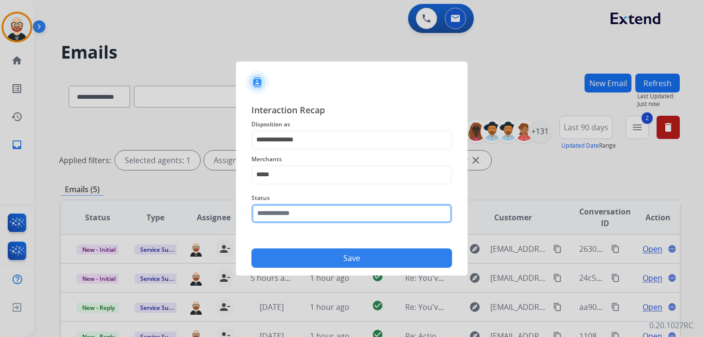
click at [295, 207] on input "text" at bounding box center [351, 213] width 201 height 19
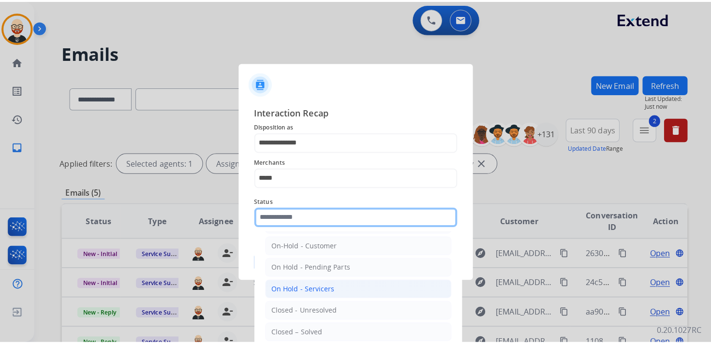
scroll to position [26, 0]
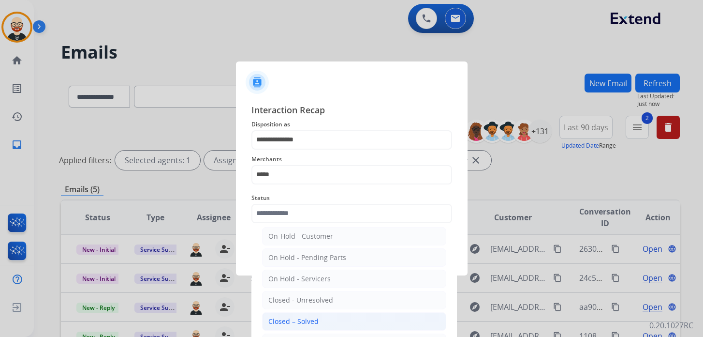
click at [307, 312] on li "Closed – Solved" at bounding box center [354, 321] width 184 height 18
type input "**********"
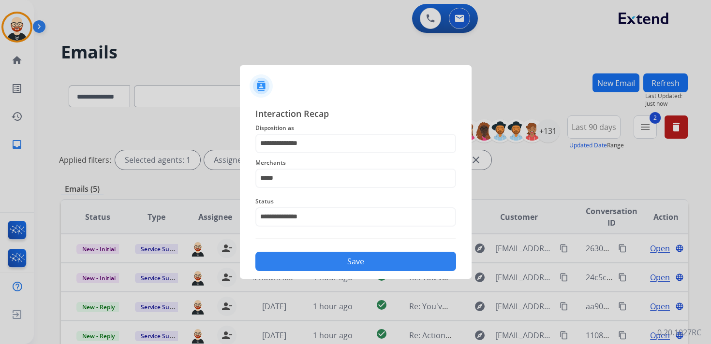
click at [322, 267] on button "Save" at bounding box center [355, 261] width 201 height 19
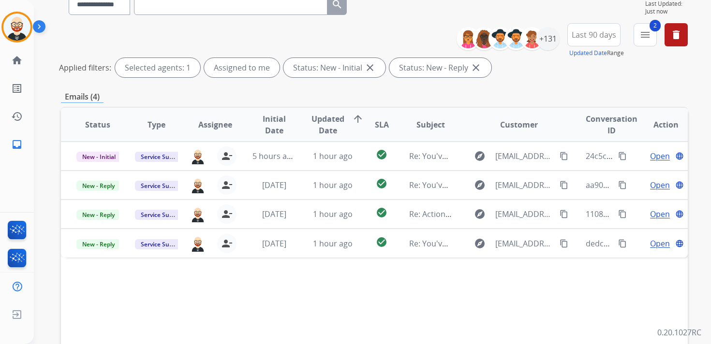
scroll to position [94, 0]
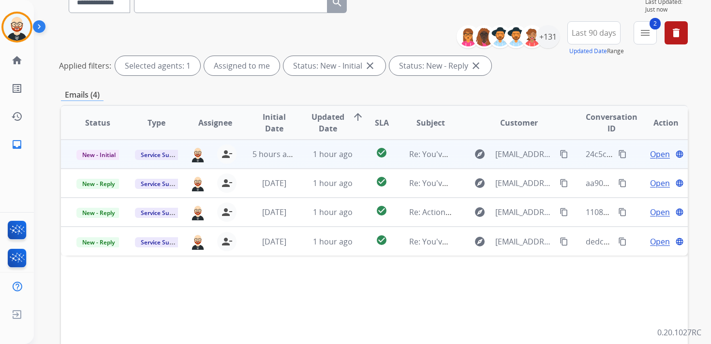
click at [655, 156] on span "Open" at bounding box center [660, 154] width 20 height 12
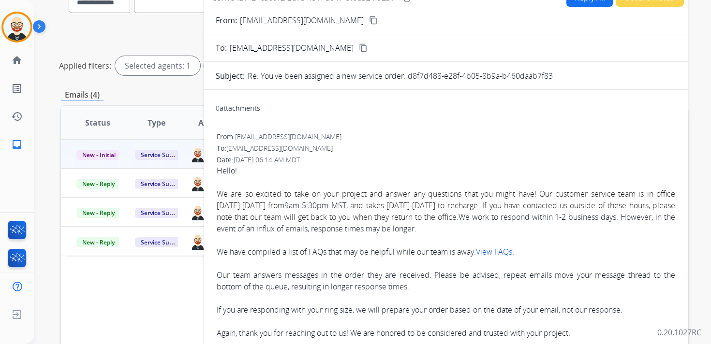
drag, startPoint x: 562, startPoint y: 80, endPoint x: 442, endPoint y: 92, distance: 120.6
click at [442, 92] on form "From: info@stagheaddesigns.com content_copy To: servicesupport@extend.com conte…" at bounding box center [446, 204] width 484 height 395
drag, startPoint x: 409, startPoint y: 77, endPoint x: 567, endPoint y: 77, distance: 157.6
click at [567, 77] on div "Re: You've been assigned a new service order: d8f7d488-e28f-4b05-8b9a-b460daab7…" at bounding box center [462, 76] width 428 height 12
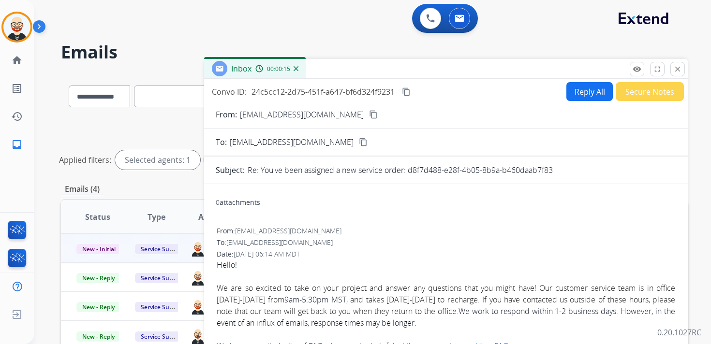
click at [408, 91] on mat-icon "content_copy" at bounding box center [406, 92] width 9 height 9
click at [675, 65] on mat-icon "close" at bounding box center [677, 69] width 9 height 9
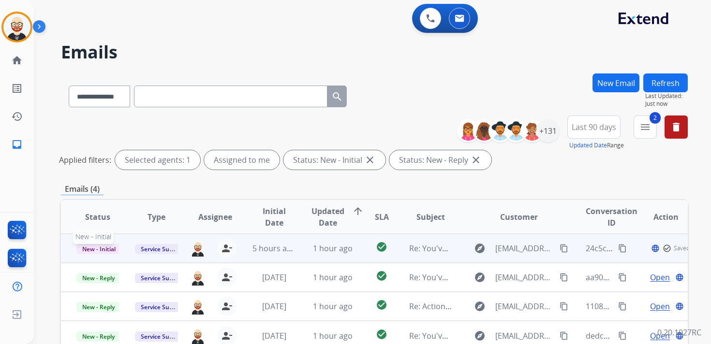
click at [92, 252] on span "New - Initial" at bounding box center [98, 249] width 45 height 10
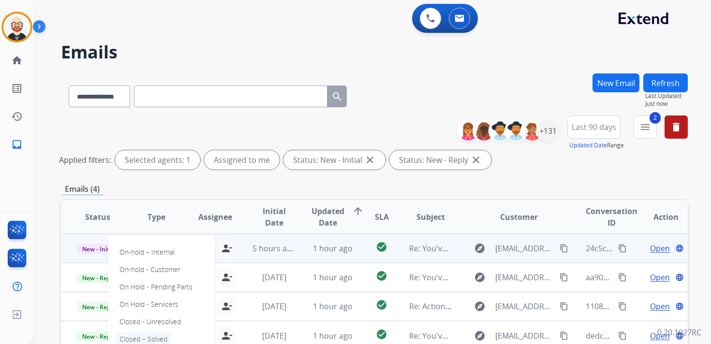
click at [158, 334] on p "Closed – Solved" at bounding box center [144, 340] width 56 height 14
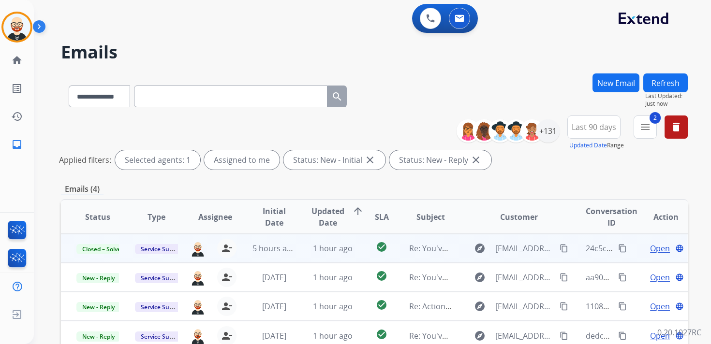
click at [669, 74] on button "Refresh" at bounding box center [665, 83] width 44 height 19
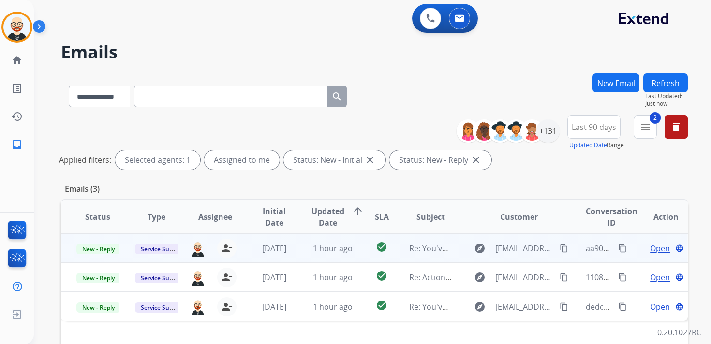
click at [650, 246] on span "Open" at bounding box center [660, 249] width 20 height 12
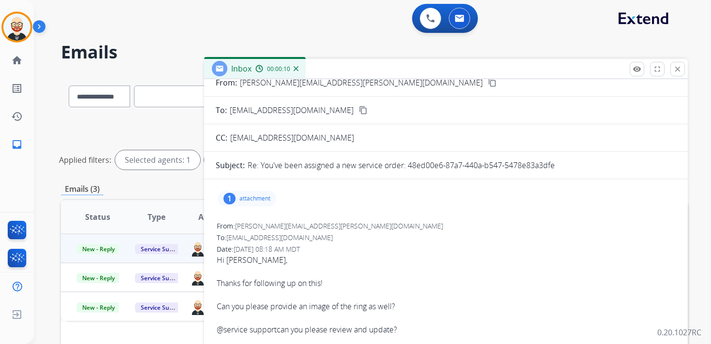
scroll to position [35, 0]
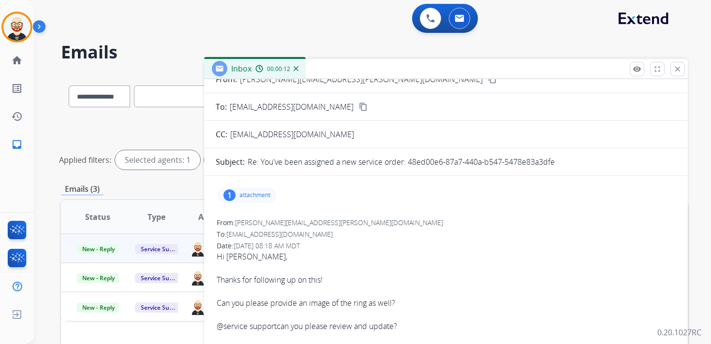
drag, startPoint x: 562, startPoint y: 164, endPoint x: 410, endPoint y: 164, distance: 152.3
click at [410, 164] on div "Re: You've been assigned a new service order: 48ed00e6-87a7-440a-b547-5478e83a3…" at bounding box center [462, 162] width 428 height 12
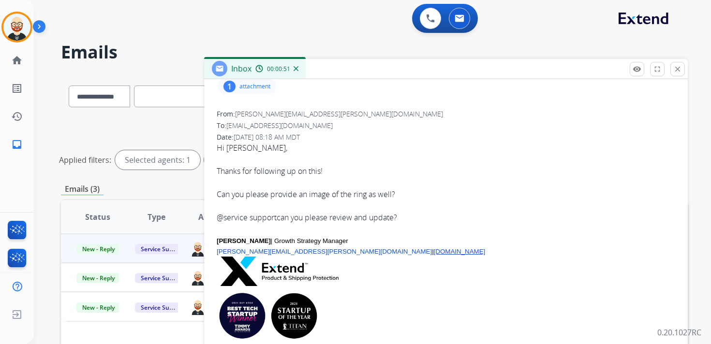
scroll to position [0, 0]
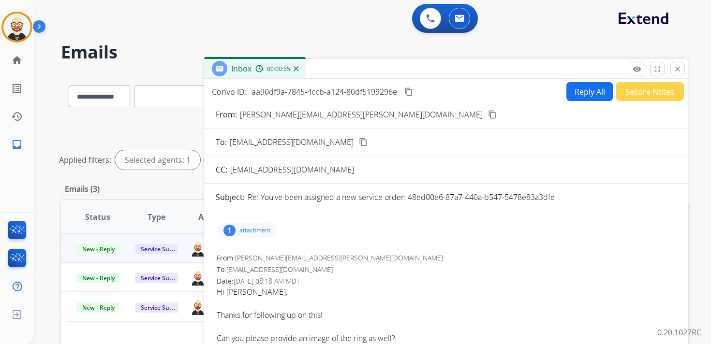
click at [266, 226] on div "1 attachment" at bounding box center [247, 230] width 59 height 15
click at [505, 235] on div "1 attachment Screen_Shot_2025-08-21_at_8.24.13_AM.png download 08/21/2025, 10:2…" at bounding box center [446, 230] width 460 height 23
click at [497, 253] on div "From: elizabeth.hobdy@extend.com" at bounding box center [446, 258] width 458 height 10
click at [403, 227] on div "1 attachment Screen_Shot_2025-08-21_at_8.24.13_AM.png download 08/21/2025, 10:2…" at bounding box center [446, 230] width 460 height 23
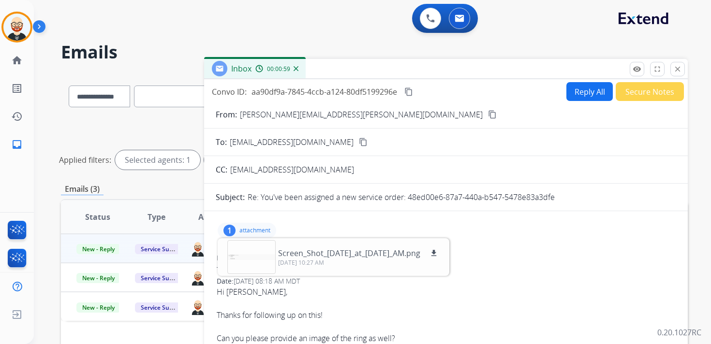
click at [271, 228] on div "1 attachment Screen_Shot_2025-08-21_at_8.24.13_AM.png download 08/21/2025, 10:2…" at bounding box center [247, 230] width 59 height 15
click at [581, 92] on button "Reply All" at bounding box center [589, 91] width 46 height 19
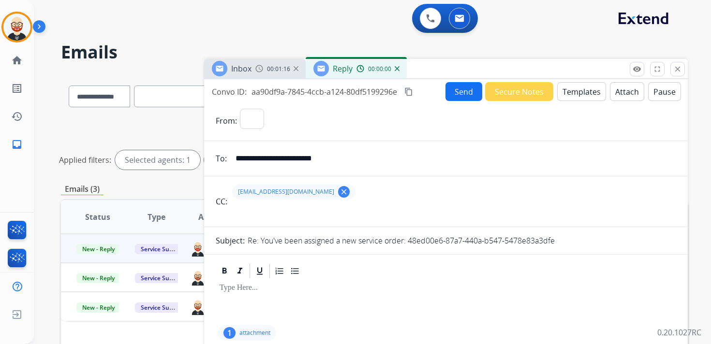
select select "**********"
click at [369, 160] on input "**********" at bounding box center [453, 158] width 446 height 19
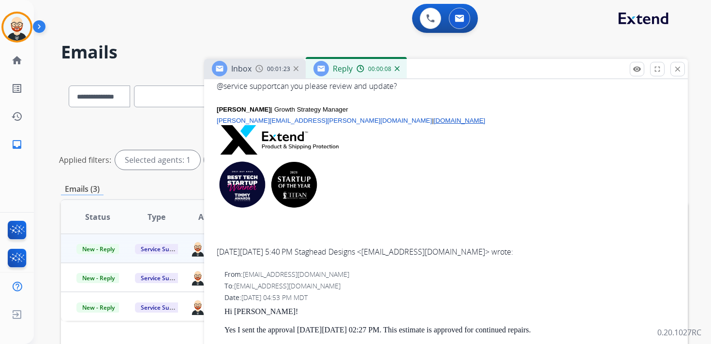
scroll to position [396, 0]
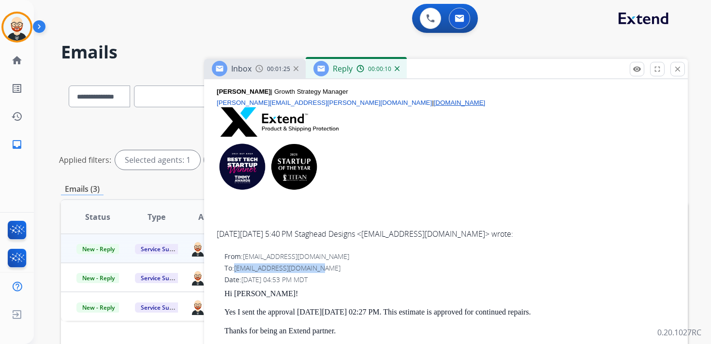
drag, startPoint x: 321, startPoint y: 268, endPoint x: 236, endPoint y: 271, distance: 85.2
click at [236, 271] on div "To: info@stagheaddesigns.com" at bounding box center [449, 269] width 451 height 10
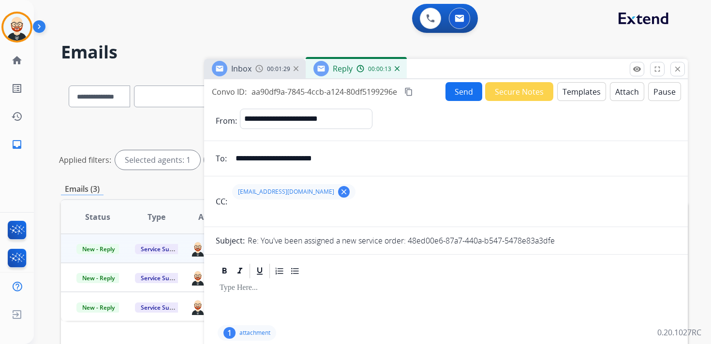
click at [355, 161] on input "**********" at bounding box center [453, 158] width 446 height 19
paste input "email"
type input "**********"
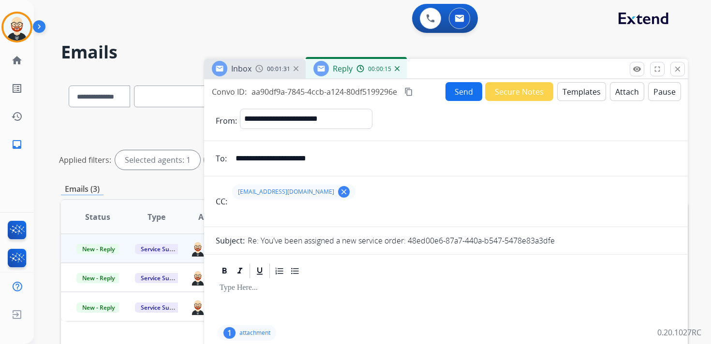
click at [367, 212] on input "text" at bounding box center [453, 213] width 446 height 19
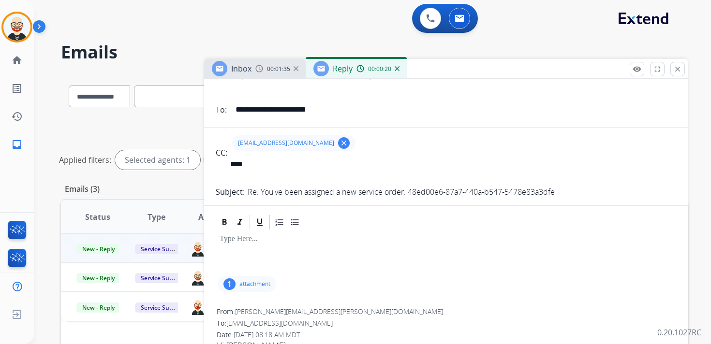
scroll to position [45, 0]
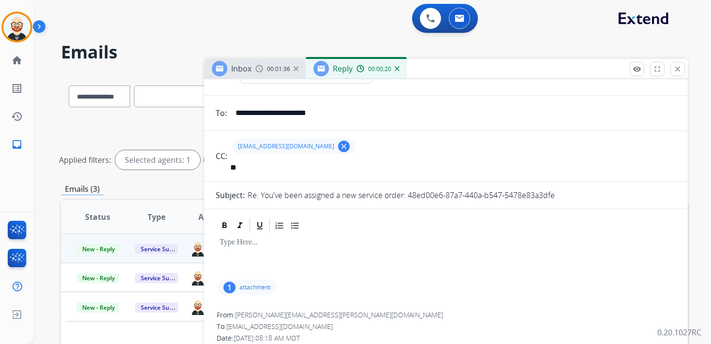
type input "*"
click at [339, 149] on mat-icon "clear" at bounding box center [343, 146] width 9 height 9
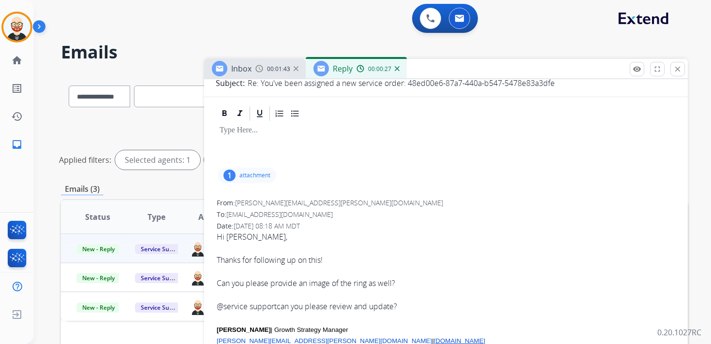
scroll to position [121, 0]
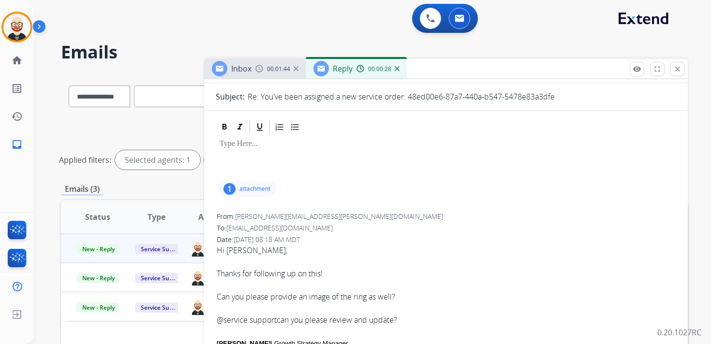
click at [378, 224] on div "To: servicesupport@extend.com" at bounding box center [446, 228] width 458 height 10
click at [327, 241] on div "Date: 09/12/2025 - 08:18 AM MDT" at bounding box center [446, 240] width 458 height 10
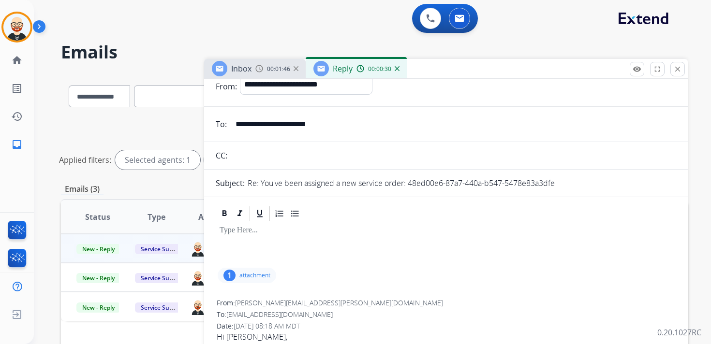
scroll to position [0, 0]
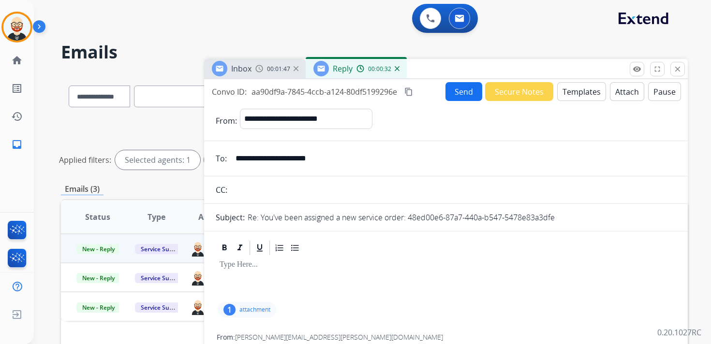
click at [457, 94] on button "Send" at bounding box center [463, 91] width 37 height 19
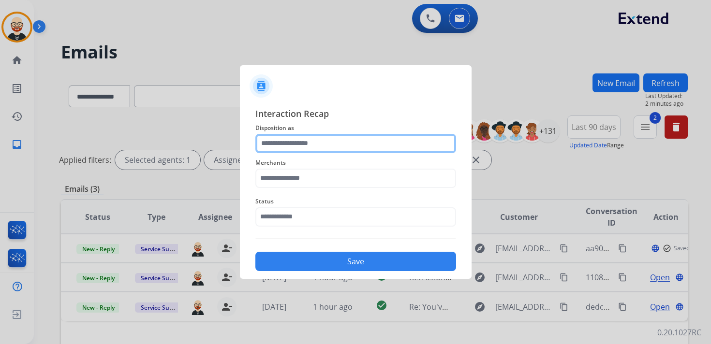
click at [362, 135] on input "text" at bounding box center [355, 143] width 201 height 19
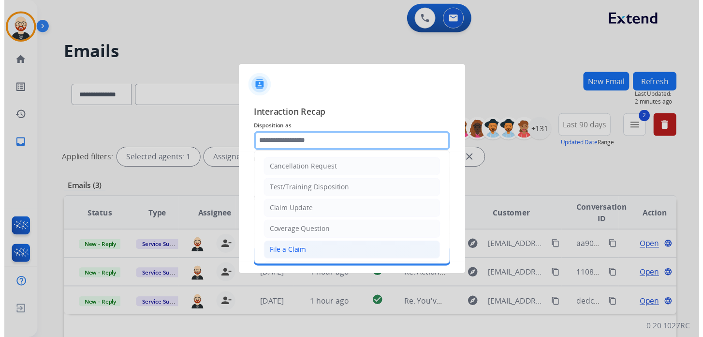
scroll to position [145, 0]
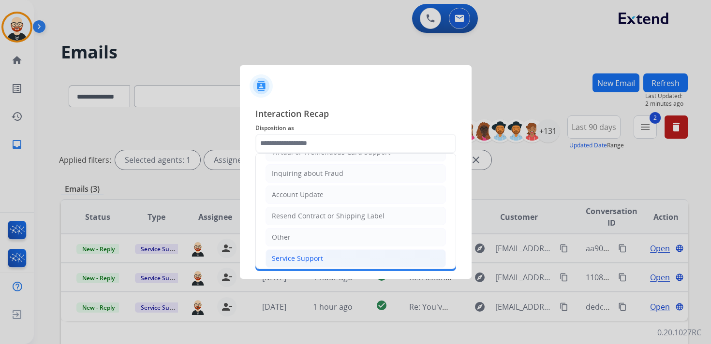
click at [320, 257] on div "Service Support" at bounding box center [297, 259] width 51 height 10
type input "**********"
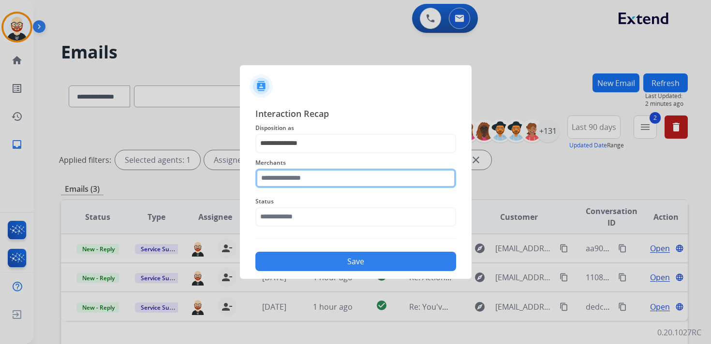
click at [293, 183] on input "text" at bounding box center [355, 178] width 201 height 19
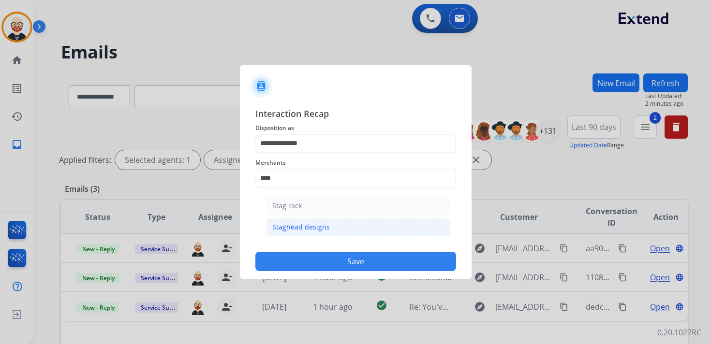
click at [293, 221] on li "Staghead designs" at bounding box center [358, 227] width 184 height 18
type input "**********"
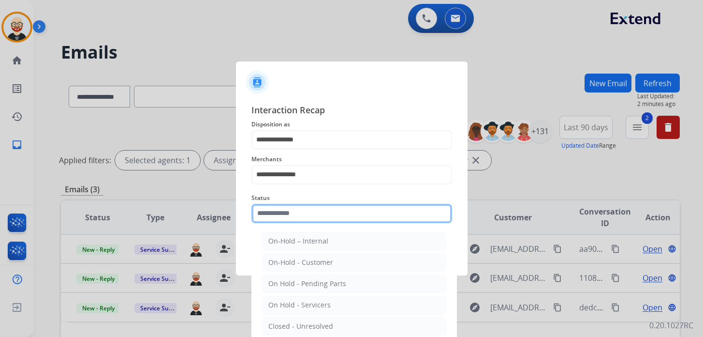
click at [292, 213] on input "text" at bounding box center [351, 213] width 201 height 19
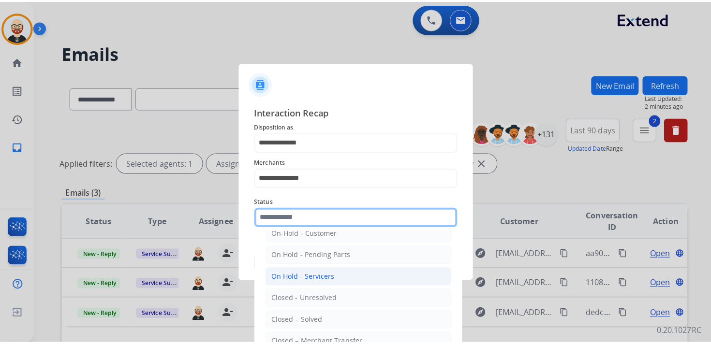
scroll to position [49, 0]
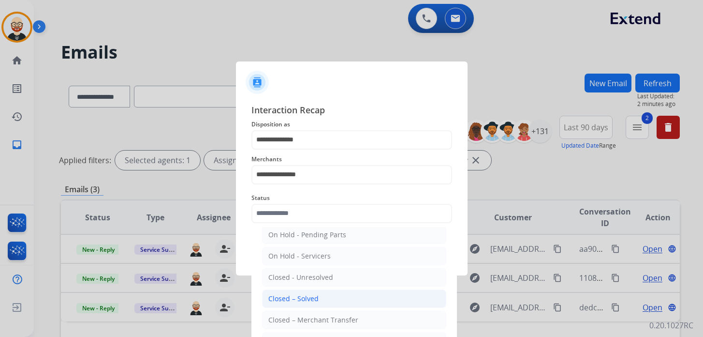
click at [305, 295] on div "Closed – Solved" at bounding box center [293, 299] width 50 height 10
type input "**********"
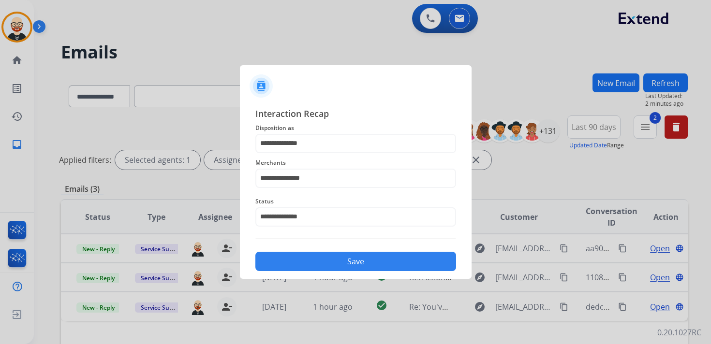
click at [323, 267] on button "Save" at bounding box center [355, 261] width 201 height 19
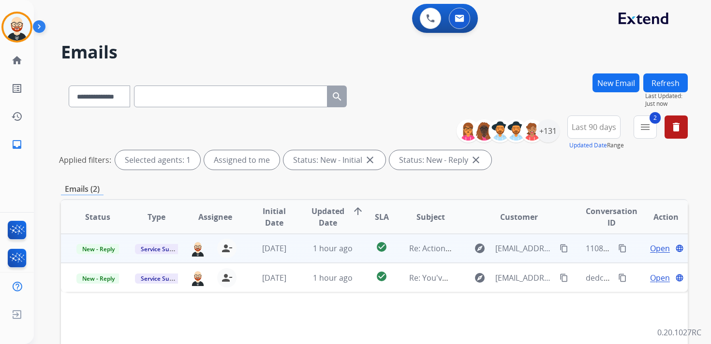
click at [650, 250] on span "Open" at bounding box center [660, 249] width 20 height 12
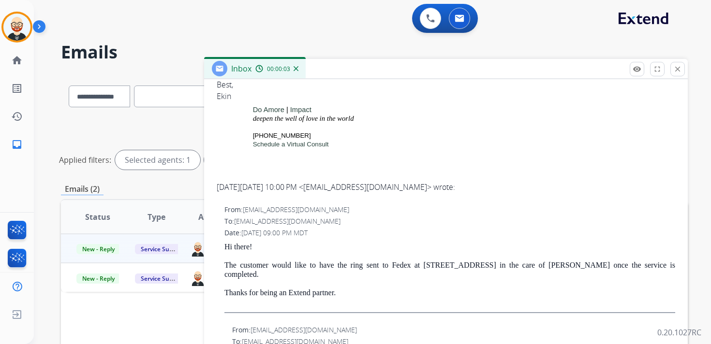
scroll to position [0, 0]
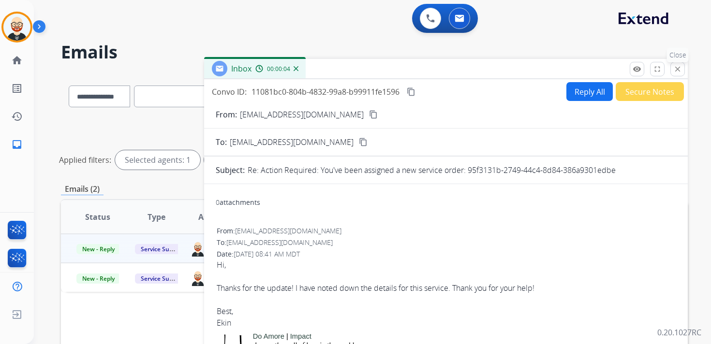
click at [677, 69] on mat-icon "close" at bounding box center [677, 69] width 9 height 9
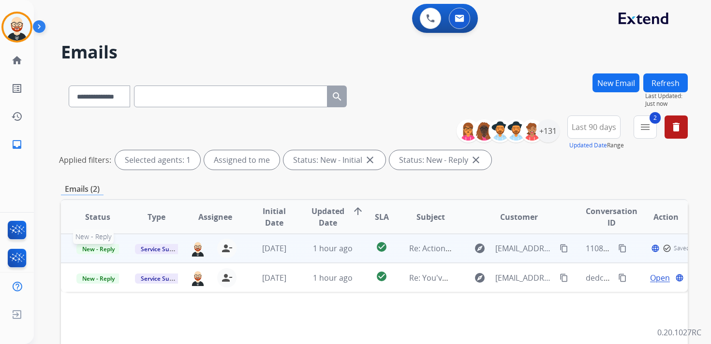
click at [105, 250] on span "New - Reply" at bounding box center [98, 249] width 44 height 10
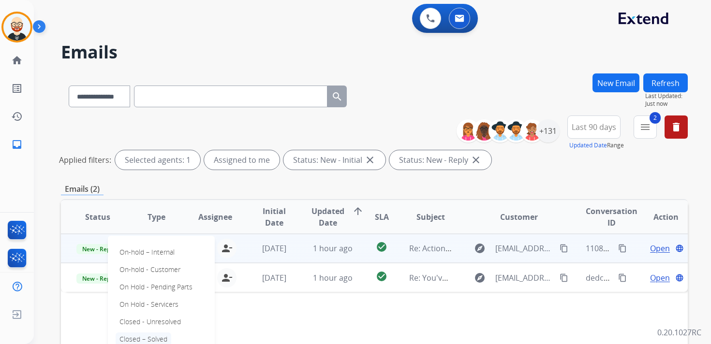
click at [159, 336] on p "Closed – Solved" at bounding box center [144, 340] width 56 height 14
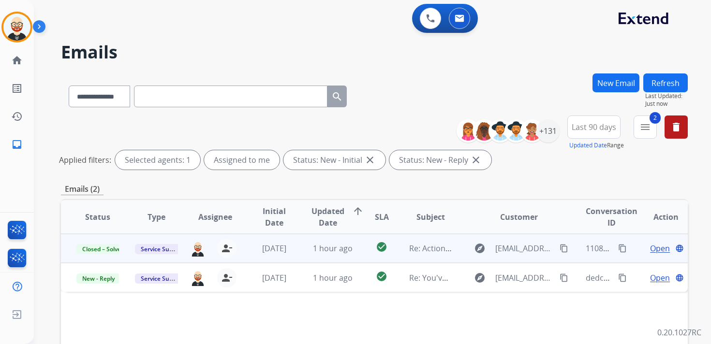
click at [672, 82] on button "Refresh" at bounding box center [665, 83] width 44 height 19
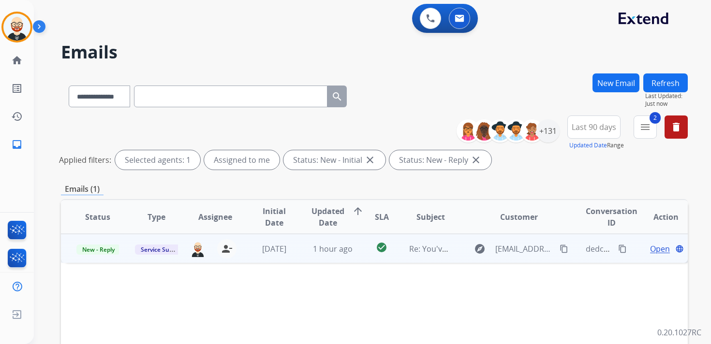
click at [656, 250] on span "Open" at bounding box center [660, 249] width 20 height 12
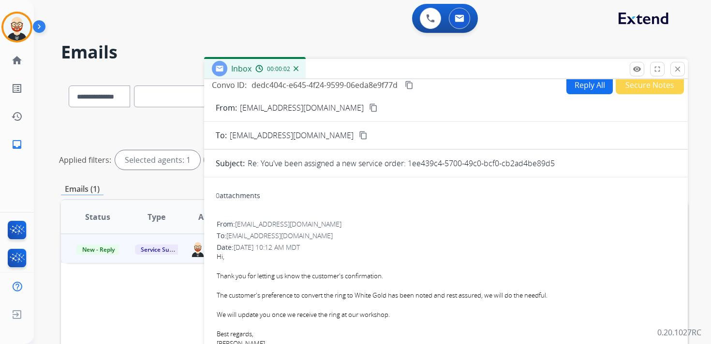
scroll to position [8, 0]
click at [674, 70] on mat-icon "close" at bounding box center [677, 69] width 9 height 9
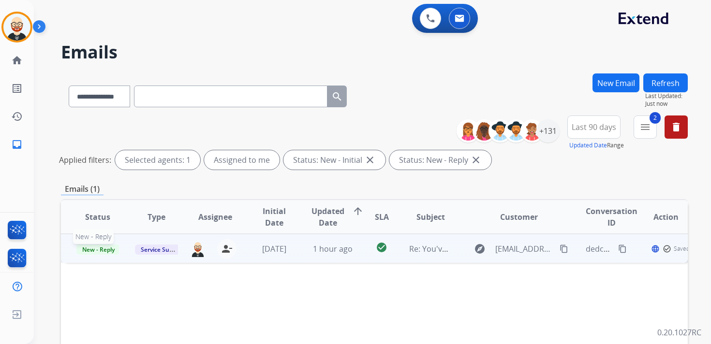
click at [101, 249] on span "New - Reply" at bounding box center [98, 250] width 44 height 10
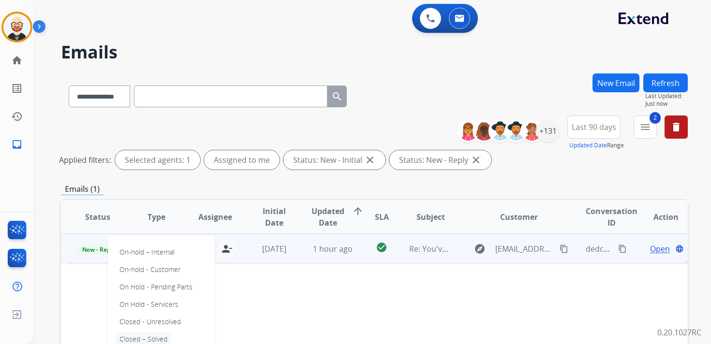
click at [156, 335] on p "Closed – Solved" at bounding box center [144, 340] width 56 height 14
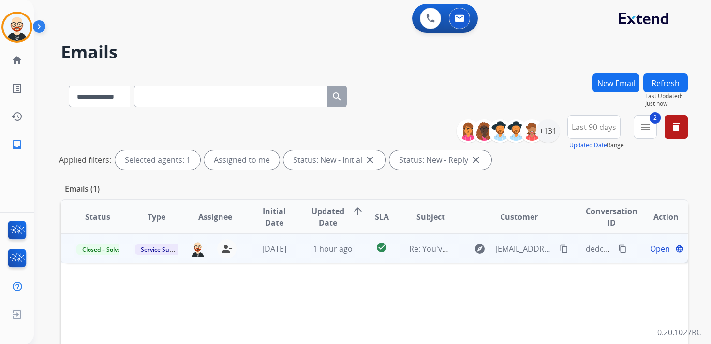
click at [670, 85] on button "Refresh" at bounding box center [665, 83] width 44 height 19
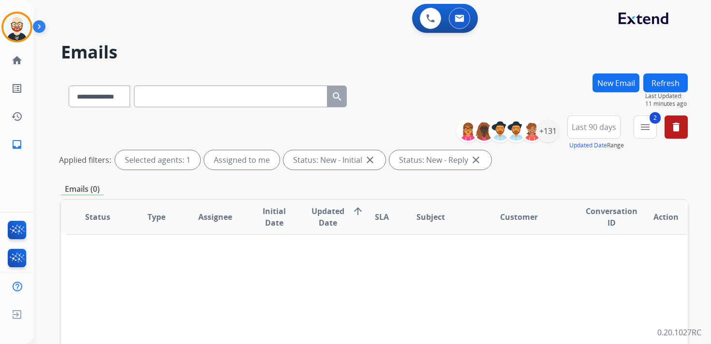
click at [666, 87] on button "Refresh" at bounding box center [665, 83] width 44 height 19
click at [654, 82] on button "Refresh" at bounding box center [665, 83] width 44 height 19
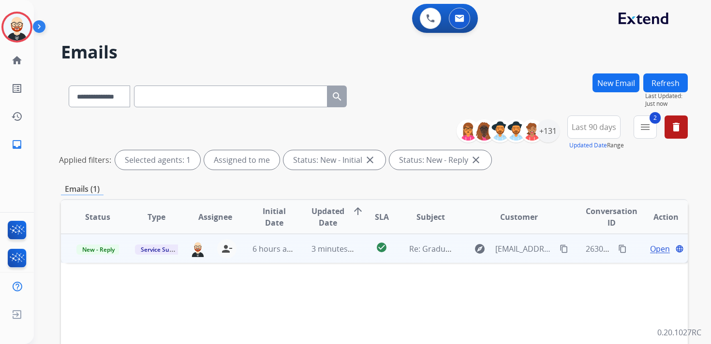
click at [653, 251] on span "Open" at bounding box center [660, 249] width 20 height 12
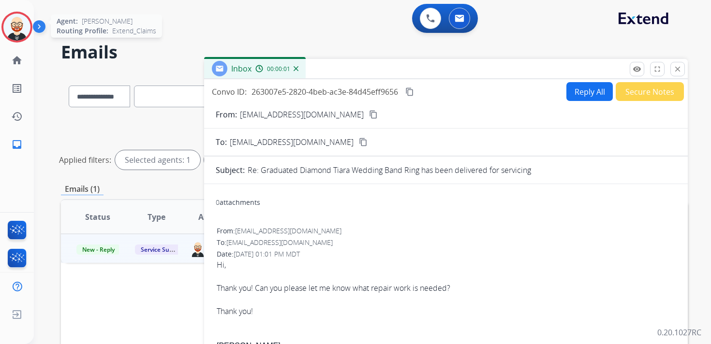
click at [21, 33] on img at bounding box center [16, 27] width 27 height 27
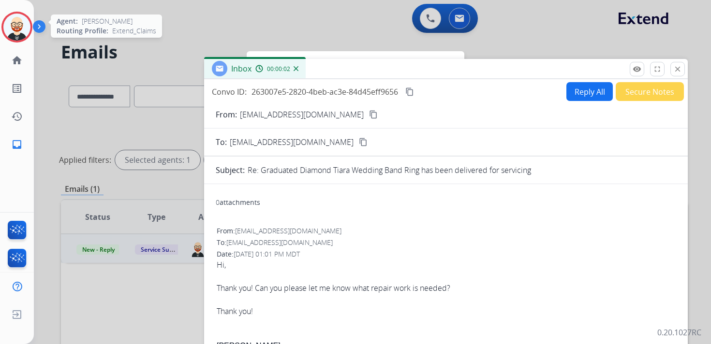
click at [20, 33] on img at bounding box center [16, 27] width 27 height 27
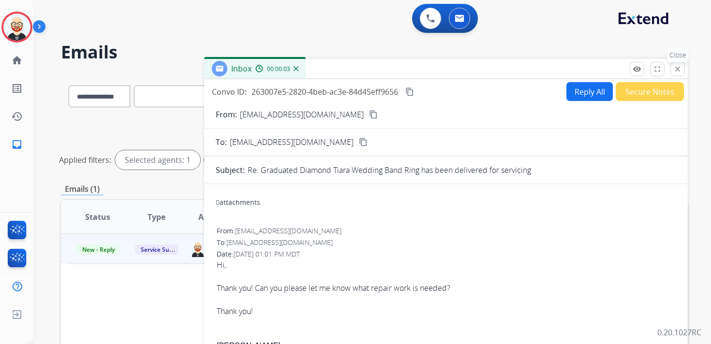
click at [676, 69] on mat-icon "close" at bounding box center [677, 69] width 9 height 9
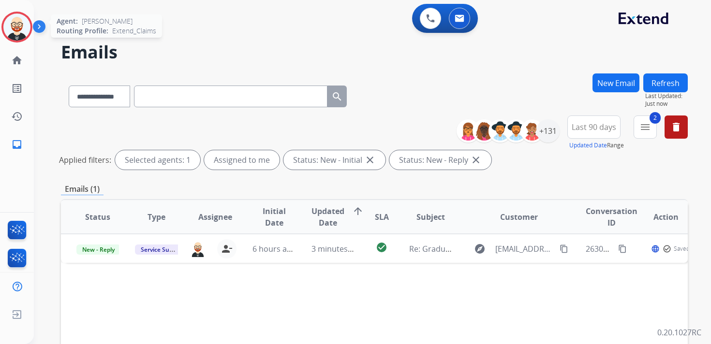
click at [21, 34] on img at bounding box center [16, 27] width 27 height 27
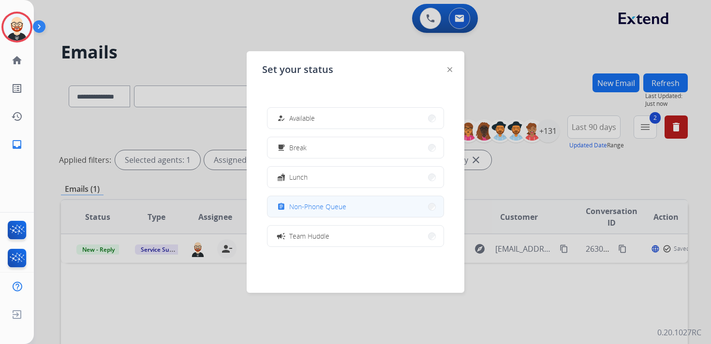
click at [299, 203] on span "Non-Phone Queue" at bounding box center [317, 207] width 57 height 10
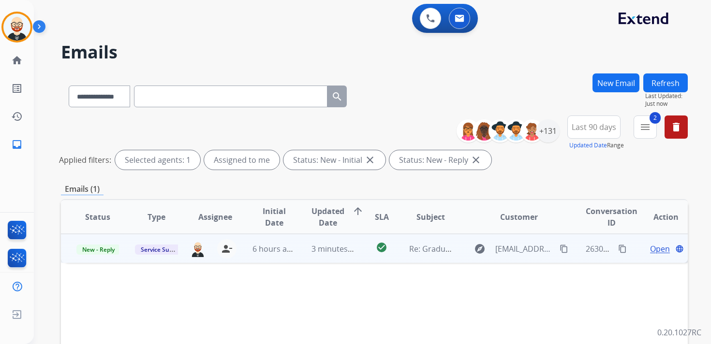
click at [652, 248] on span "Open" at bounding box center [660, 249] width 20 height 12
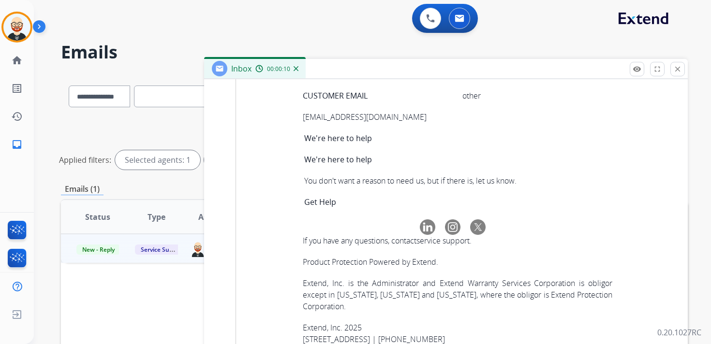
scroll to position [3817, 0]
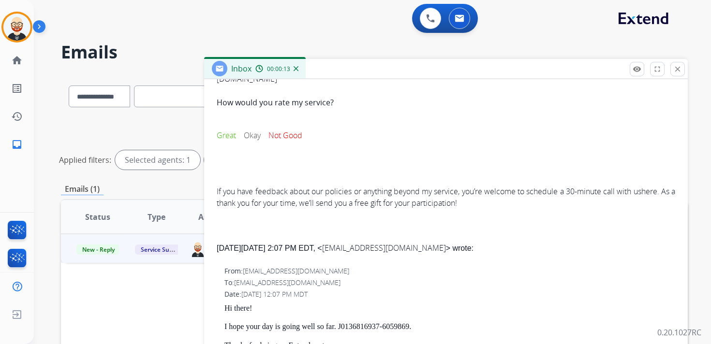
scroll to position [0, 0]
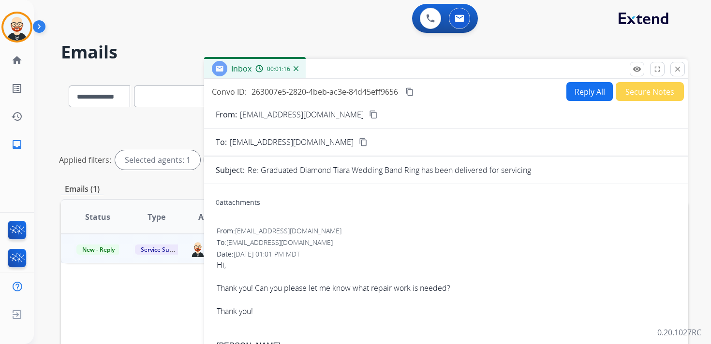
click at [579, 88] on button "Reply All" at bounding box center [589, 91] width 46 height 19
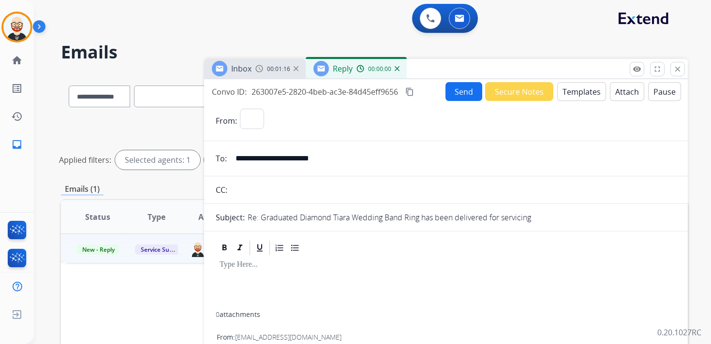
select select "**********"
click at [283, 278] on div at bounding box center [446, 284] width 460 height 55
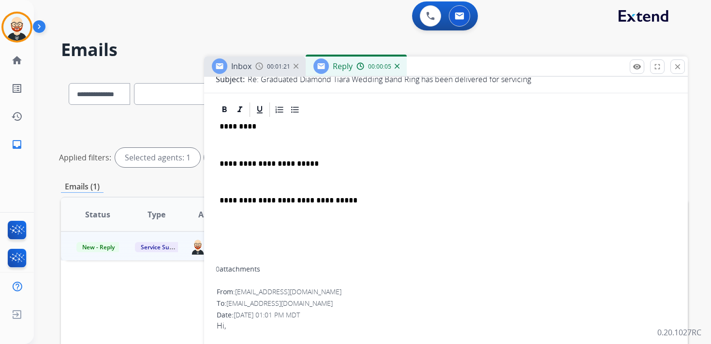
scroll to position [46, 0]
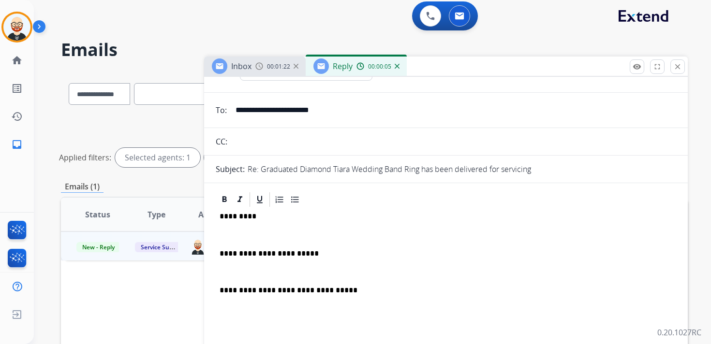
click at [243, 219] on p "*********" at bounding box center [442, 216] width 445 height 9
click at [246, 235] on p at bounding box center [446, 235] width 453 height 9
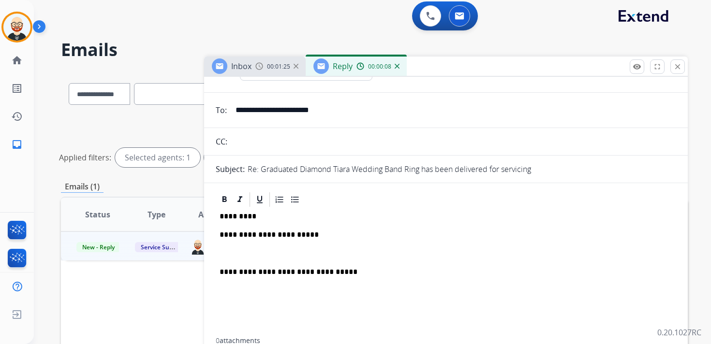
click at [248, 251] on p at bounding box center [446, 254] width 453 height 9
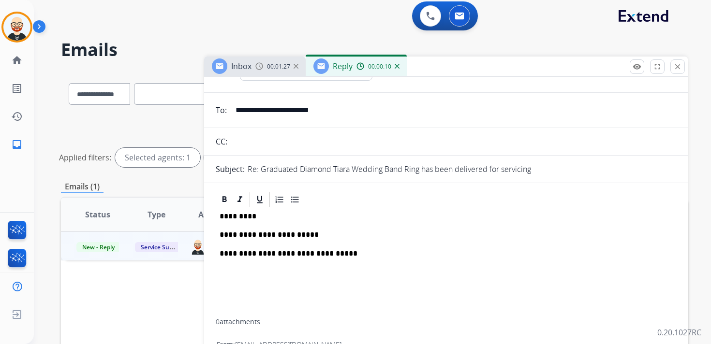
scroll to position [0, 0]
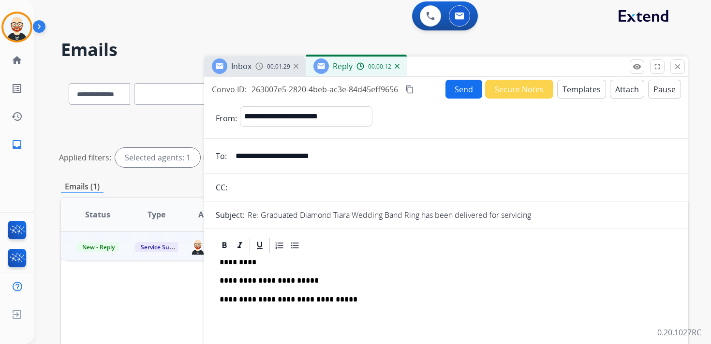
click at [615, 93] on button "Attach" at bounding box center [627, 89] width 34 height 19
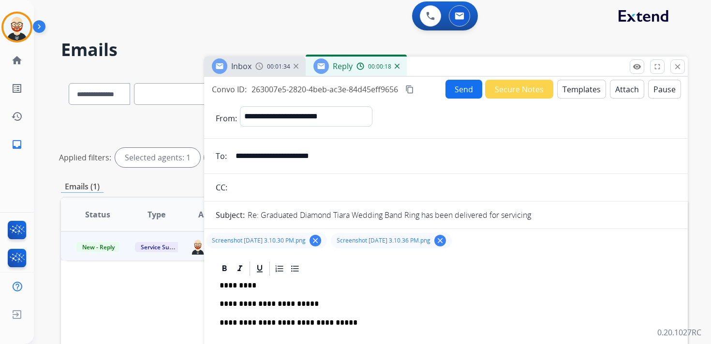
click at [280, 308] on p "**********" at bounding box center [442, 304] width 445 height 9
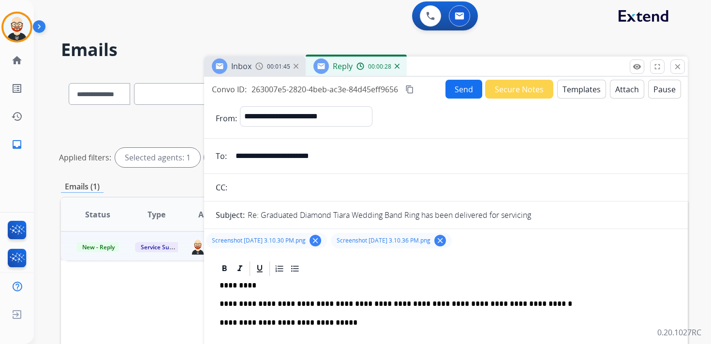
click at [453, 90] on button "Send" at bounding box center [463, 89] width 37 height 19
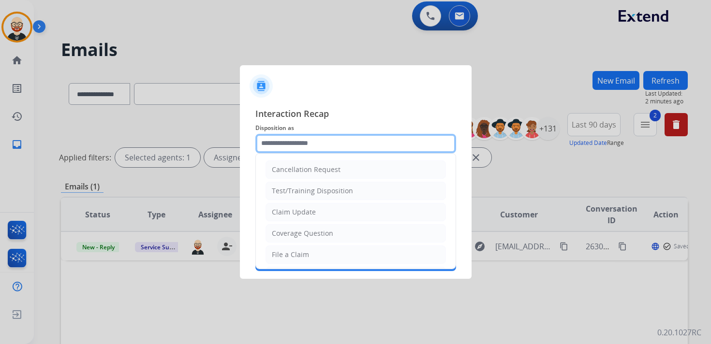
click at [314, 146] on input "text" at bounding box center [355, 143] width 201 height 19
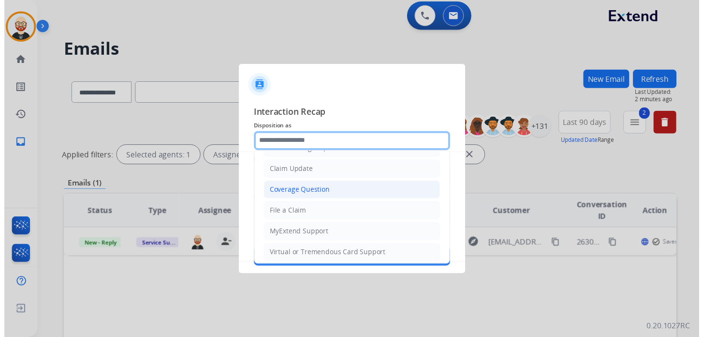
scroll to position [145, 0]
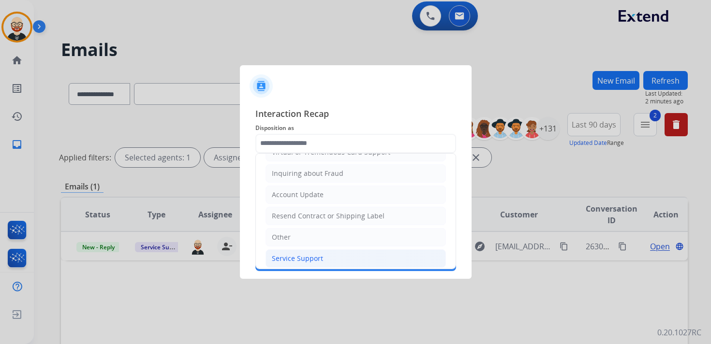
click at [316, 250] on li "Service Support" at bounding box center [355, 259] width 180 height 18
type input "**********"
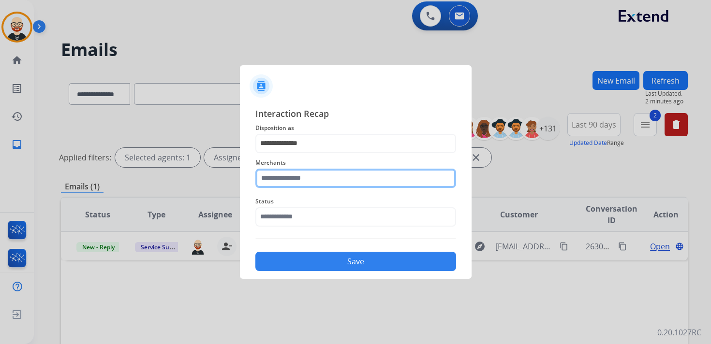
click at [300, 181] on input "text" at bounding box center [355, 178] width 201 height 19
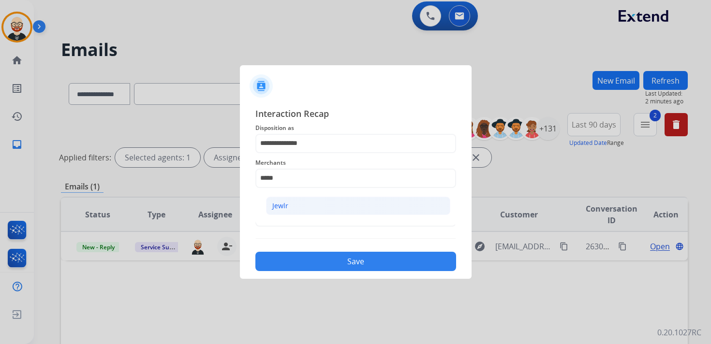
click at [299, 206] on li "Jewlr" at bounding box center [358, 206] width 184 height 18
type input "*****"
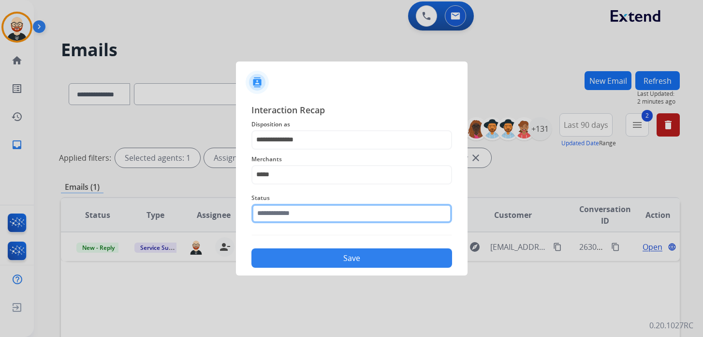
click at [298, 217] on input "text" at bounding box center [351, 213] width 201 height 19
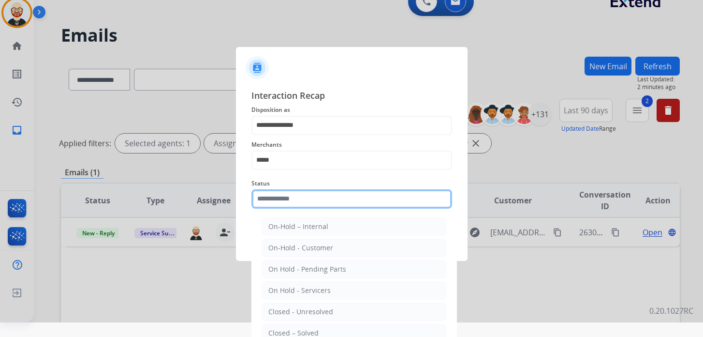
scroll to position [35, 0]
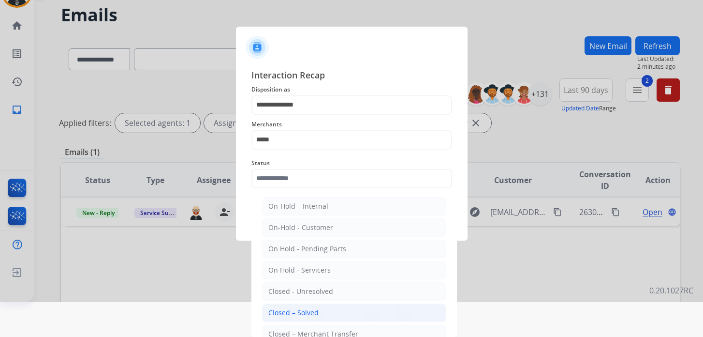
click at [308, 315] on li "Closed – Solved" at bounding box center [354, 312] width 184 height 18
type input "**********"
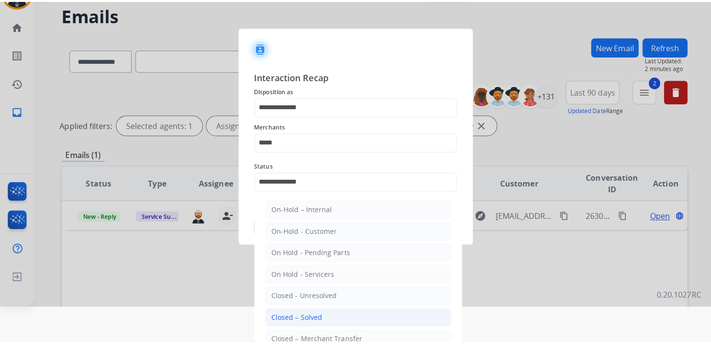
scroll to position [0, 0]
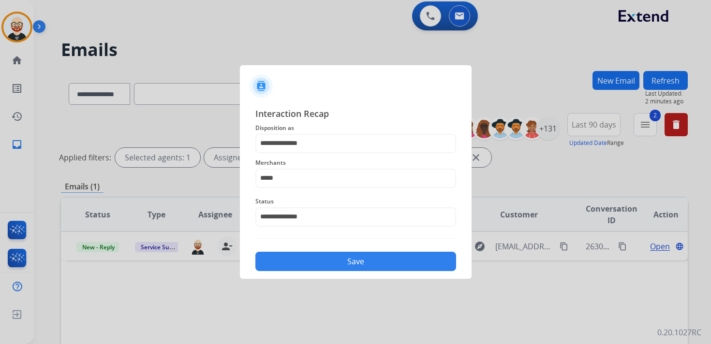
click at [315, 262] on button "Save" at bounding box center [355, 261] width 201 height 19
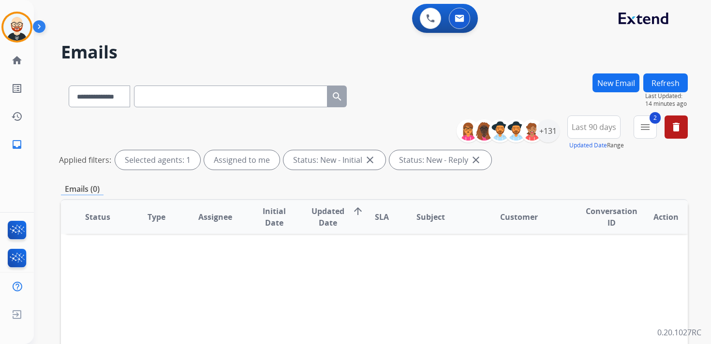
click at [674, 82] on button "Refresh" at bounding box center [665, 83] width 44 height 19
click at [17, 32] on img at bounding box center [16, 27] width 27 height 27
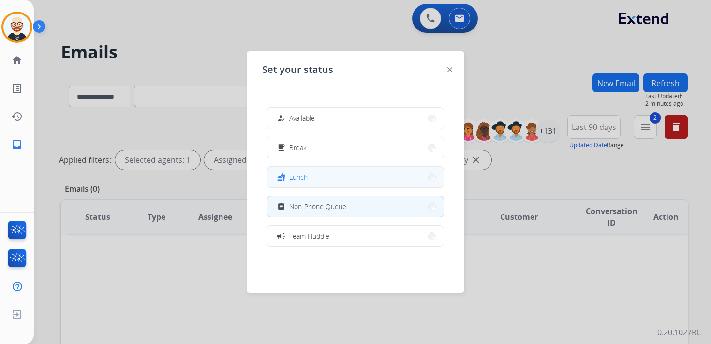
click at [361, 179] on button "fastfood Lunch" at bounding box center [355, 177] width 176 height 21
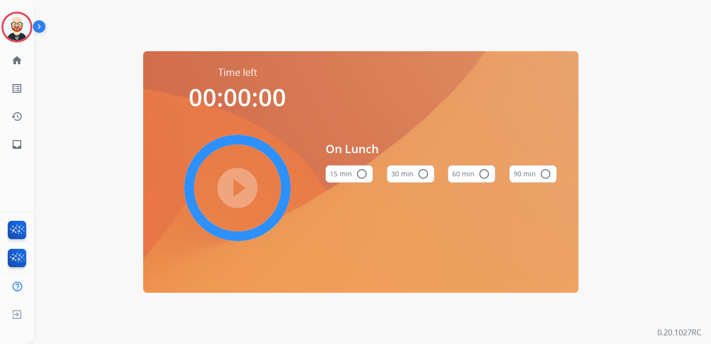
click at [485, 177] on mat-icon "radio_button_unchecked" at bounding box center [484, 174] width 12 height 12
click at [236, 191] on mat-icon "play_circle_filled" at bounding box center [238, 188] width 12 height 12
